Goal: Information Seeking & Learning: Get advice/opinions

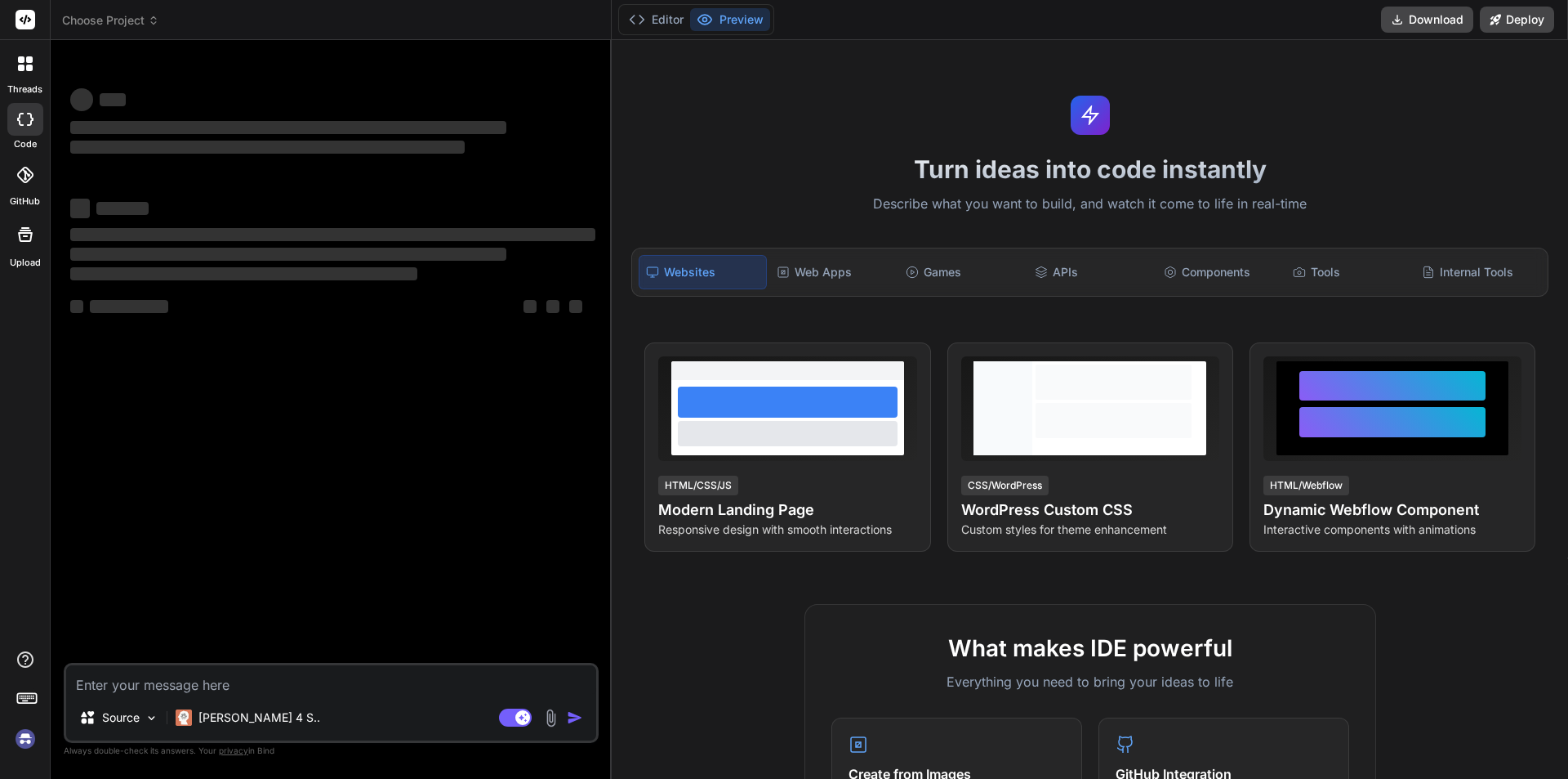
click at [610, 171] on div "Bind AI Web Search Created with Pixso. Code Generator ‌ ‌ ‌ ‌ ‌ ‌ ‌ ‌ ‌ ‌ ‌ ‌ ‌…" at bounding box center [332, 409] width 561 height 738
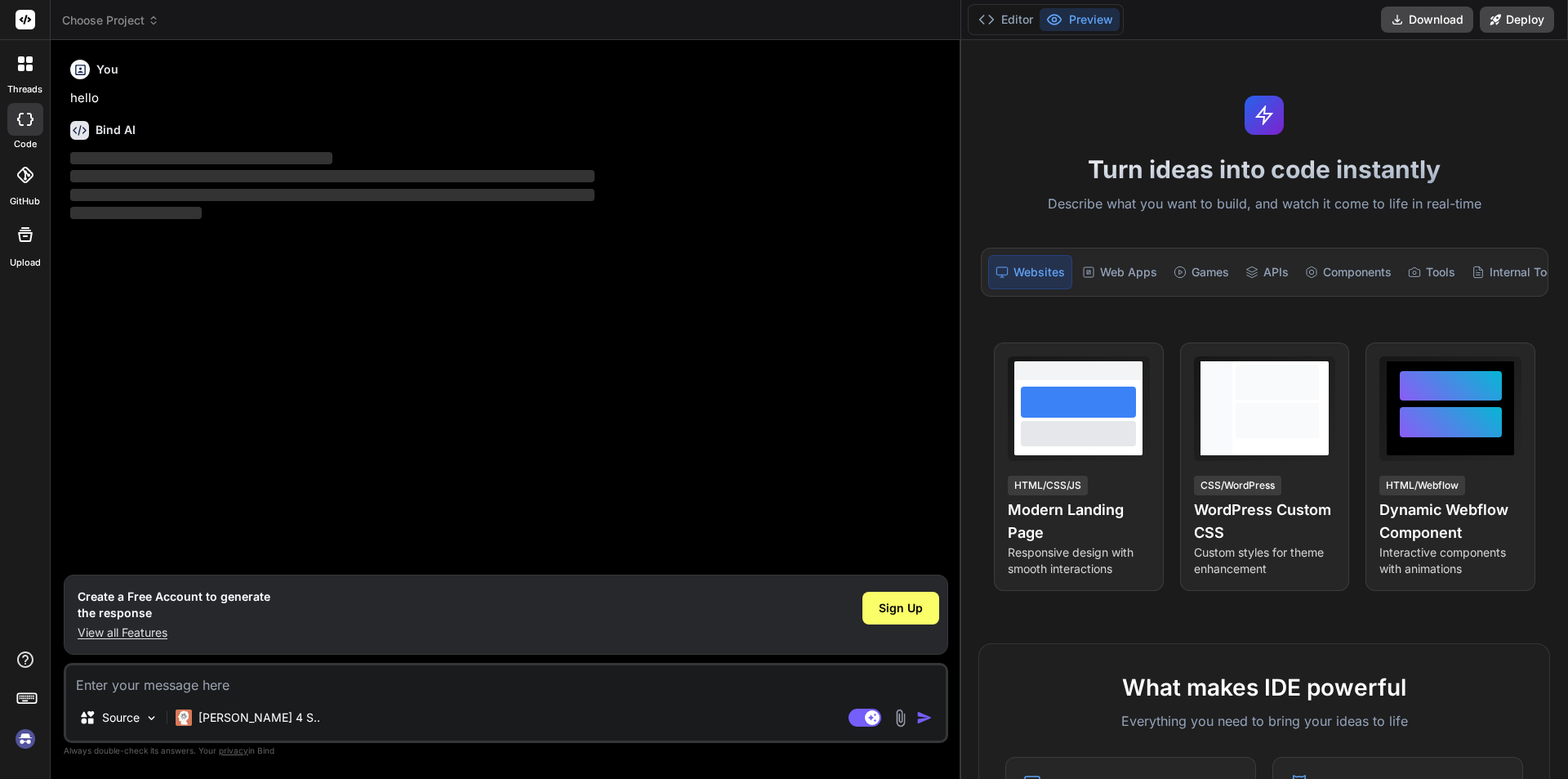
drag, startPoint x: 611, startPoint y: 171, endPoint x: 1176, endPoint y: 175, distance: 565.0
click at [1176, 175] on div "threads code GitHub Upload Choose Project Created with Pixso. Bind AI Web Searc…" at bounding box center [784, 389] width 1568 height 779
click at [877, 721] on rect at bounding box center [872, 717] width 14 height 14
click at [907, 610] on span "Sign Up" at bounding box center [900, 608] width 44 height 16
type textarea "x"
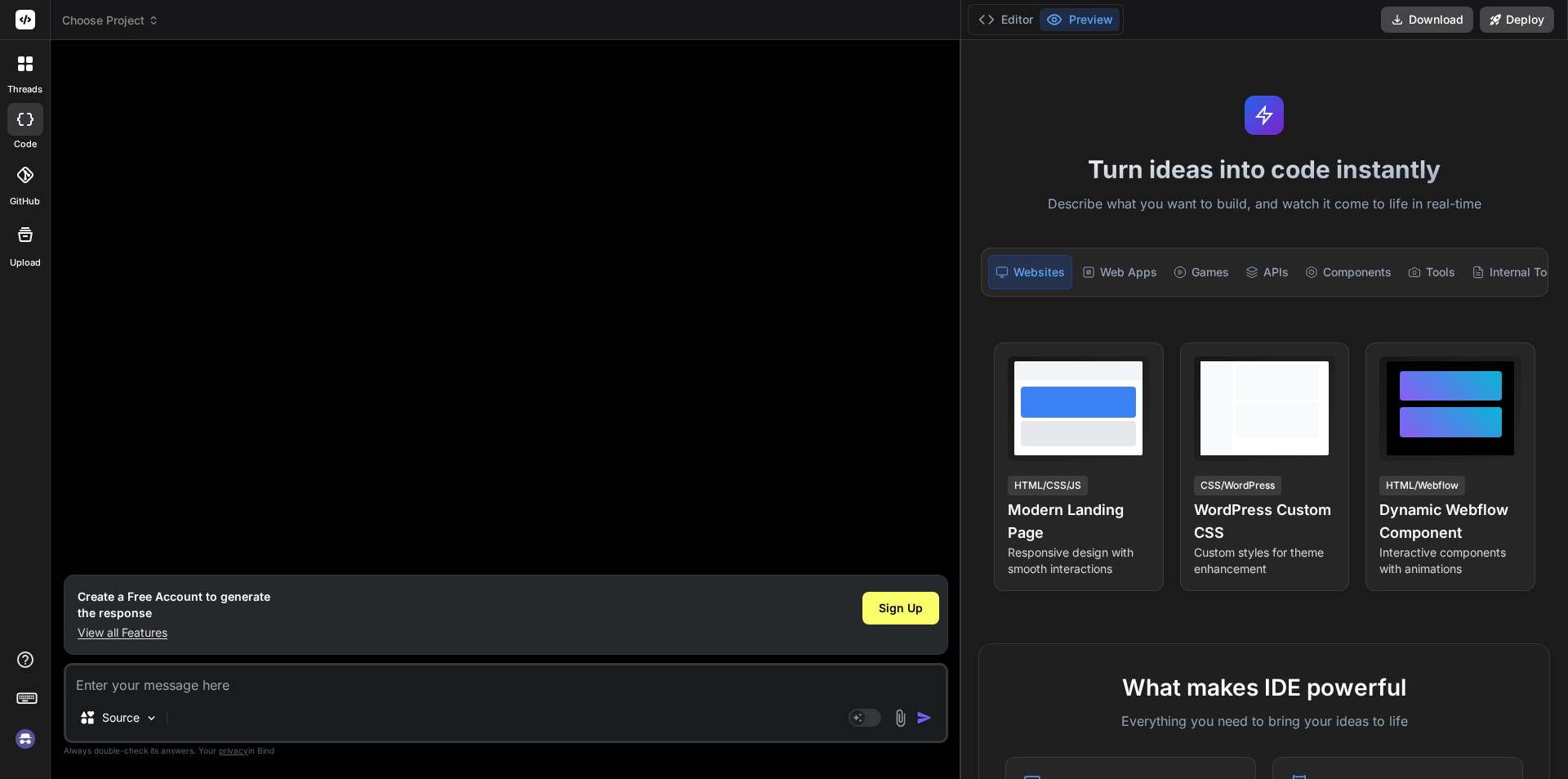
click at [165, 681] on textarea at bounding box center [506, 680] width 880 height 30
type textarea "h"
type textarea "x"
type textarea "hi"
type textarea "x"
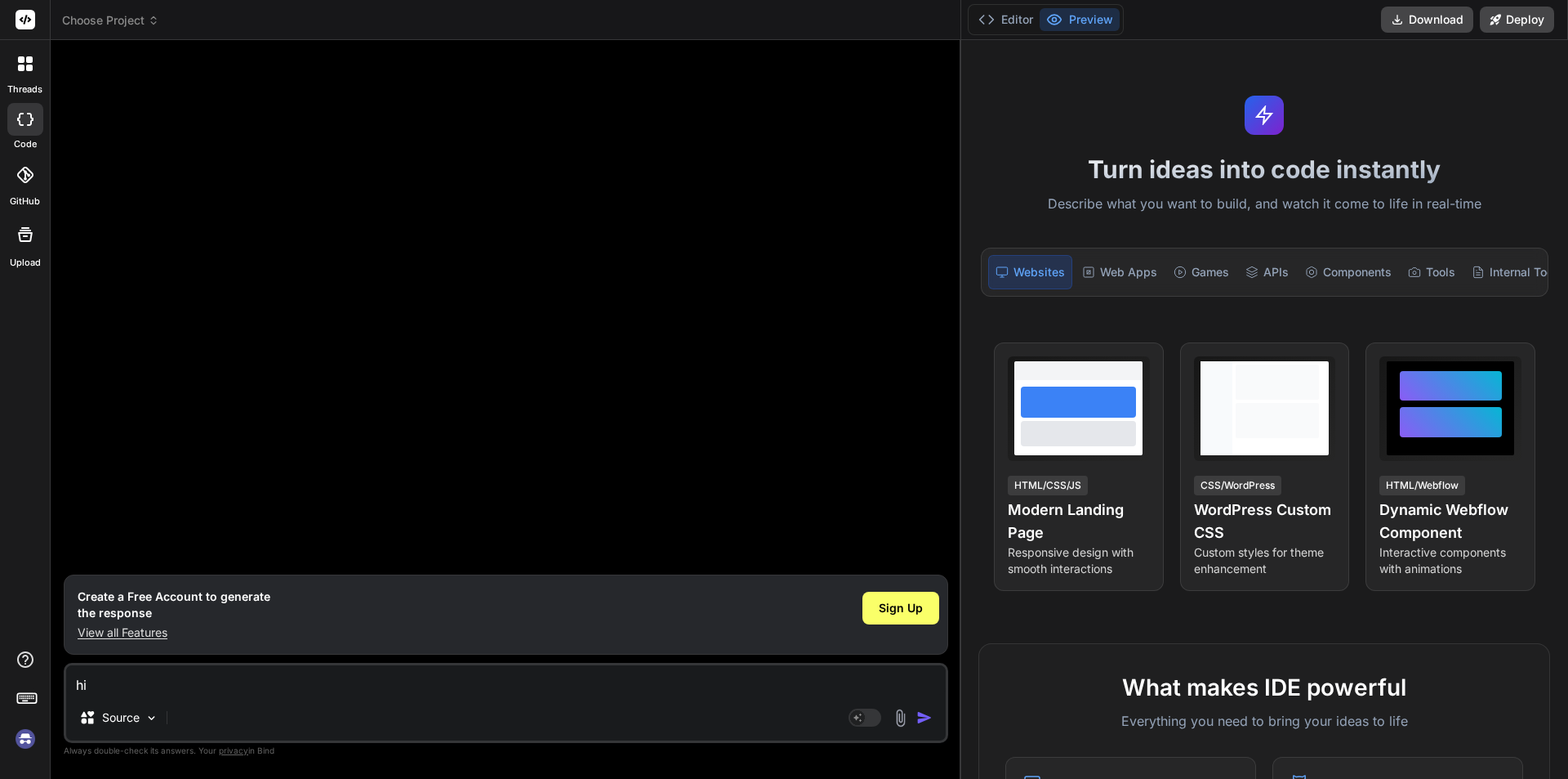
click at [805, 669] on textarea "hi" at bounding box center [506, 680] width 880 height 30
type textarea "hi"
click at [922, 725] on div "Agent Mode. When this toggle is activated, AI automatically makes decisions, re…" at bounding box center [892, 717] width 94 height 20
click at [919, 708] on div "Agent Mode. When this toggle is activated, AI automatically makes decisions, re…" at bounding box center [892, 717] width 94 height 20
click at [903, 610] on span "Sign Up" at bounding box center [900, 608] width 44 height 16
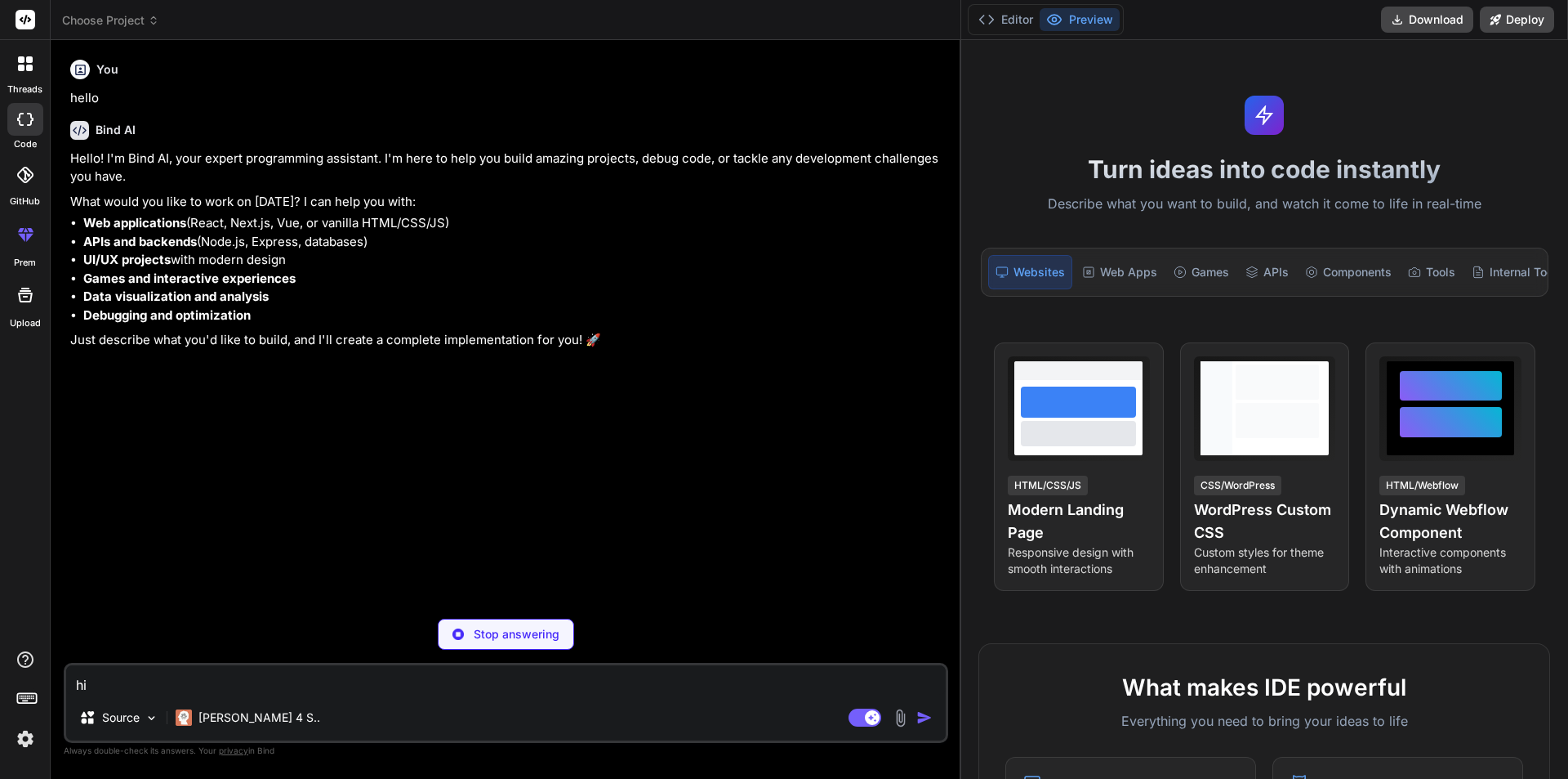
click at [207, 687] on textarea "hi" at bounding box center [506, 680] width 880 height 30
drag, startPoint x: 207, startPoint y: 687, endPoint x: 0, endPoint y: 654, distance: 209.6
click at [0, 654] on div "threads code GitHub prem Upload Choose Project Created with Pixso. Bind AI Web …" at bounding box center [784, 389] width 1568 height 779
type textarea "x"
type textarea """
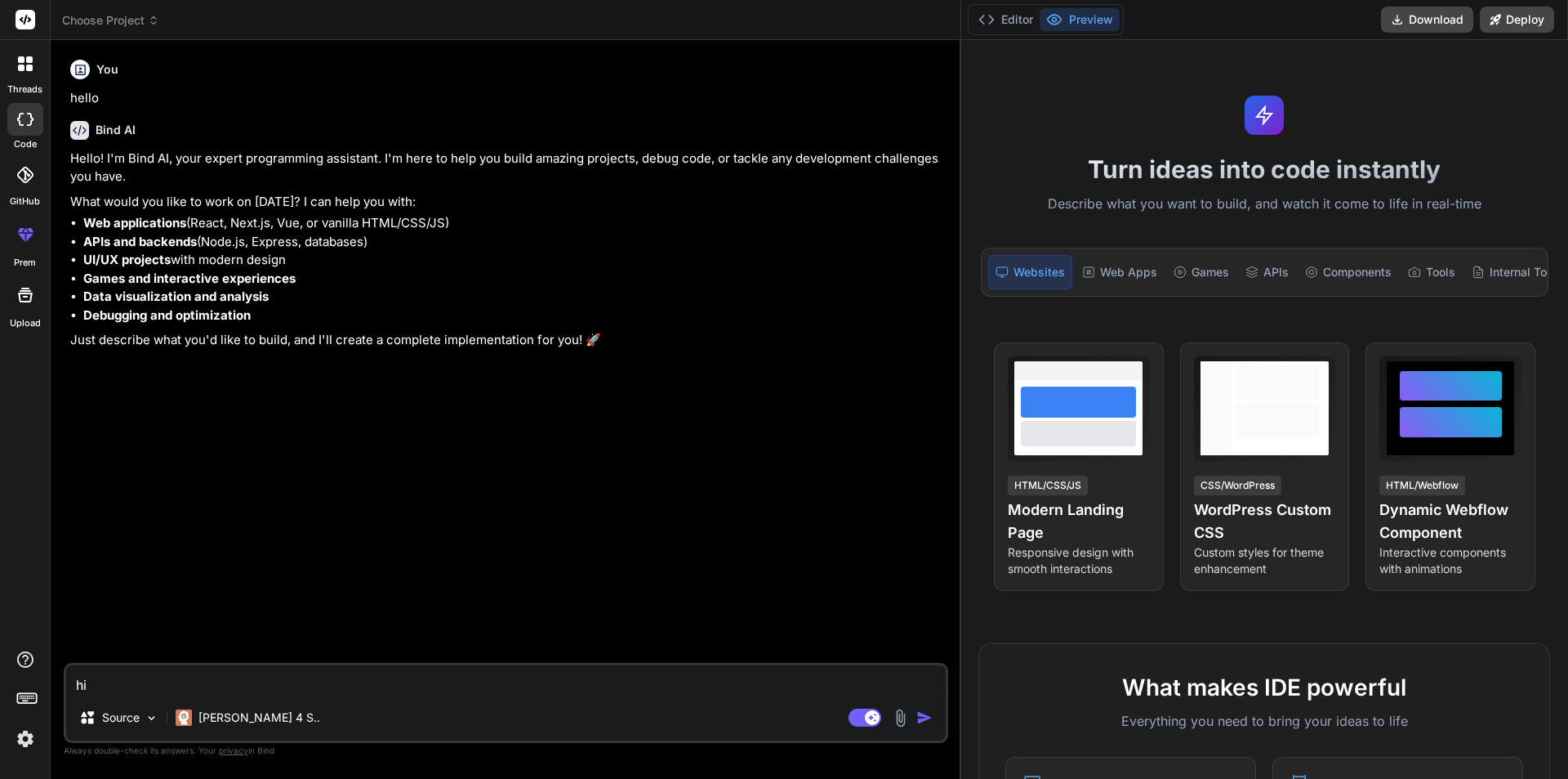
type textarea "x"
type textarea """"
type textarea "x"
paste textarea "Main.java:22: error: bad operand types for binary operator '==' if(s.charAt(i)=…"
type textarea ""Main.java:22: error: bad operand types for binary operator '==' if(s.charAt(i)…"
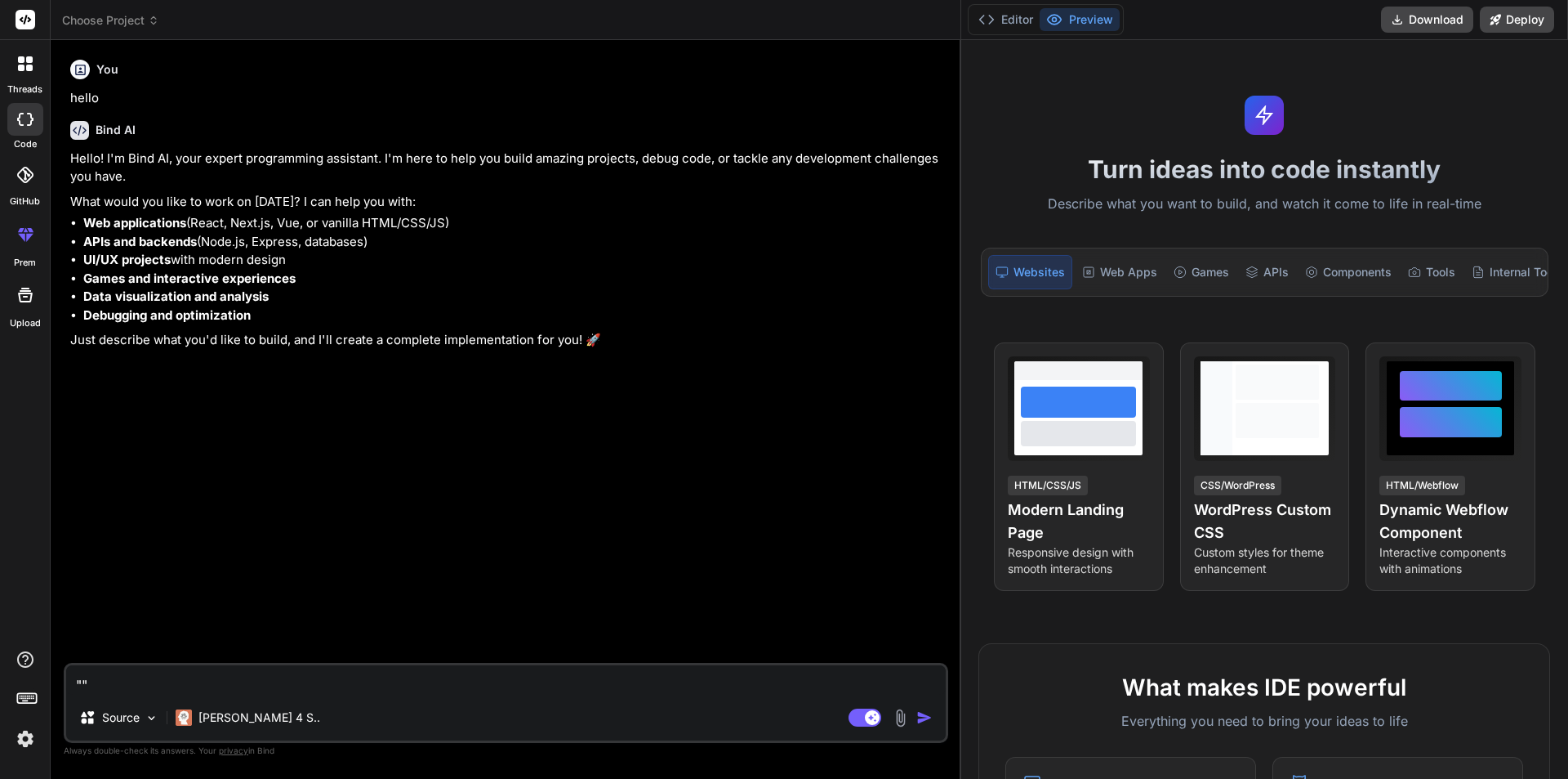
type textarea "x"
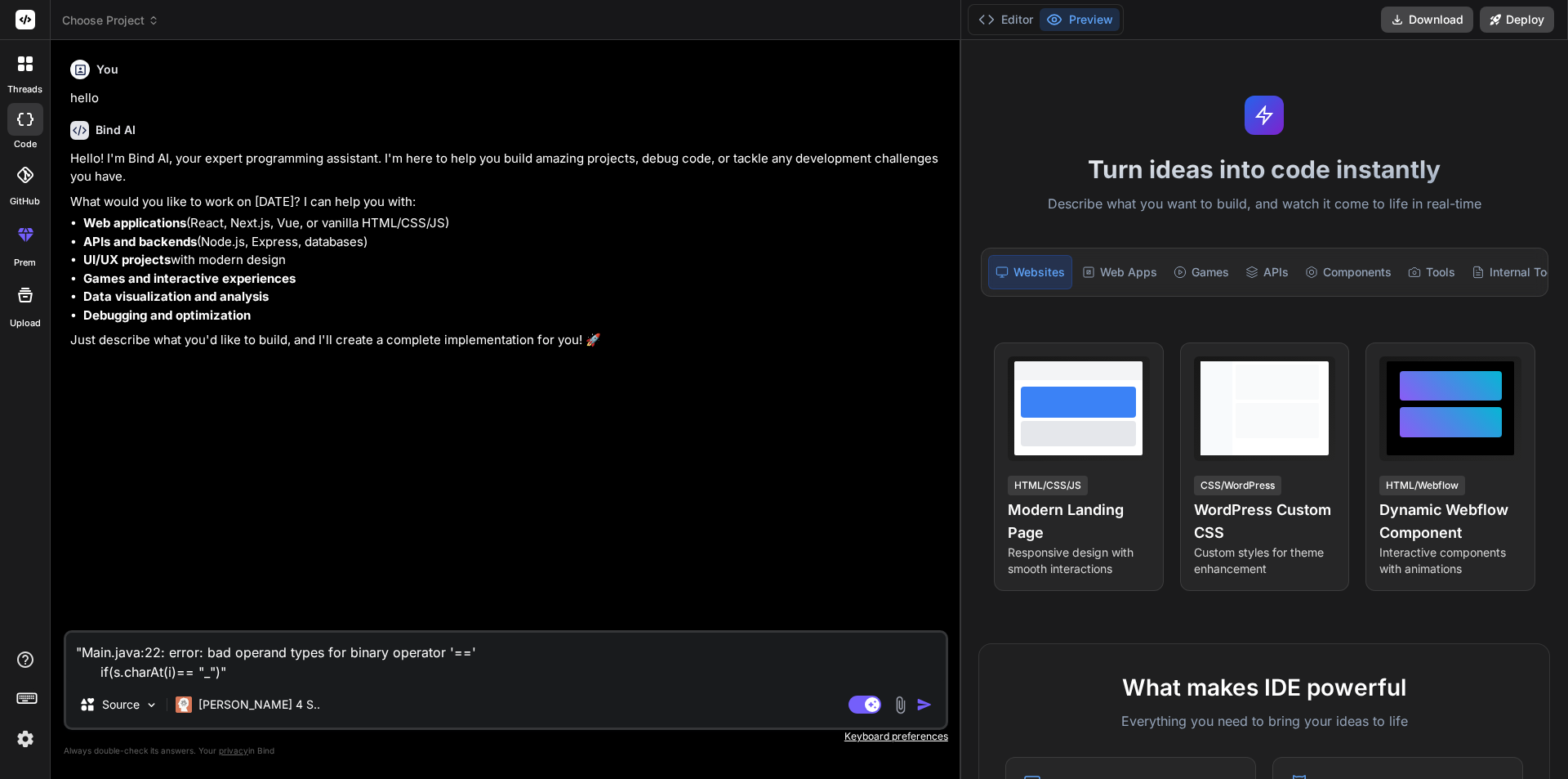
type textarea ""Main.java:22: error: bad operand types for binary operator '==' if(s.charAt(i)…"
type textarea "x"
type textarea ""Main.java:22: error: bad operand types for binary operator '==' if(s.charAt(i)…"
type textarea "x"
type textarea ""Main.java:22: error: bad operand types for binary operator '==' if(s.charAt(i)…"
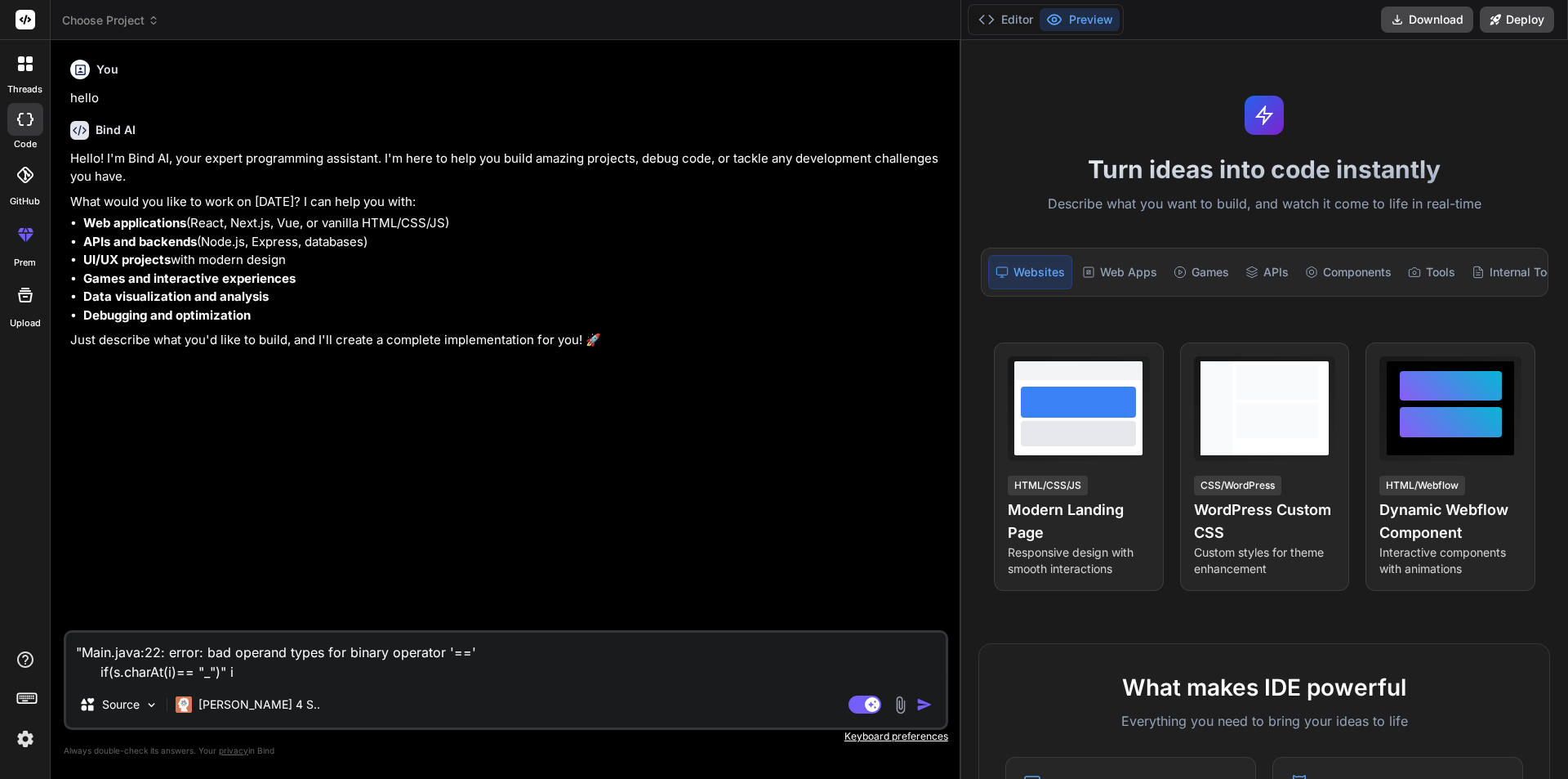
type textarea "x"
type textarea ""Main.java:22: error: bad operand types for binary operator '==' if(s.charAt(i)…"
type textarea "x"
type textarea ""Main.java:22: error: bad operand types for binary operator '==' if(s.charAt(i)…"
type textarea "x"
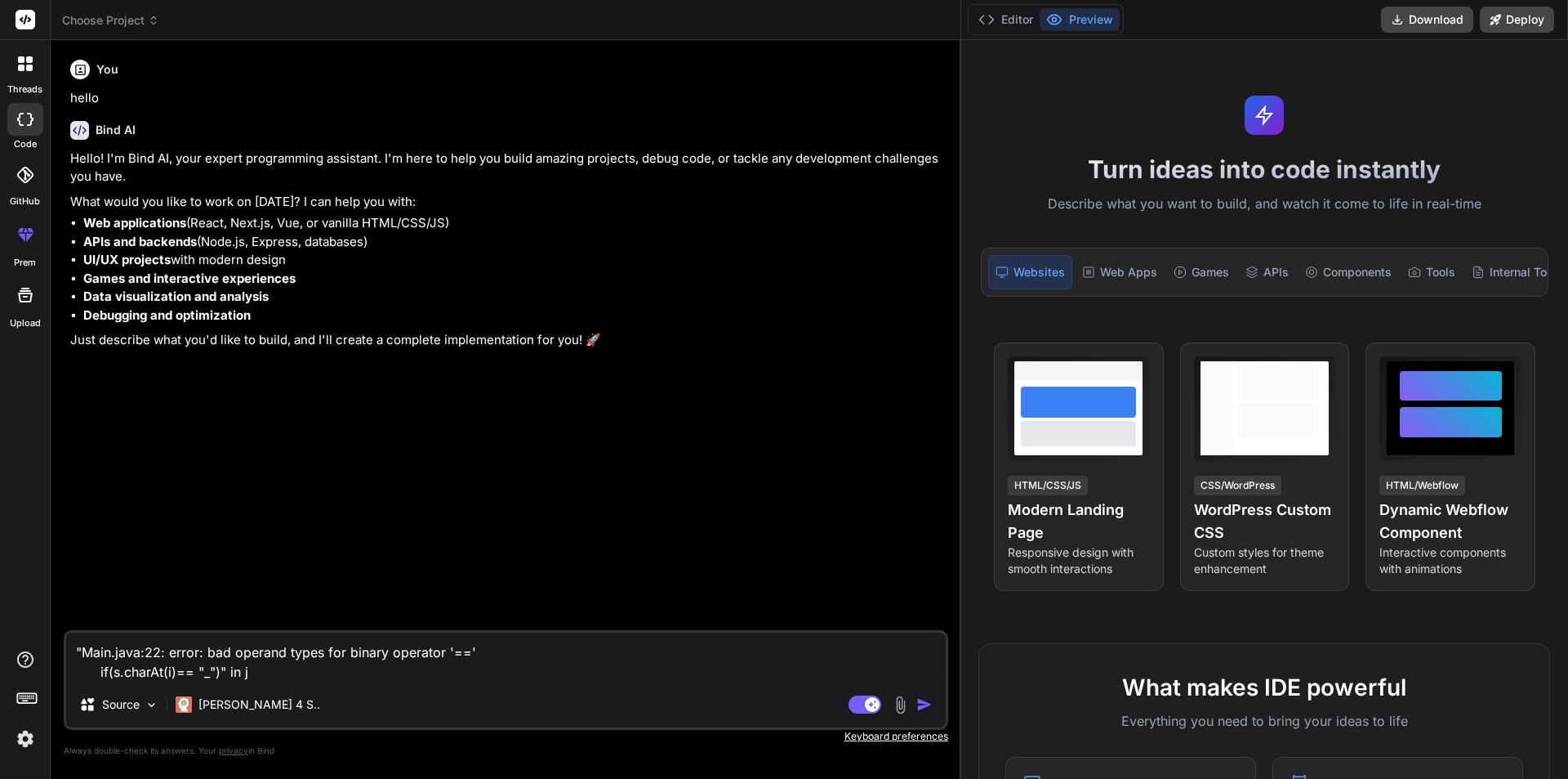
type textarea ""Main.java:22: error: bad operand types for binary operator '==' if(s.charAt(i)…"
type textarea "x"
type textarea ""Main.java:22: error: bad operand types for binary operator '==' if(s.charAt(i)…"
type textarea "x"
type textarea ""Main.java:22: error: bad operand types for binary operator '==' if(s.charAt(i)…"
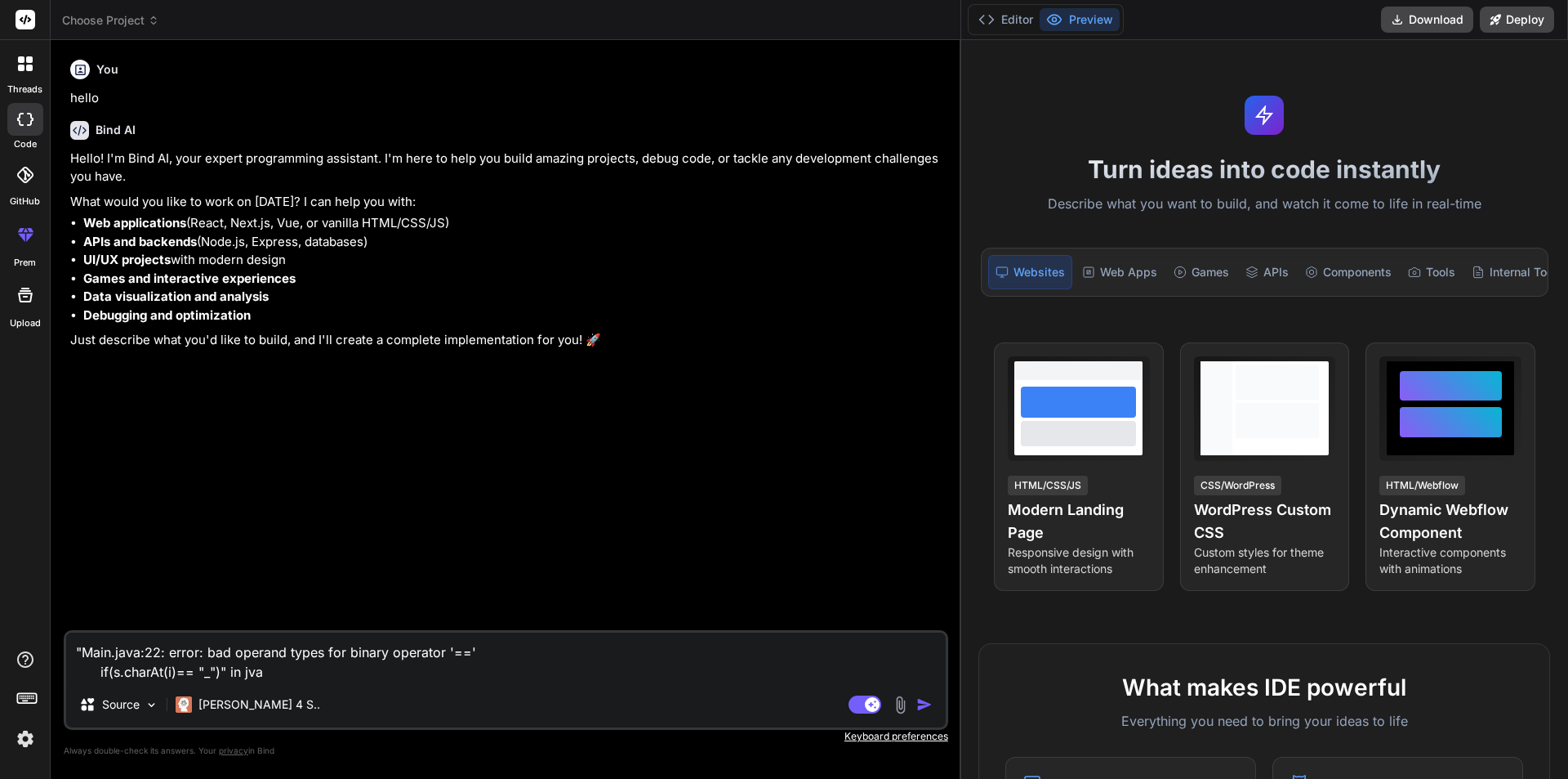
type textarea "x"
type textarea ""Main.java:22: error: bad operand types for binary operator '==' if(s.charAt(i)…"
type textarea "x"
type textarea ""Main.java:22: error: bad operand types for binary operator '==' if(s.charAt(i)…"
type textarea "x"
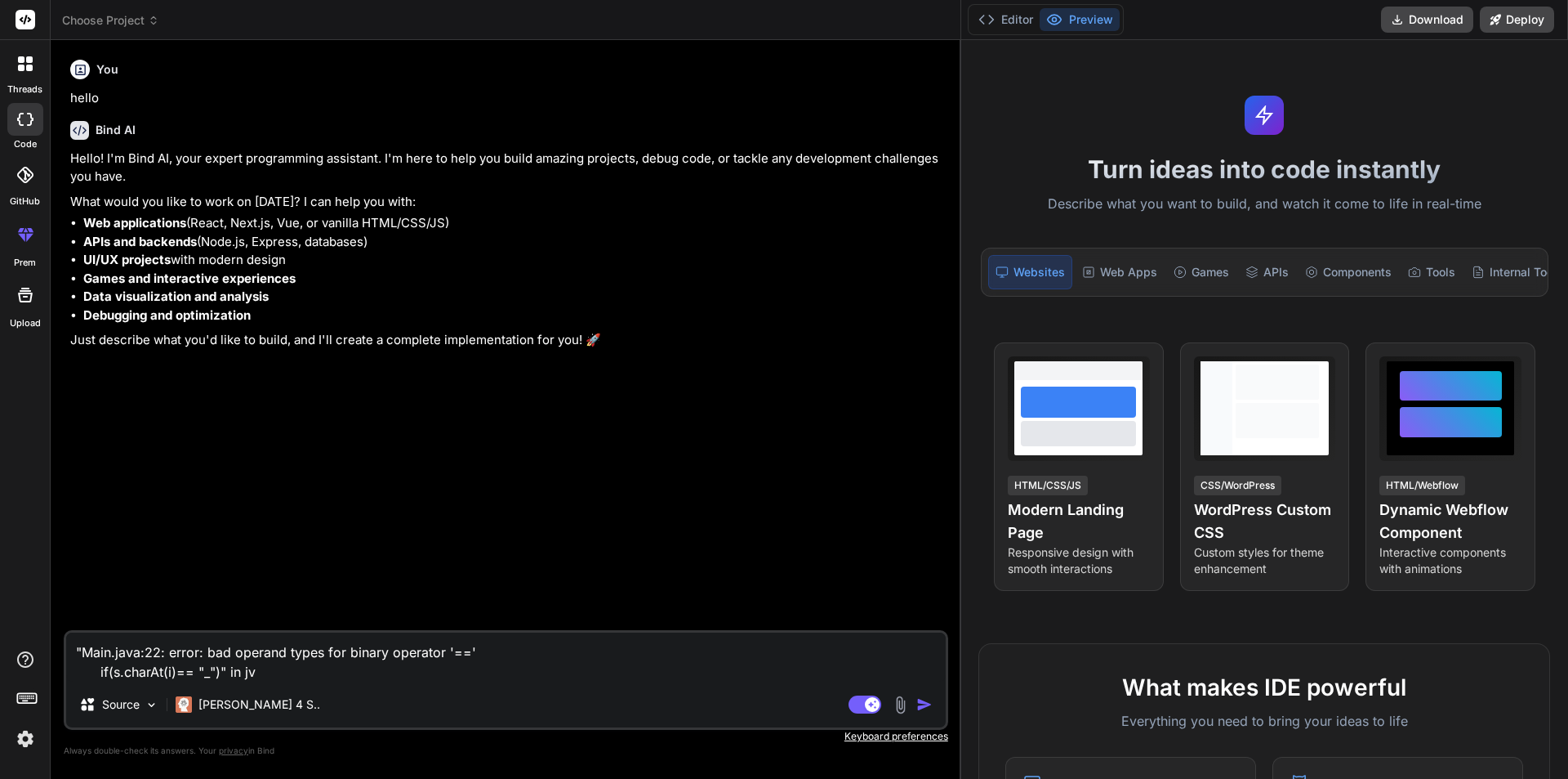
type textarea ""Main.java:22: error: bad operand types for binary operator '==' if(s.charAt(i)…"
type textarea "x"
type textarea ""Main.java:22: error: bad operand types for binary operator '==' if(s.charAt(i)…"
type textarea "x"
type textarea ""Main.java:22: error: bad operand types for binary operator '==' if(s.charAt(i)…"
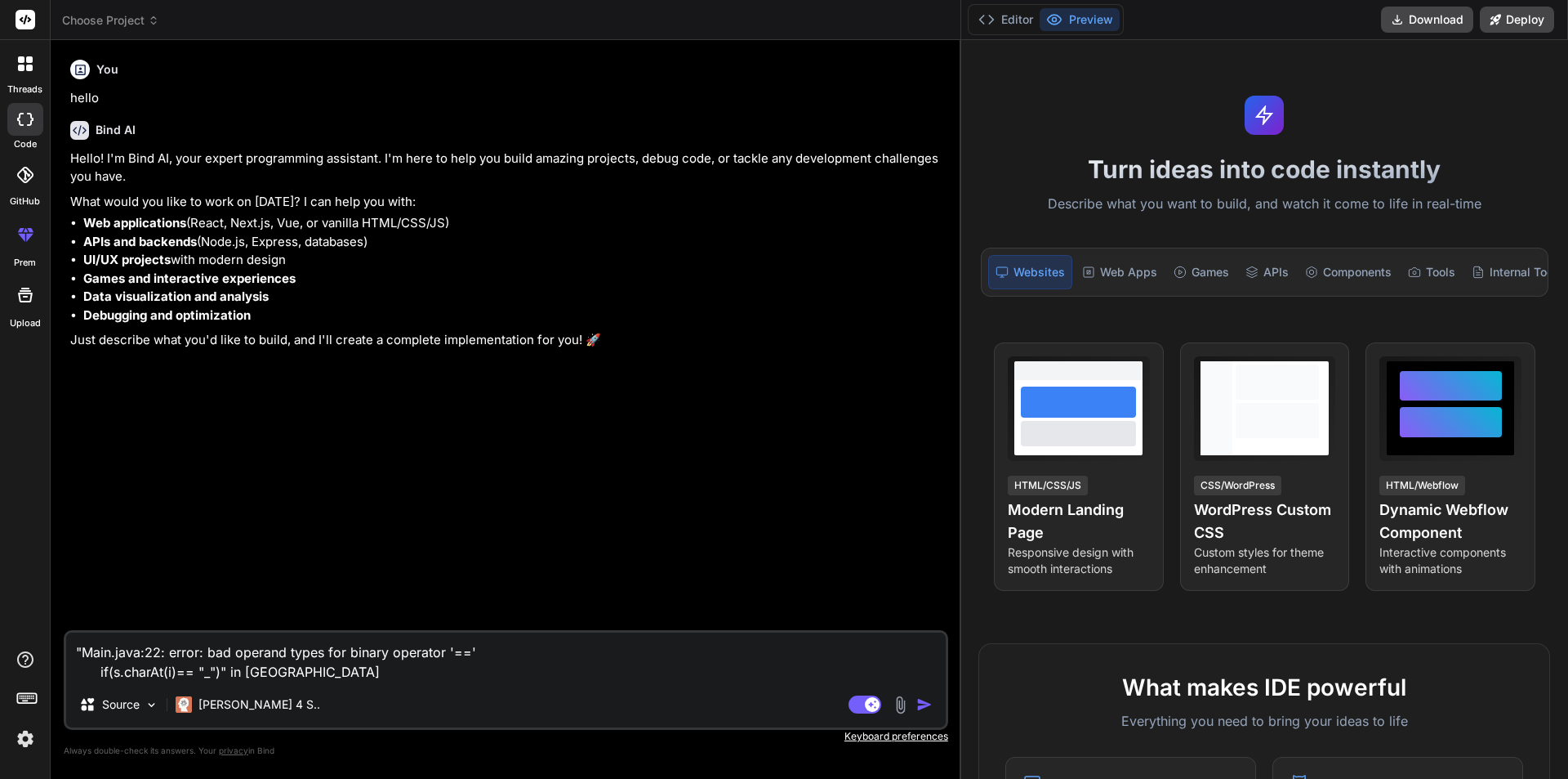
type textarea "x"
type textarea ""Main.java:22: error: bad operand types for binary operator '==' if(s.charAt(i)…"
type textarea "x"
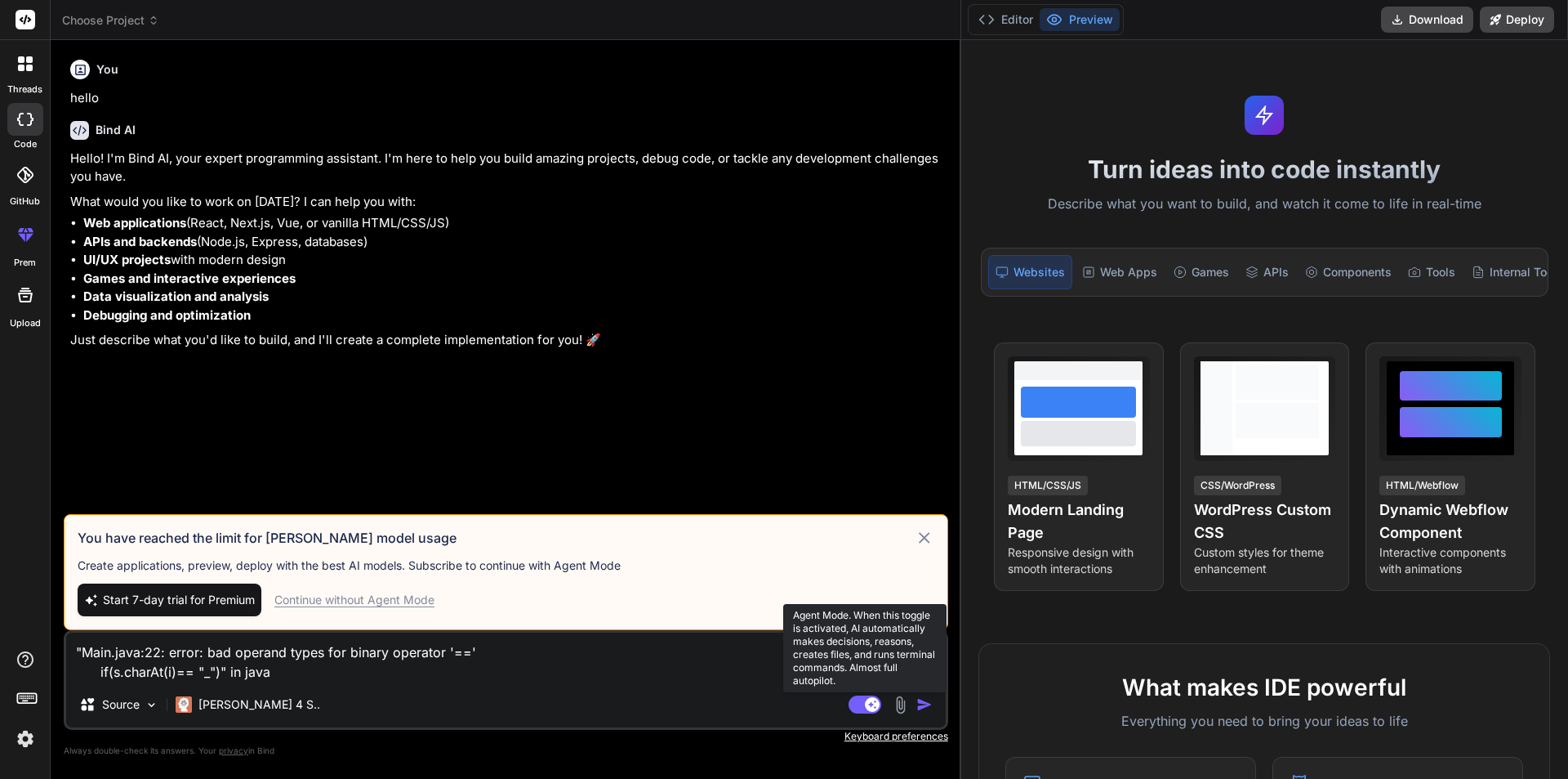
type textarea ""Main.java:22: error: bad operand types for binary operator '==' if(s.charAt(i)…"
click at [867, 699] on rect at bounding box center [872, 704] width 14 height 14
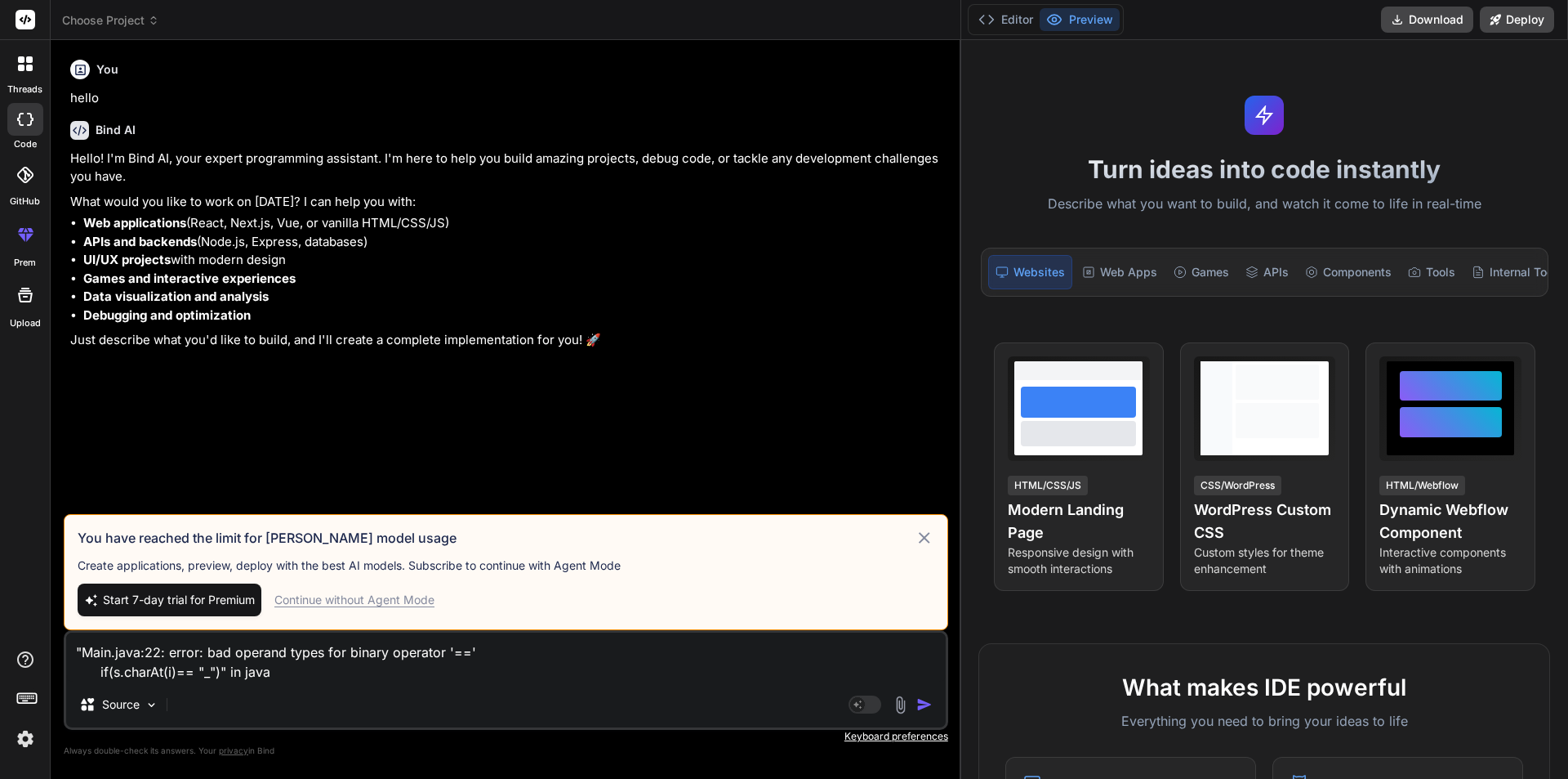
click at [924, 703] on img "button" at bounding box center [924, 704] width 16 height 16
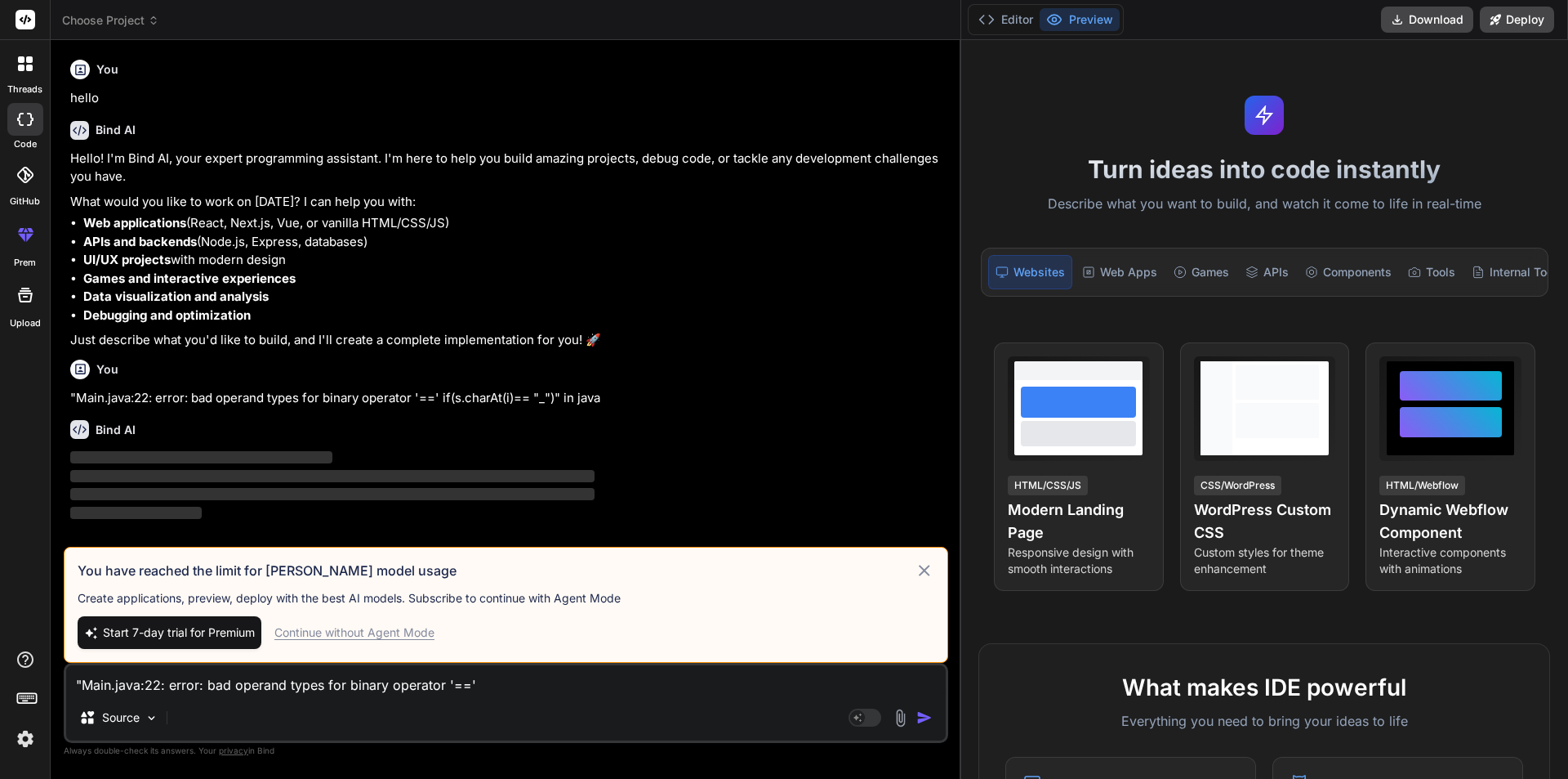
click at [932, 572] on icon at bounding box center [923, 571] width 19 height 20
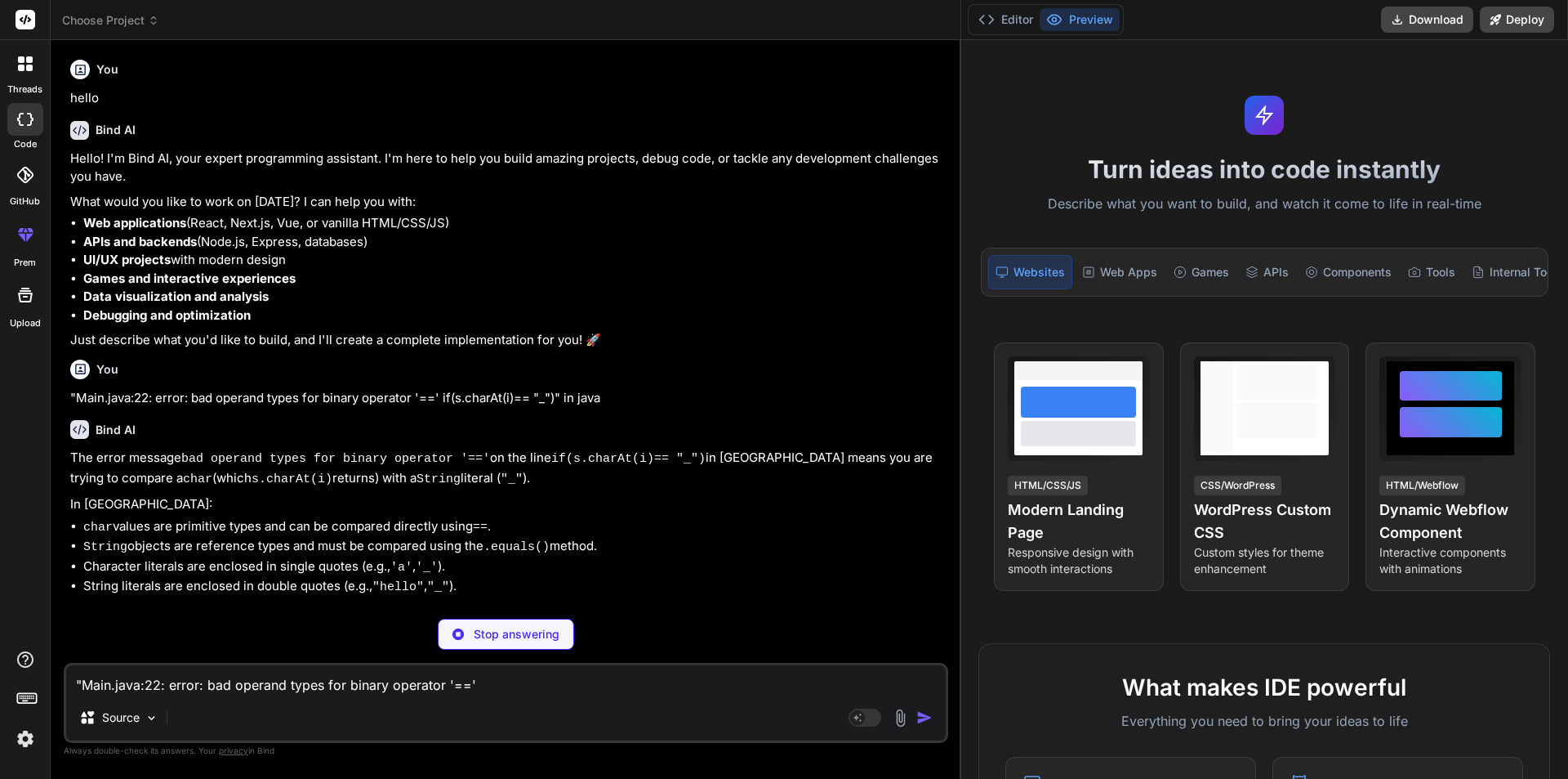
type textarea "x"
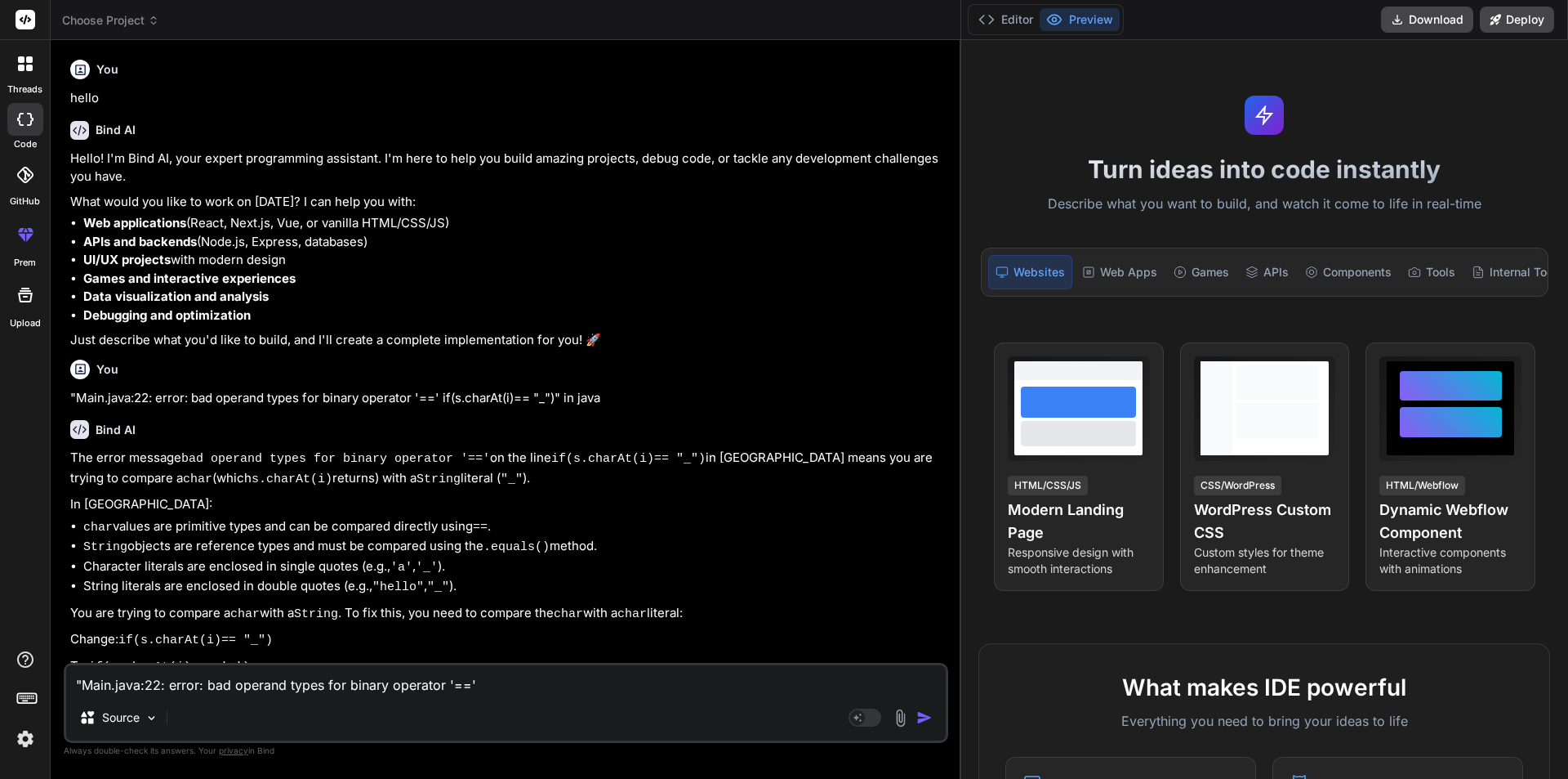
scroll to position [64, 0]
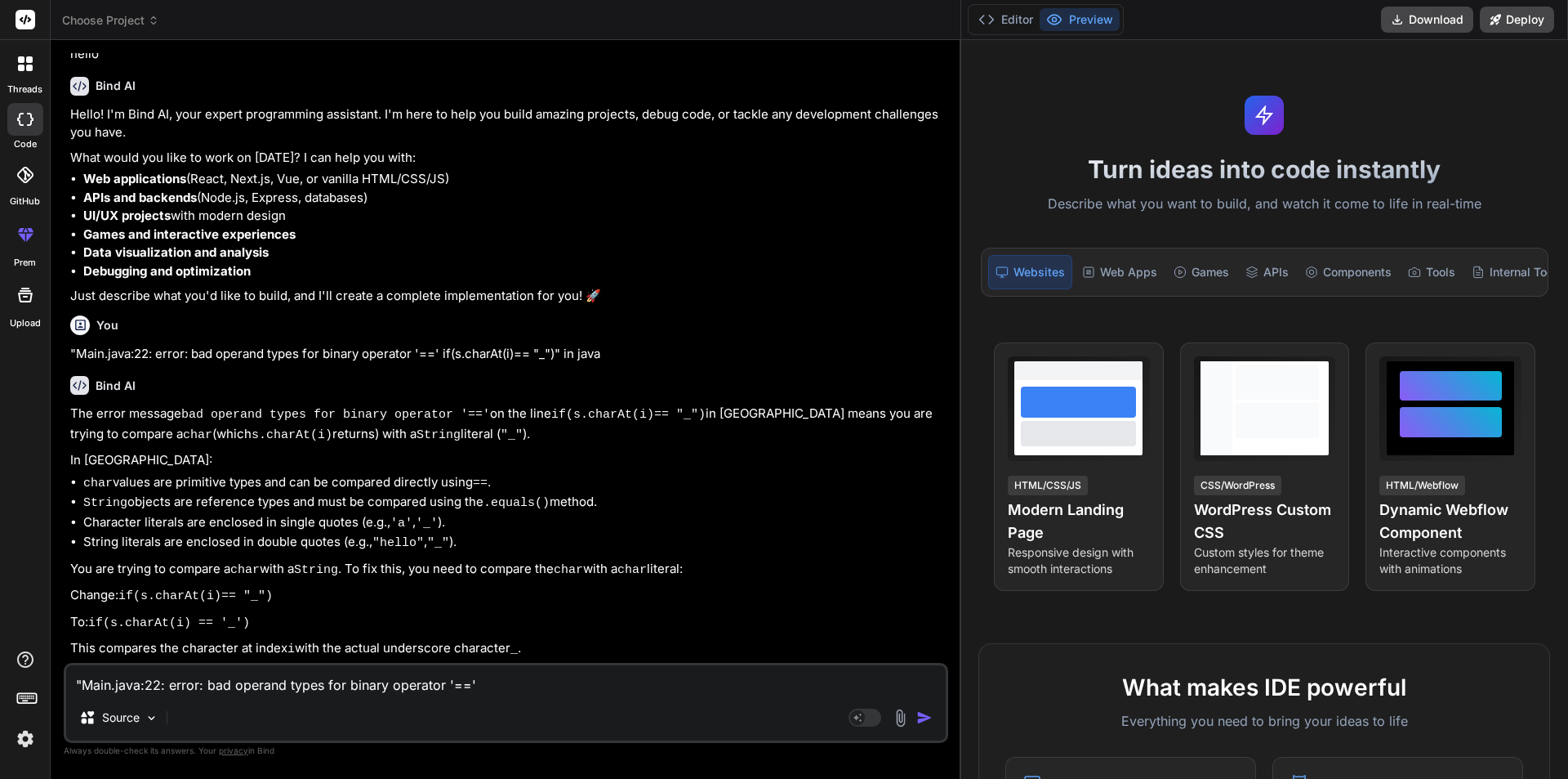
click at [445, 683] on textarea ""Main.java:22: error: bad operand types for binary operator '==' if(s.charAt(i)…" at bounding box center [506, 680] width 880 height 30
type textarea """
type textarea "x"
type textarea """"
type textarea "x"
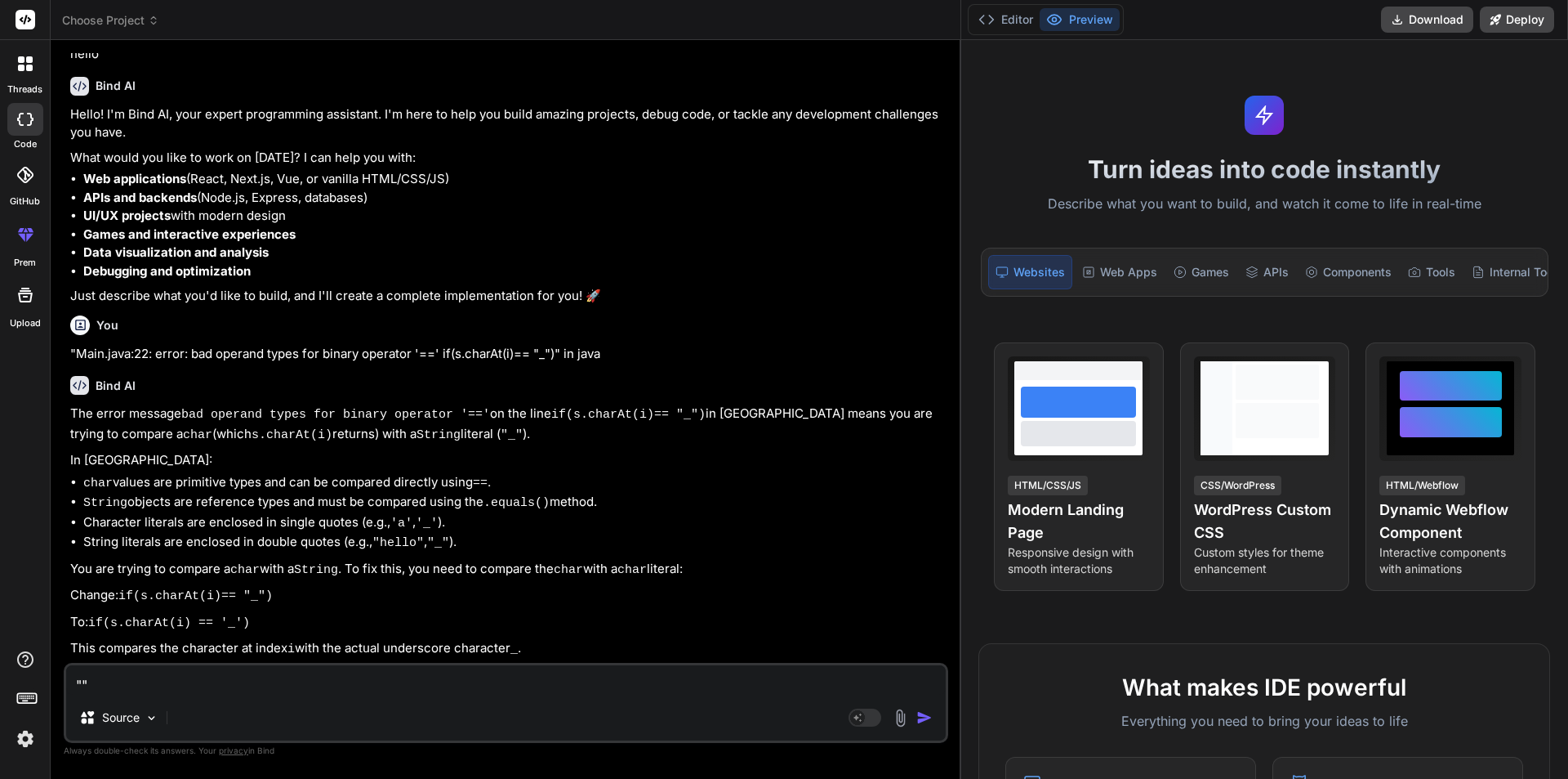
paste textarea "Main.java:24: error: char cannot be dereferenced sb.append(s.charAt(i+1).toUppe…"
type textarea ""Main.java:24: error: char cannot be dereferenced sb.append(s.charAt(i+1).toUpp…"
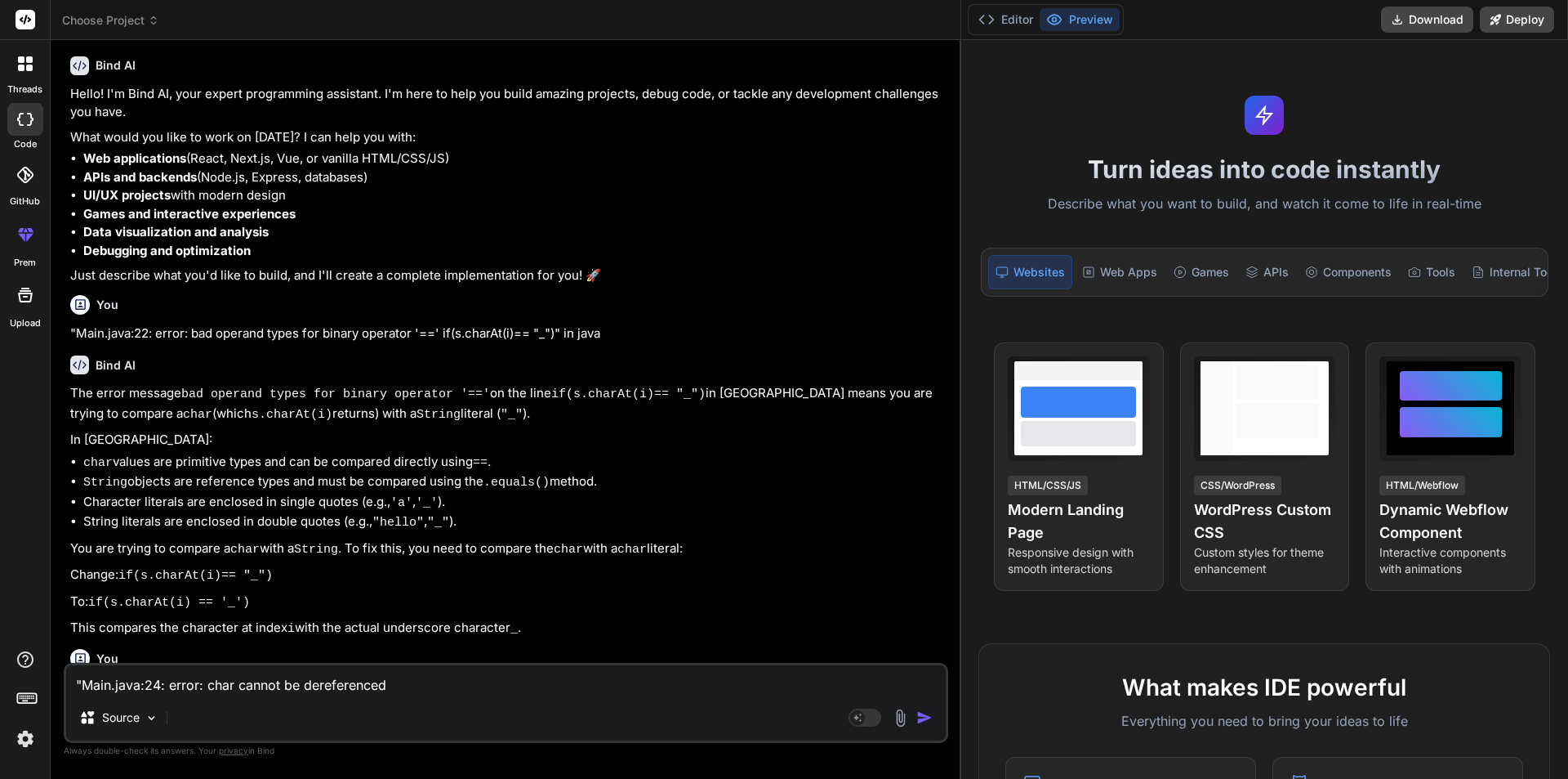
type textarea "x"
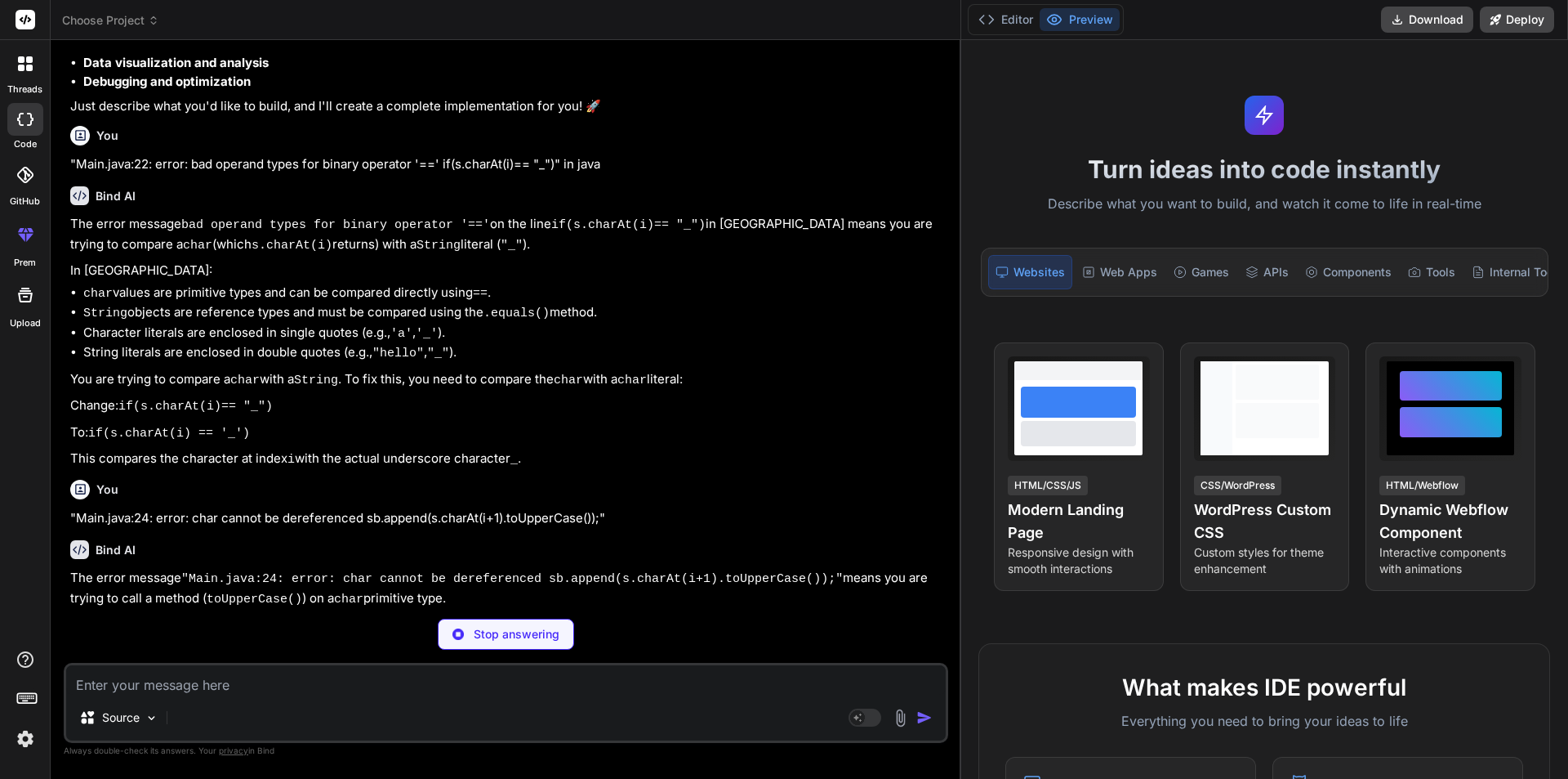
type textarea "x"
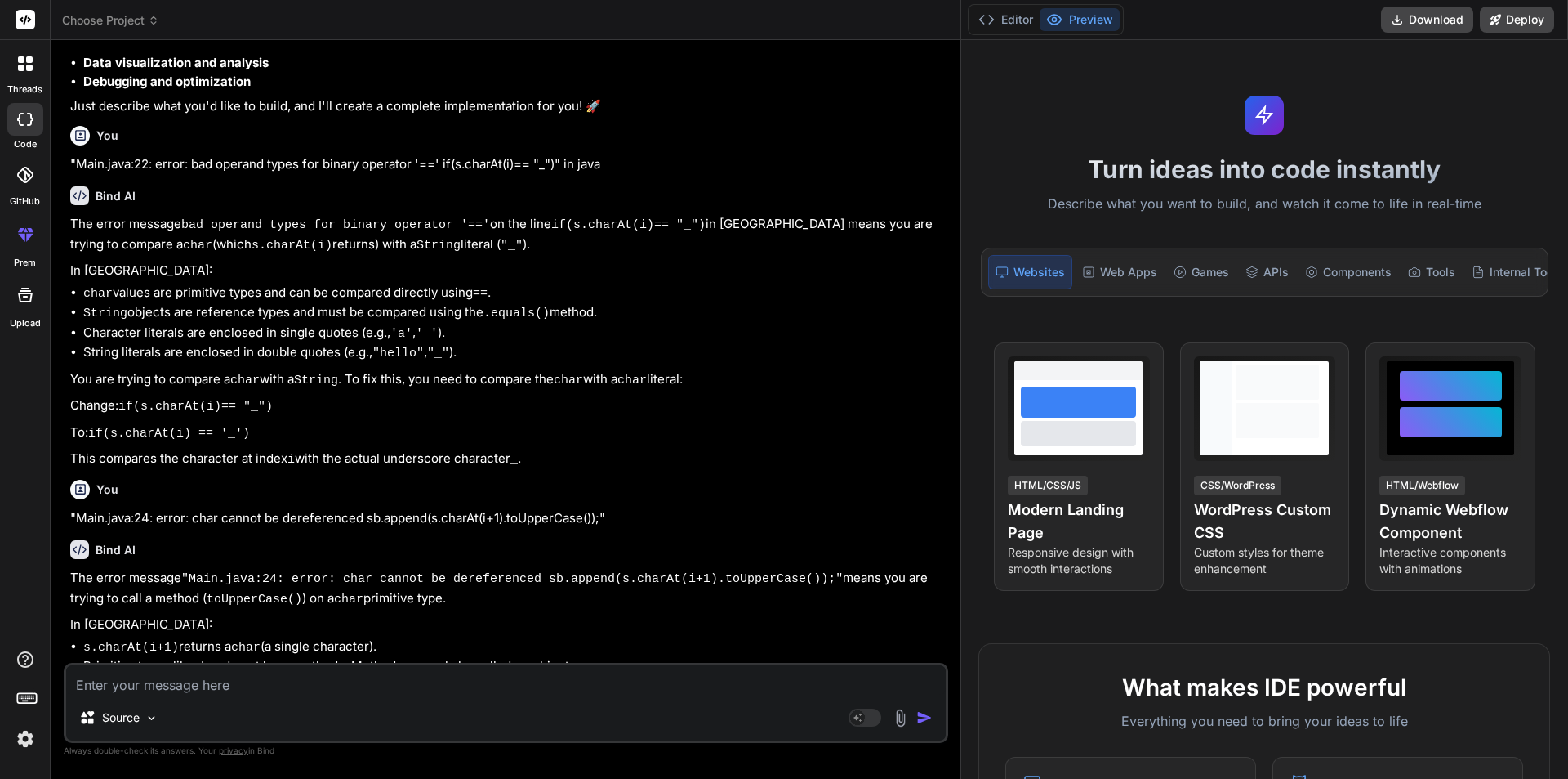
scroll to position [420, 0]
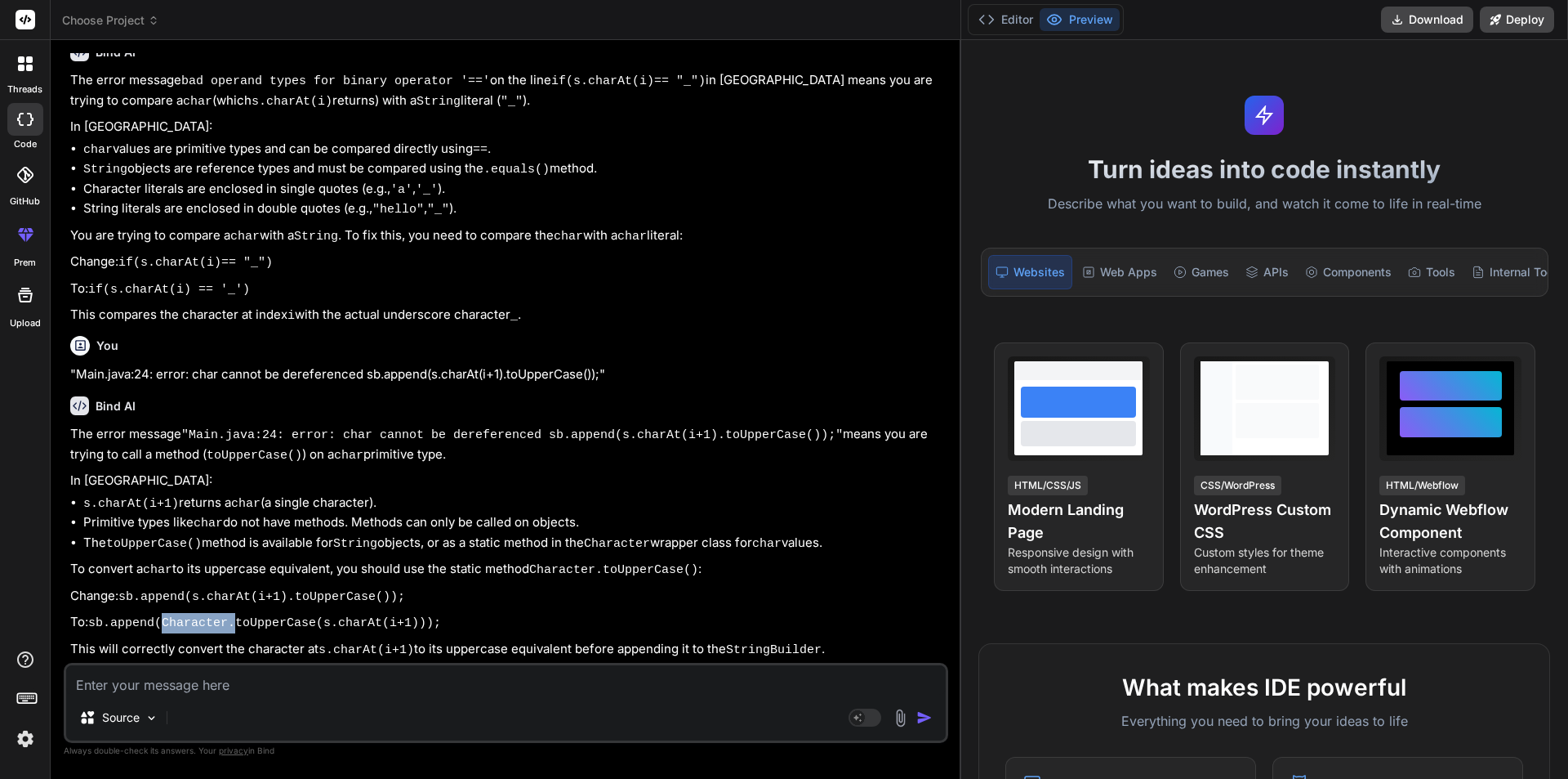
drag, startPoint x: 202, startPoint y: 623, endPoint x: 198, endPoint y: 639, distance: 16.5
click at [137, 625] on code "sb.append(Character.toUpperCase(s.charAt(i+1)));" at bounding box center [265, 623] width 353 height 14
click at [258, 613] on p "To: sb.append(Character.toUpperCase(s.charAt(i+1)));" at bounding box center [508, 622] width 874 height 21
drag, startPoint x: 400, startPoint y: 627, endPoint x: 66, endPoint y: 623, distance: 334.0
click at [66, 623] on div "You hello Bind AI Hello! I'm Bind AI, your expert programming assistant. I'm he…" at bounding box center [505, 415] width 884 height 724
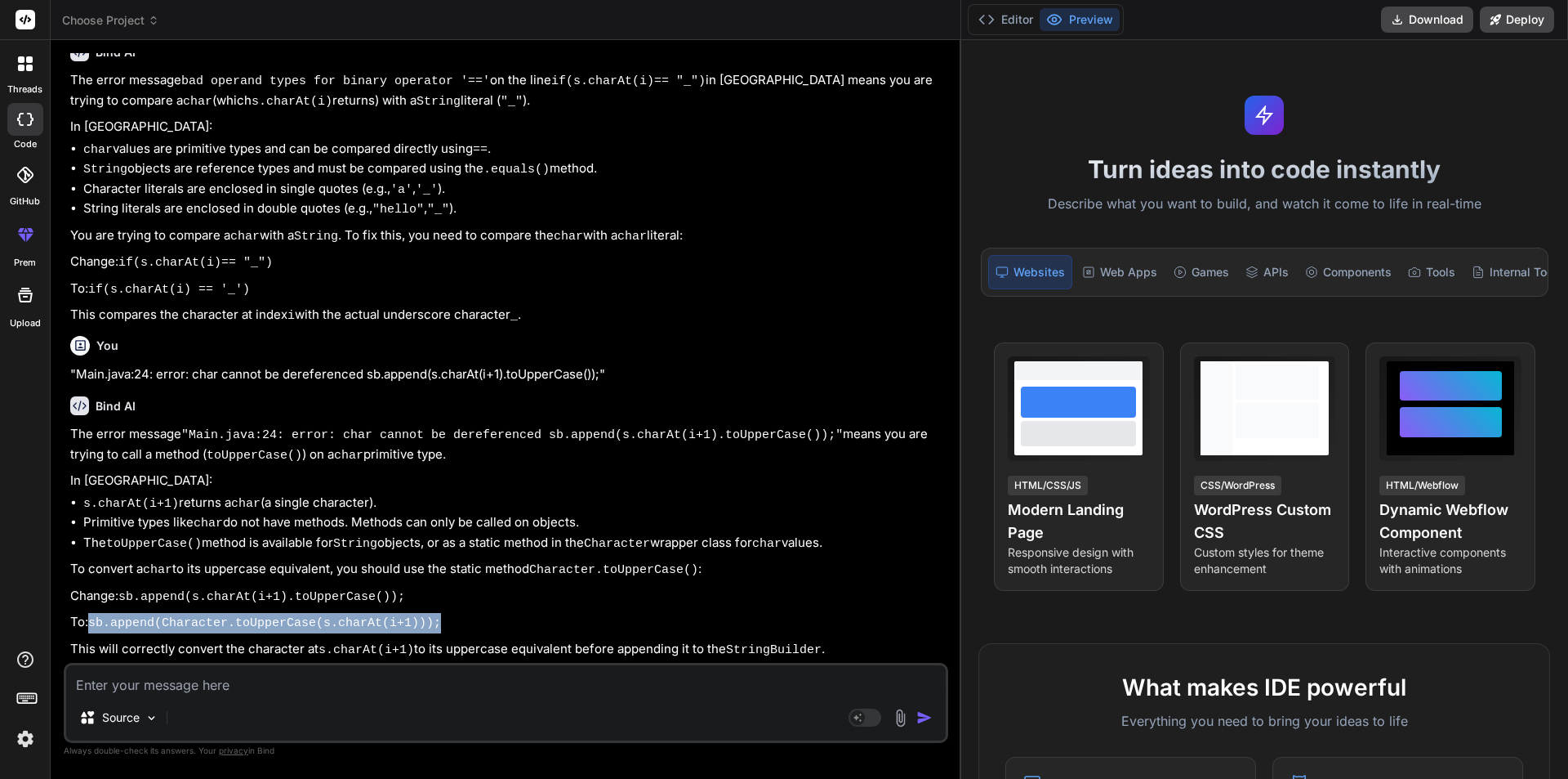
copy code "sb.append(Character.toUpperCase(s.charAt(i+1)));"
click at [203, 658] on p "This will correctly convert the character at s.charAt(i+1) to its uppercase equ…" at bounding box center [508, 649] width 874 height 21
click at [175, 691] on textarea at bounding box center [506, 680] width 880 height 30
click at [320, 676] on textarea at bounding box center [506, 680] width 880 height 30
type textarea """
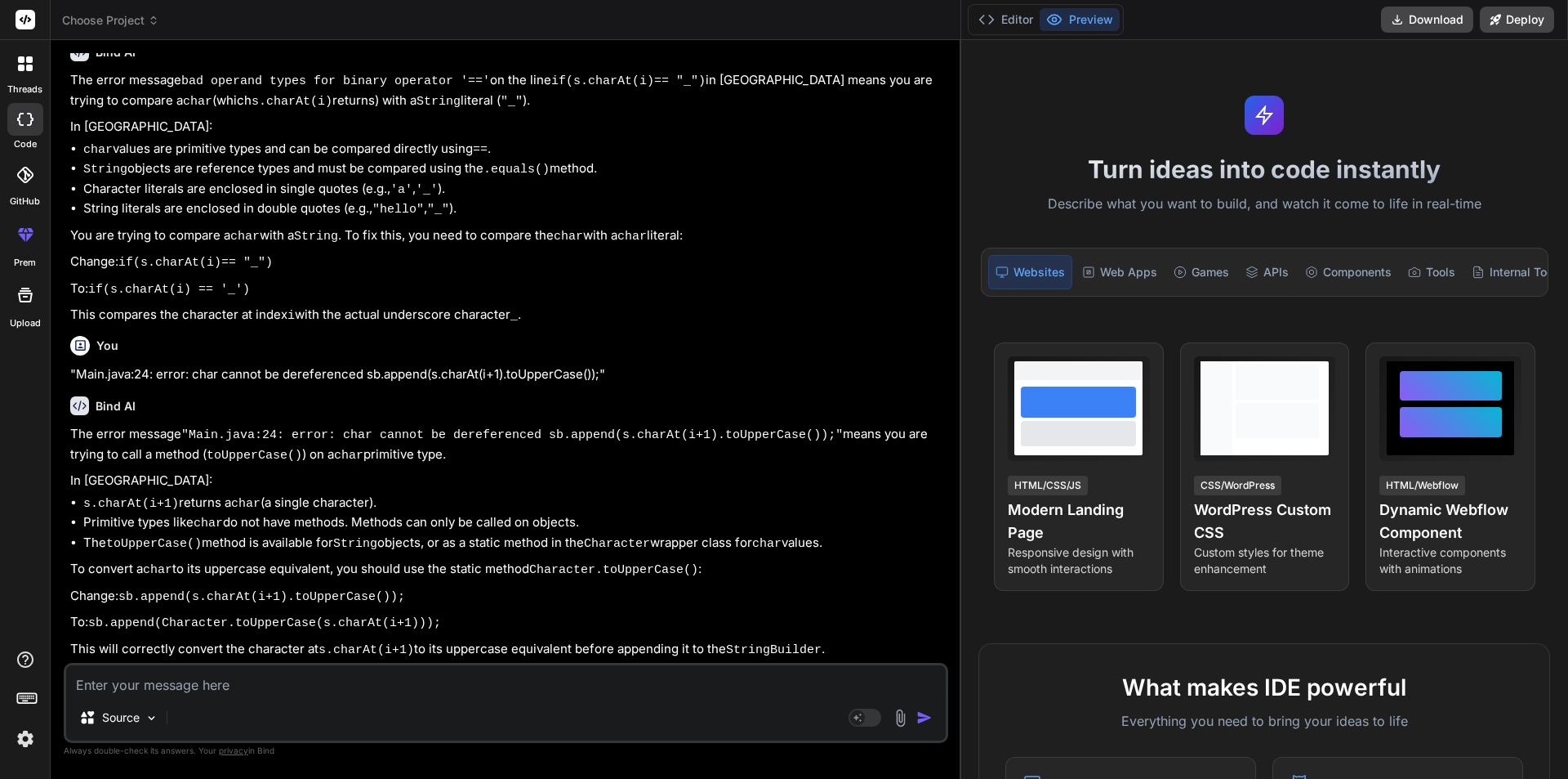
type textarea "x"
type textarea """"
type textarea "x"
paste textarea "import java.util.*; class Main { public static void main(String args[]) { Scann…"
type textarea ""import java.util.*; class Main { public static void main(String args[]) { Scan…"
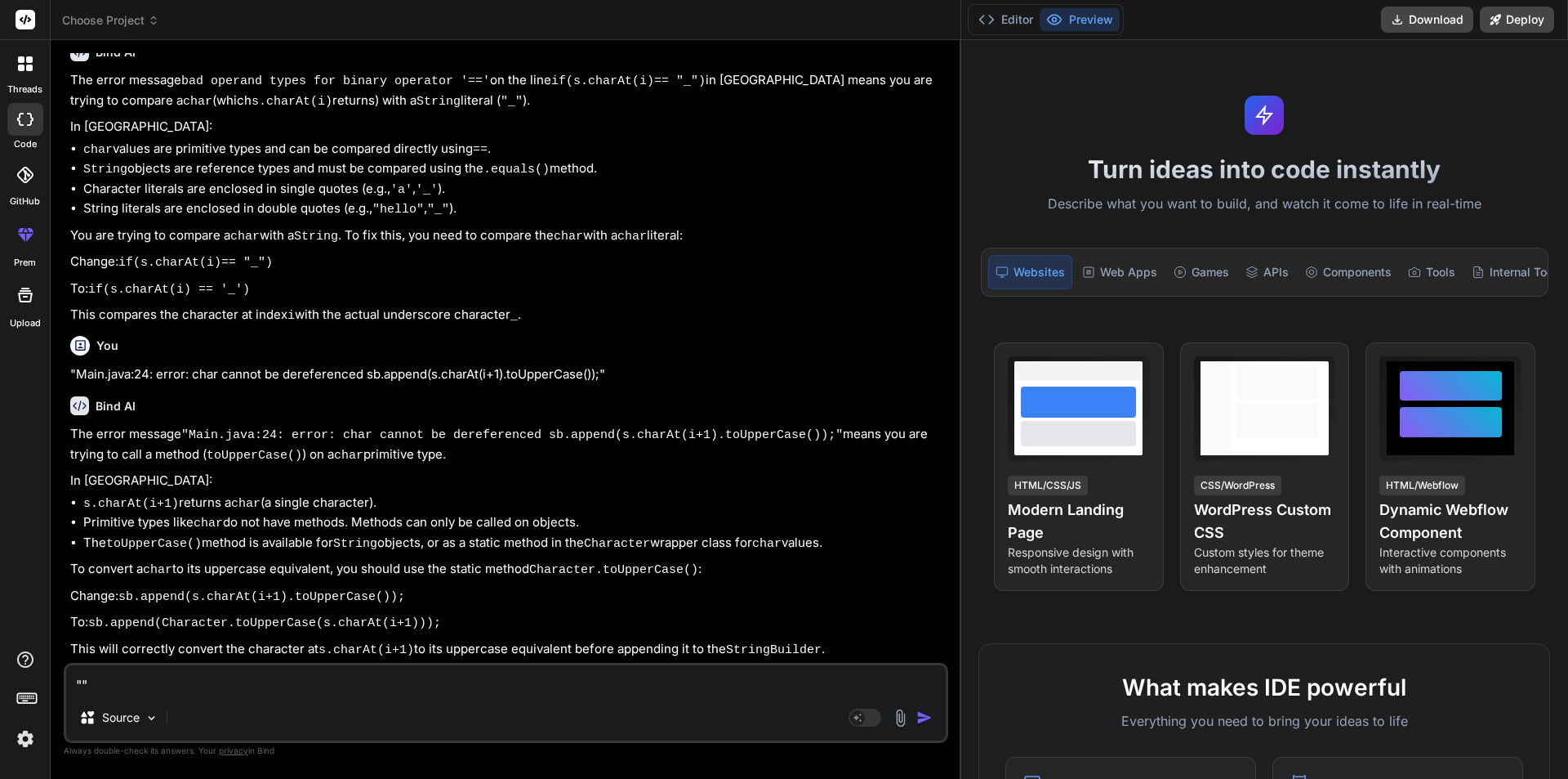
type textarea "x"
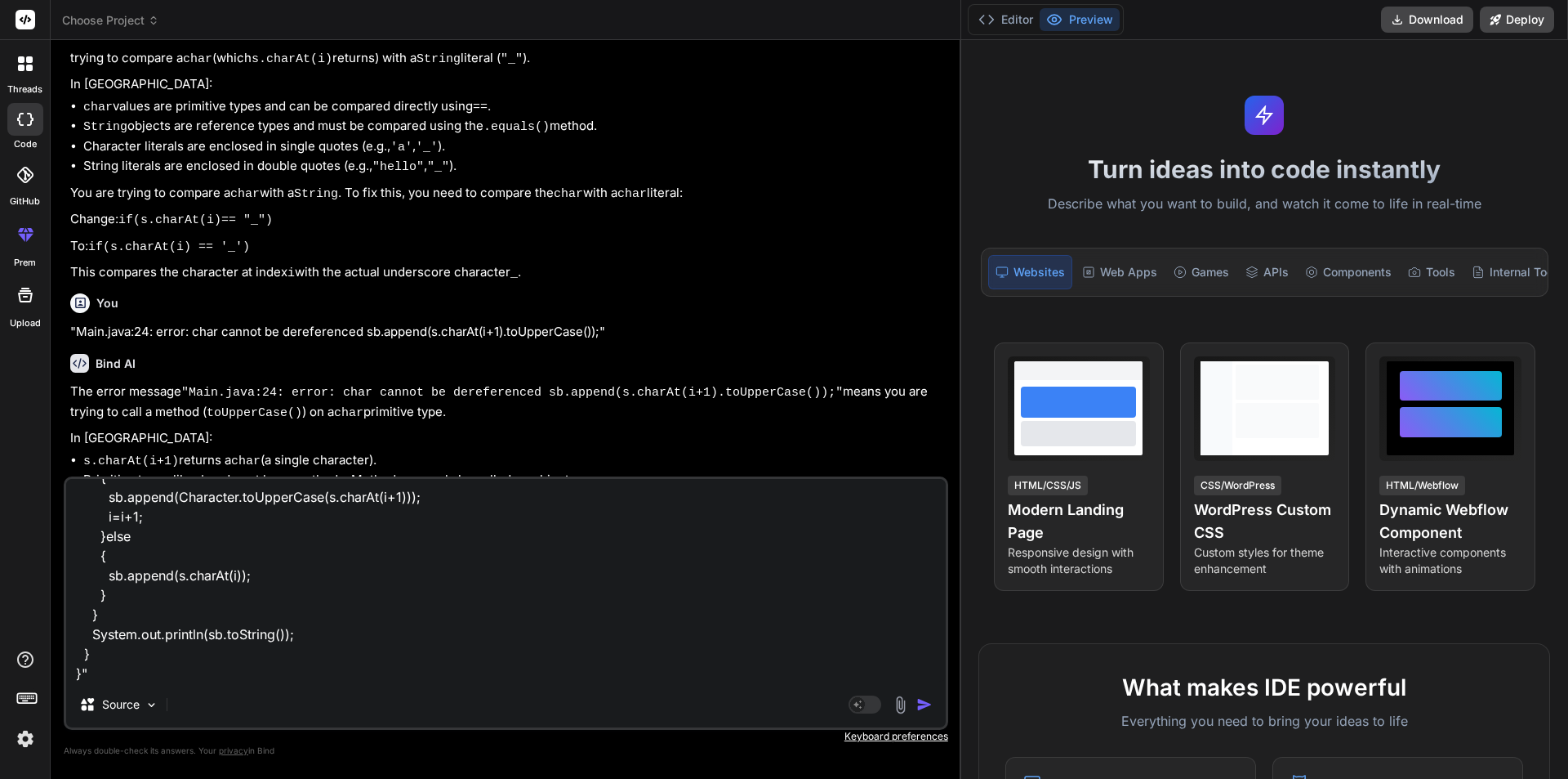
type textarea ""import java.util.*; class Main { public static void main(String args[]) { Scan…"
type textarea "x"
type textarea ""import java.util.*; class Main { public static void main(String args[]) { Scan…"
type textarea "x"
type textarea ""import java.util.*; class Main { public static void main(String args[]) { Scan…"
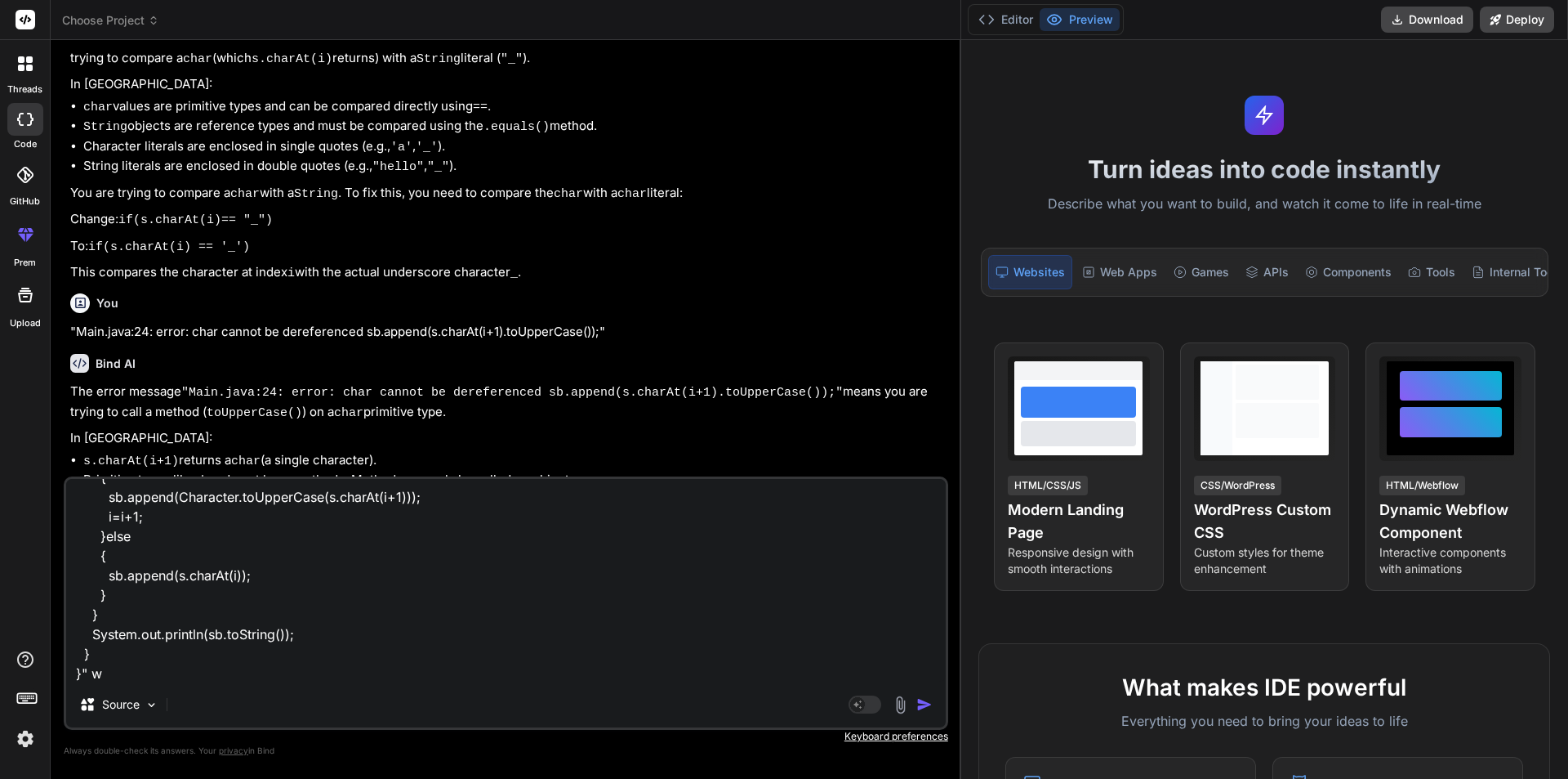
type textarea "x"
type textarea ""import java.util.*; class Main { public static void main(String args[]) { Scan…"
type textarea "x"
type textarea ""import java.util.*; class Main { public static void main(String args[]) { Scan…"
type textarea "x"
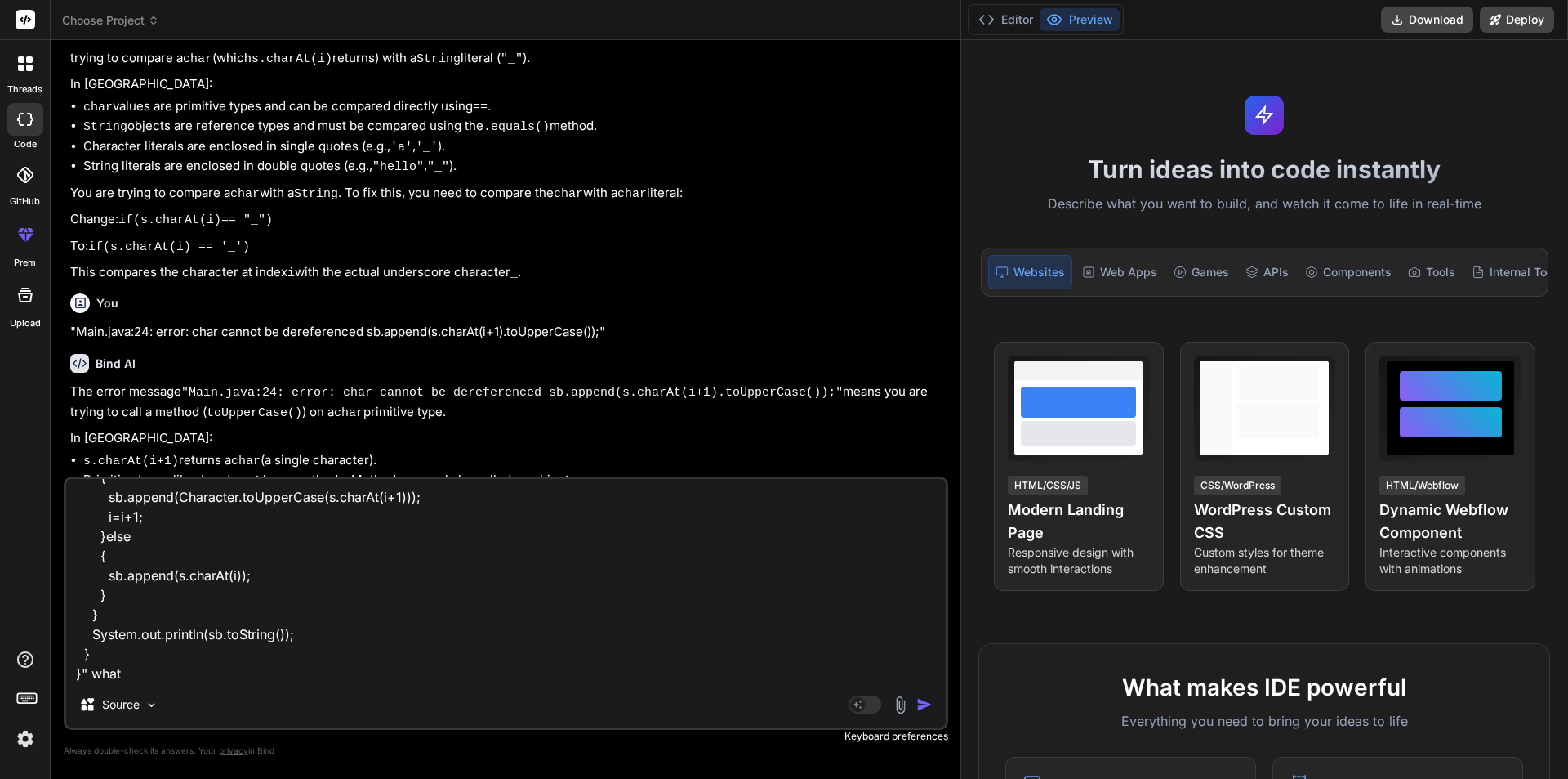
type textarea ""import java.util.*; class Main { public static void main(String args[]) { Scan…"
type textarea "x"
type textarea ""import java.util.*; class Main { public static void main(String args[]) { Scan…"
type textarea "x"
type textarea ""import java.util.*; class Main { public static void main(String args[]) { Scan…"
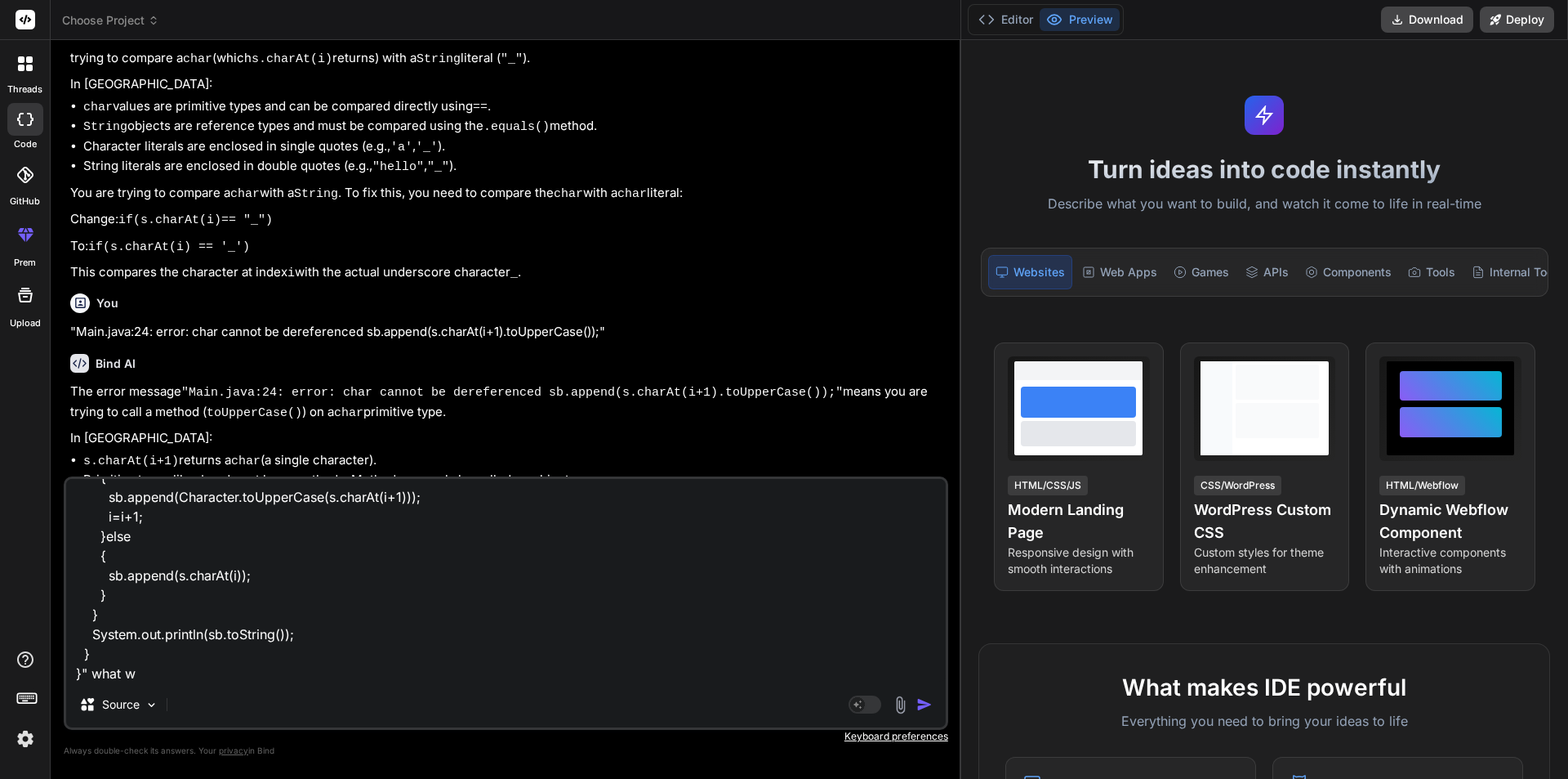
type textarea "x"
type textarea ""import java.util.*; class Main { public static void main(String args[]) { Scan…"
type textarea "x"
type textarea ""import java.util.*; class Main { public static void main(String args[]) { Scan…"
type textarea "x"
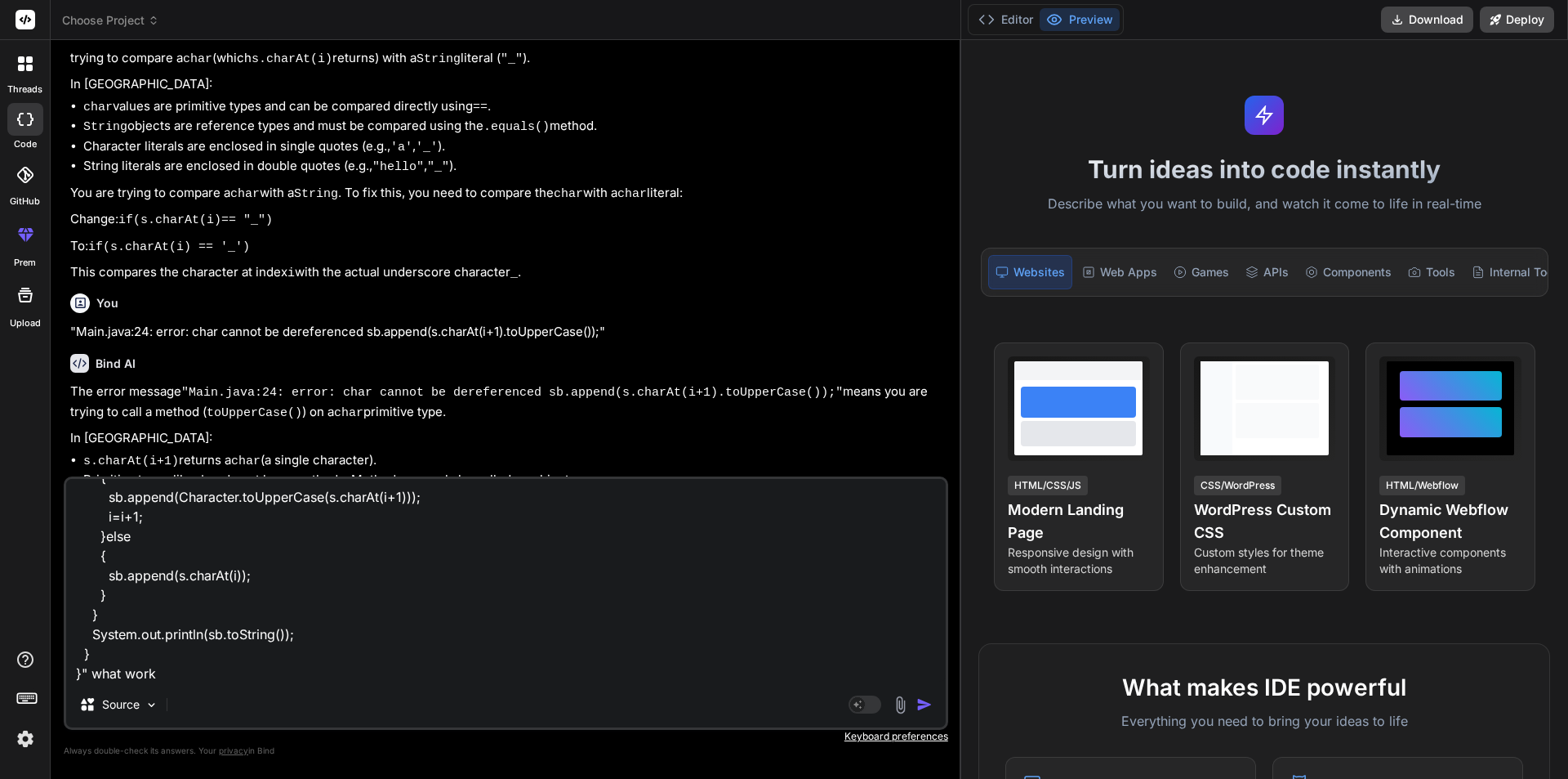
type textarea ""import java.util.*; class Main { public static void main(String args[]) { Scan…"
type textarea "x"
type textarea ""import java.util.*; class Main { public static void main(String args[]) { Scan…"
type textarea "x"
type textarea ""import java.util.*; class Main { public static void main(String args[]) { Scan…"
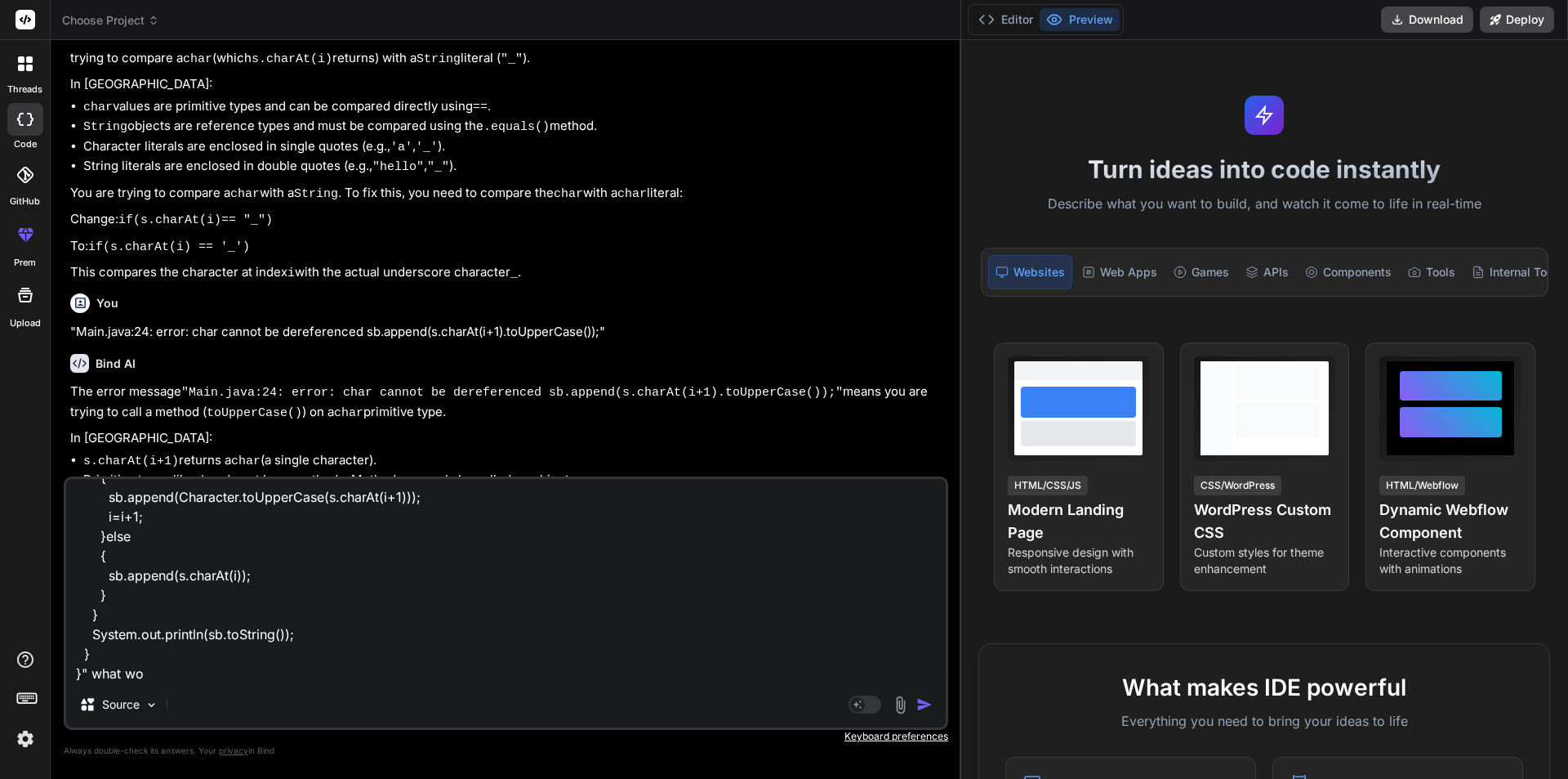
type textarea "x"
type textarea ""import java.util.*; class Main { public static void main(String args[]) { Scan…"
type textarea "x"
type textarea ""import java.util.*; class Main { public static void main(String args[]) { Scan…"
type textarea "x"
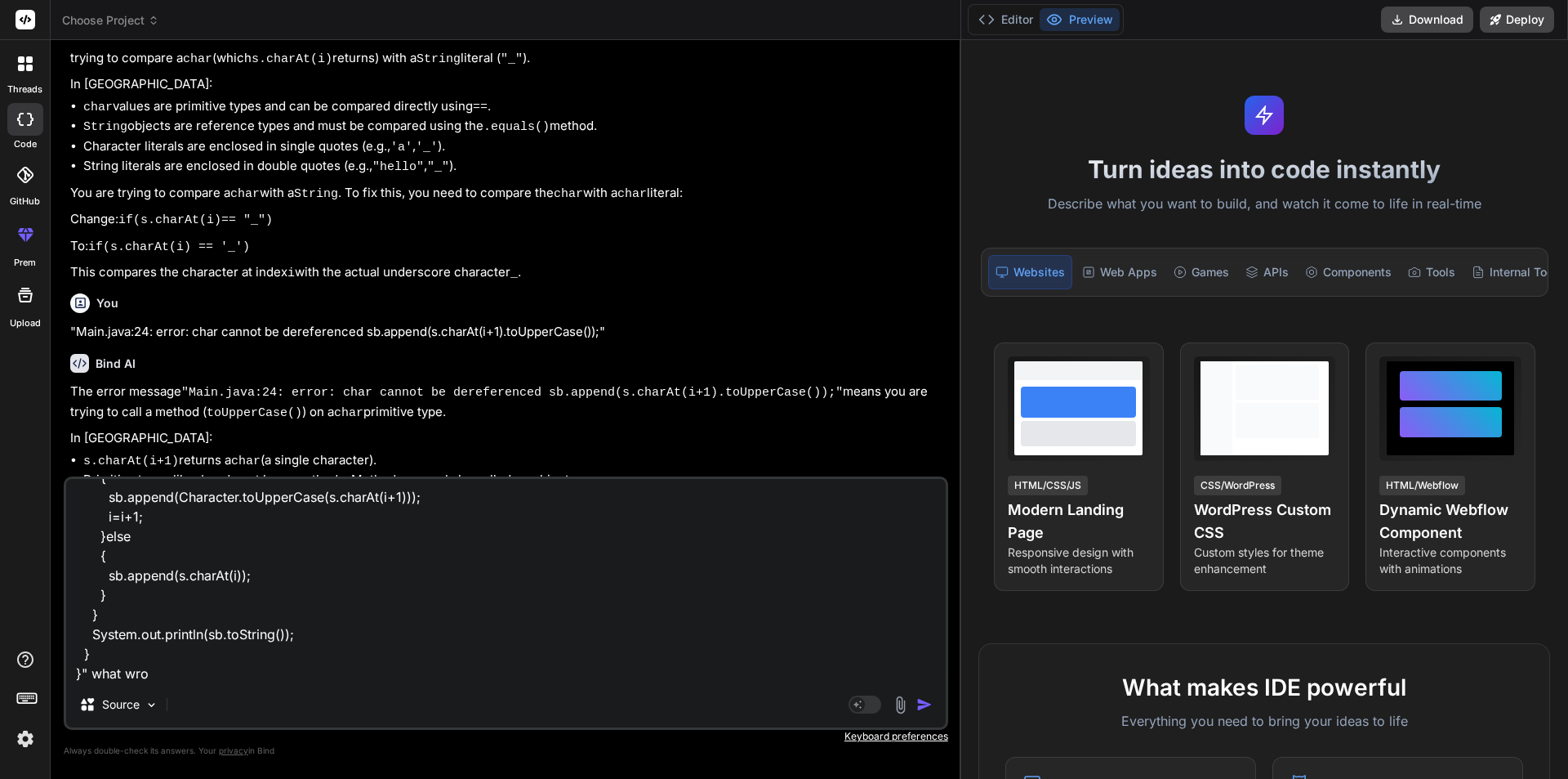
type textarea ""import java.util.*; class Main { public static void main(String args[]) { Scan…"
type textarea "x"
type textarea ""import java.util.*; class Main { public static void main(String args[]) { Scan…"
type textarea "x"
type textarea ""import java.util.*; class Main { public static void main(String args[]) { Scan…"
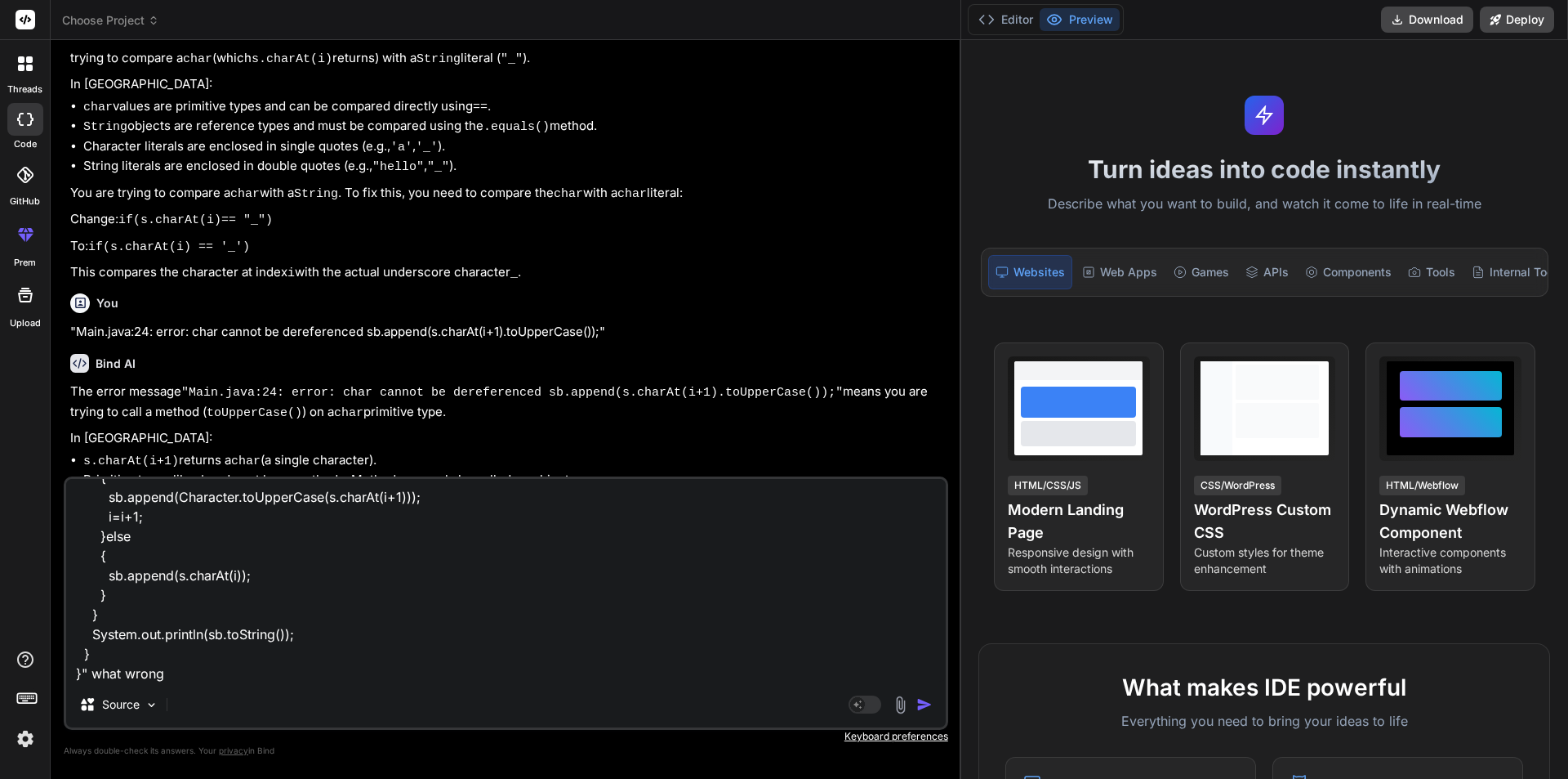
type textarea "x"
type textarea ""import java.util.*; class Main { public static void main(String args[]) { Scan…"
type textarea "x"
type textarea ""import java.util.*; class Main { public static void main(String args[]) { Scan…"
type textarea "x"
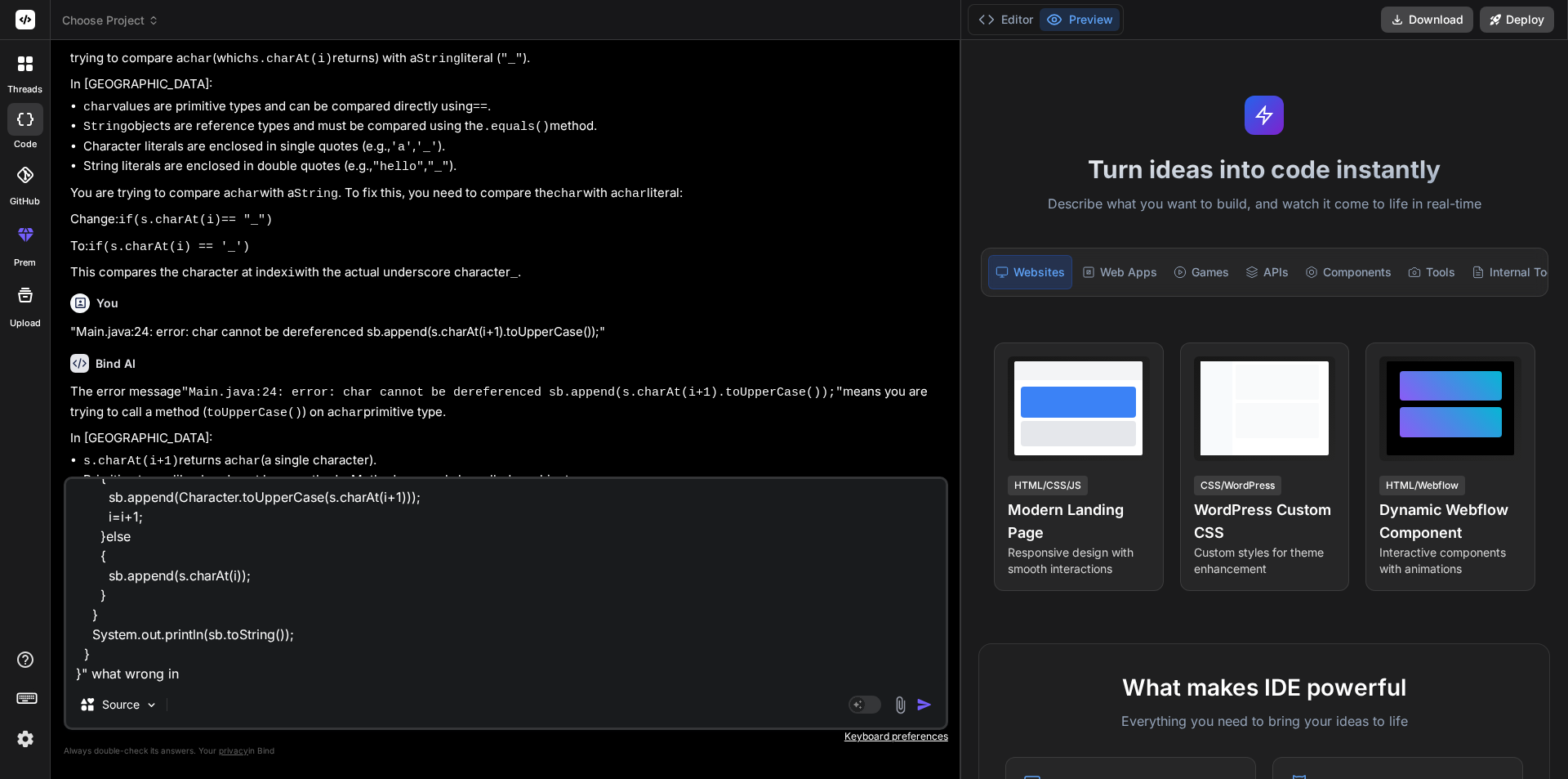
type textarea ""import java.util.*; class Main { public static void main(String args[]) { Scan…"
type textarea "x"
type textarea ""import java.util.*; class Main { public static void main(String args[]) { Scan…"
type textarea "x"
type textarea ""import java.util.*; class Main { public static void main(String args[]) { Scan…"
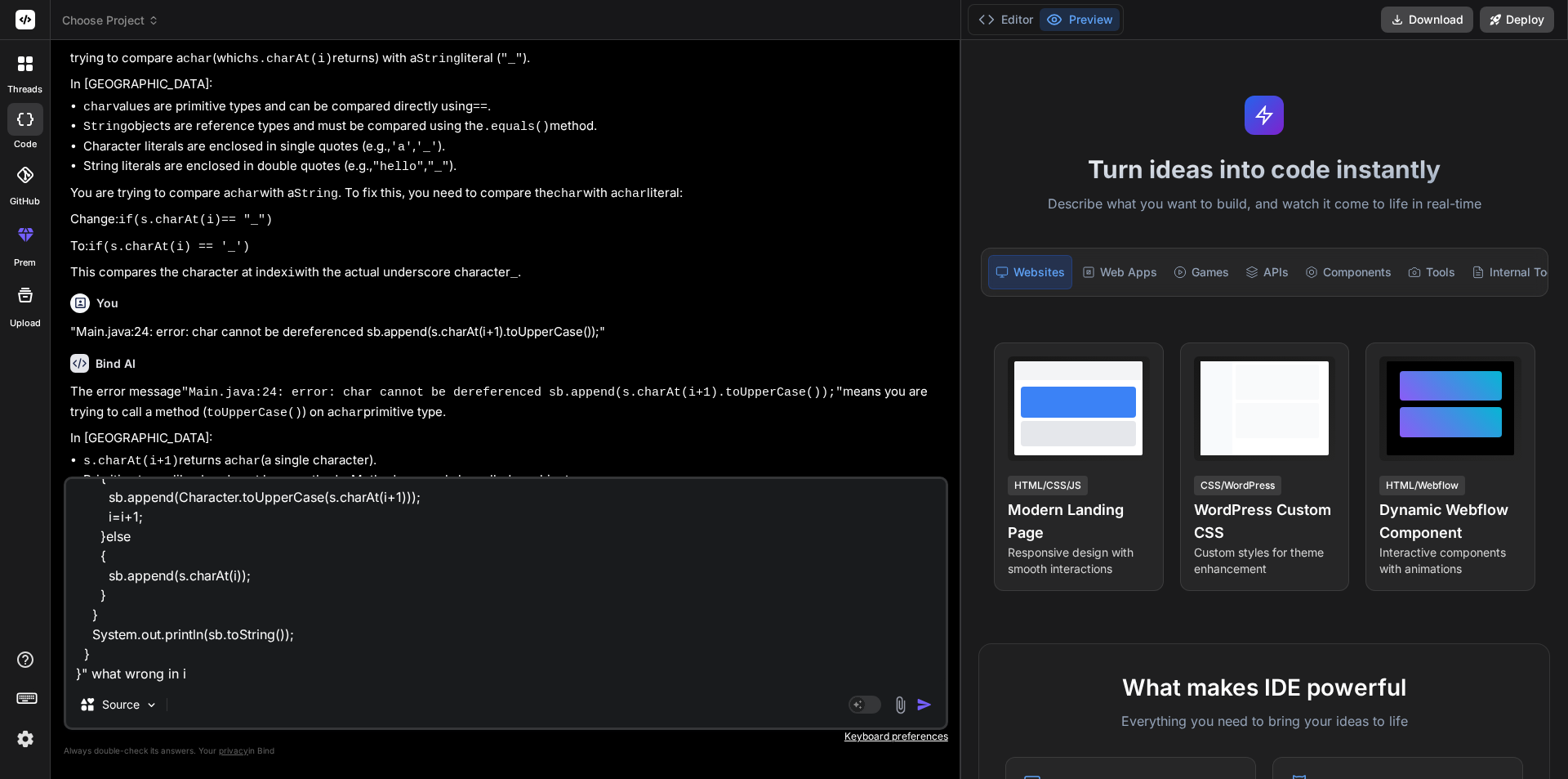
type textarea "x"
type textarea ""import java.util.*; class Main { public static void main(String args[]) { Scan…"
type textarea "x"
type textarea ""import java.util.*; class Main { public static void main(String args[]) { Scan…"
type textarea "x"
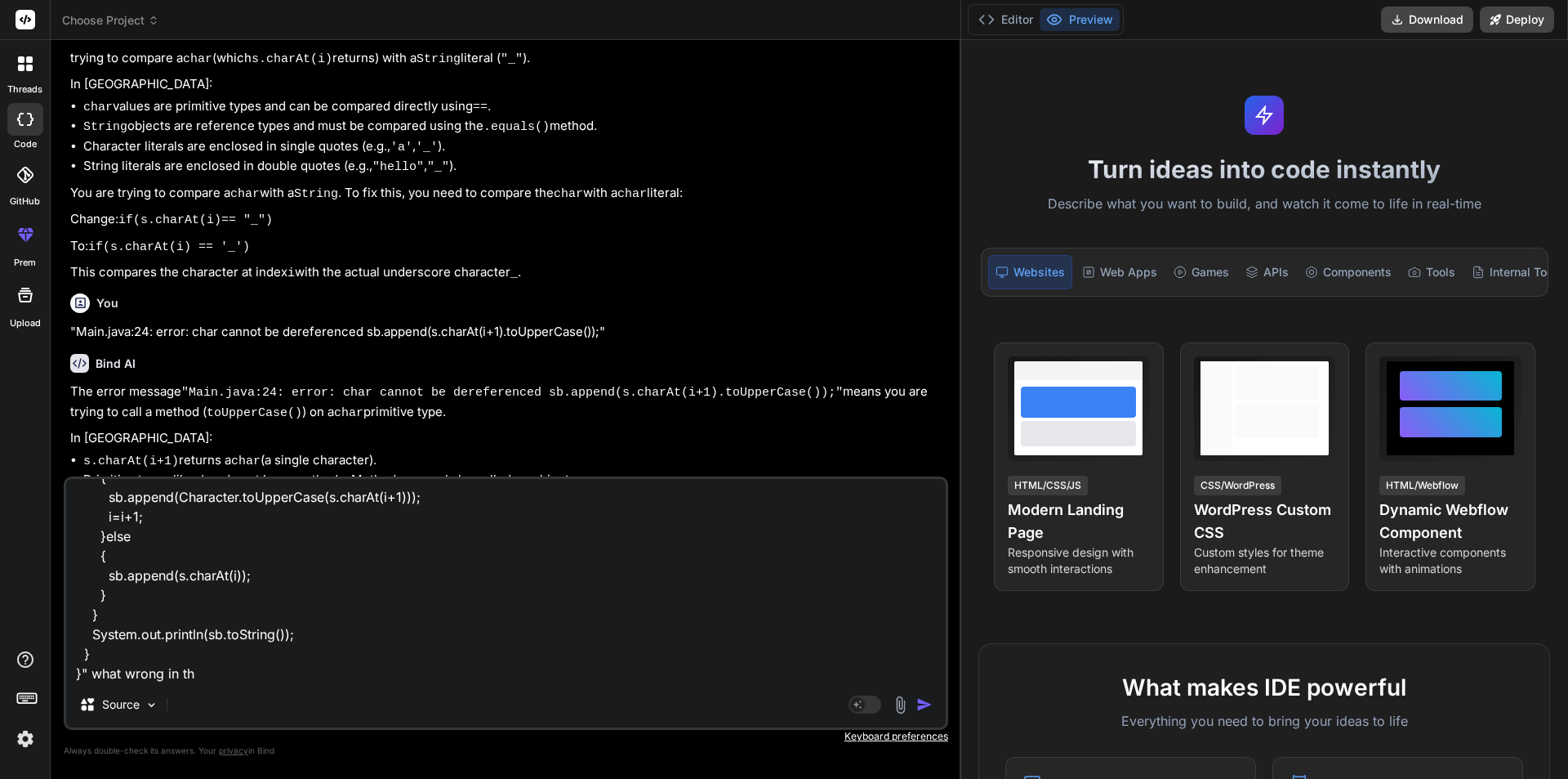
type textarea ""import java.util.*; class Main { public static void main(String args[]) { Scan…"
type textarea "x"
type textarea ""import java.util.*; class Main { public static void main(String args[]) { Scan…"
type textarea "x"
type textarea ""import java.util.*; class Main { public static void main(String args[]) { Scan…"
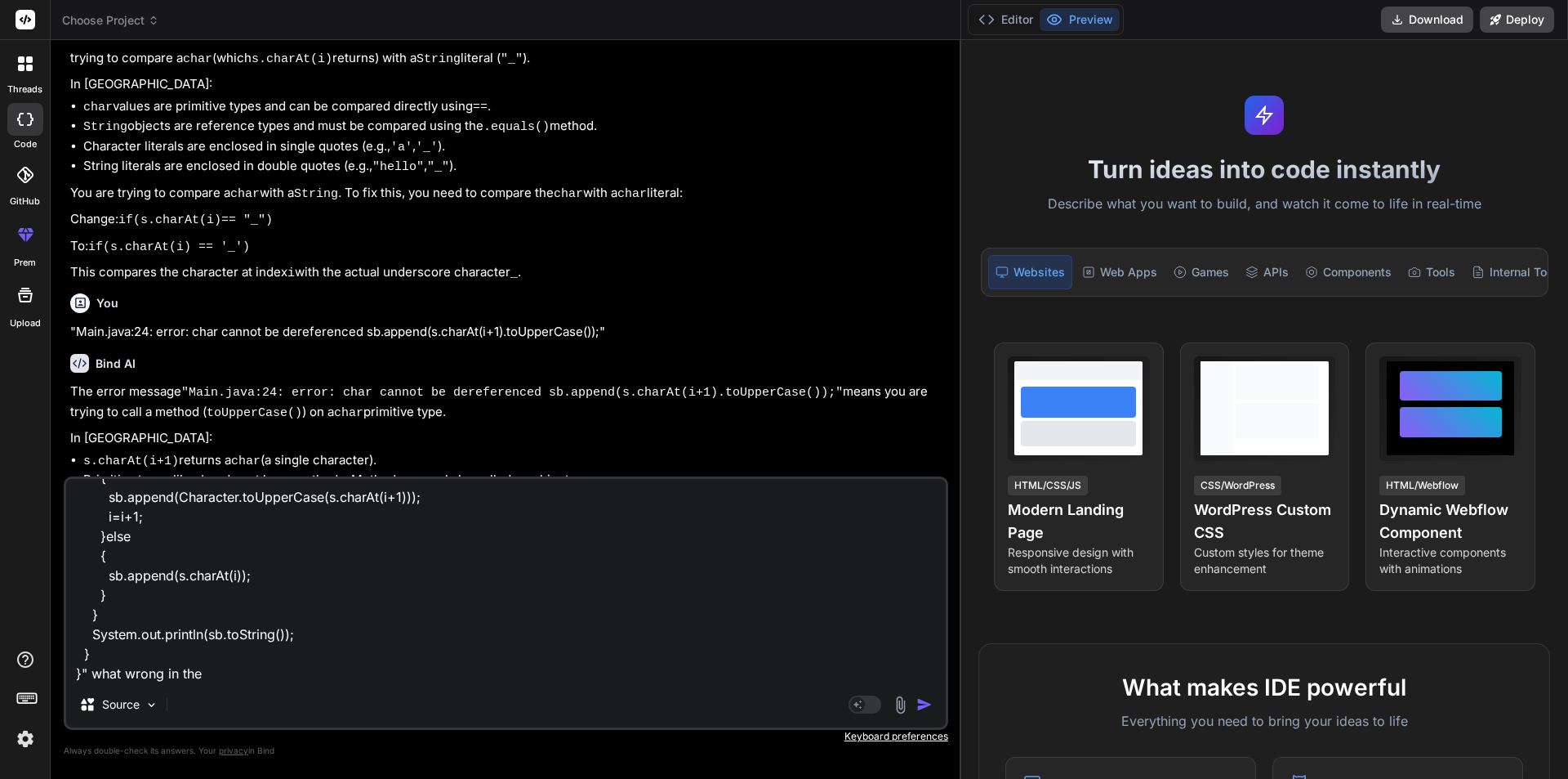
type textarea "x"
type textarea ""import java.util.*; class Main { public static void main(String args[]) { Scan…"
type textarea "x"
type textarea ""import java.util.*; class Main { public static void main(String args[]) { Scan…"
type textarea "x"
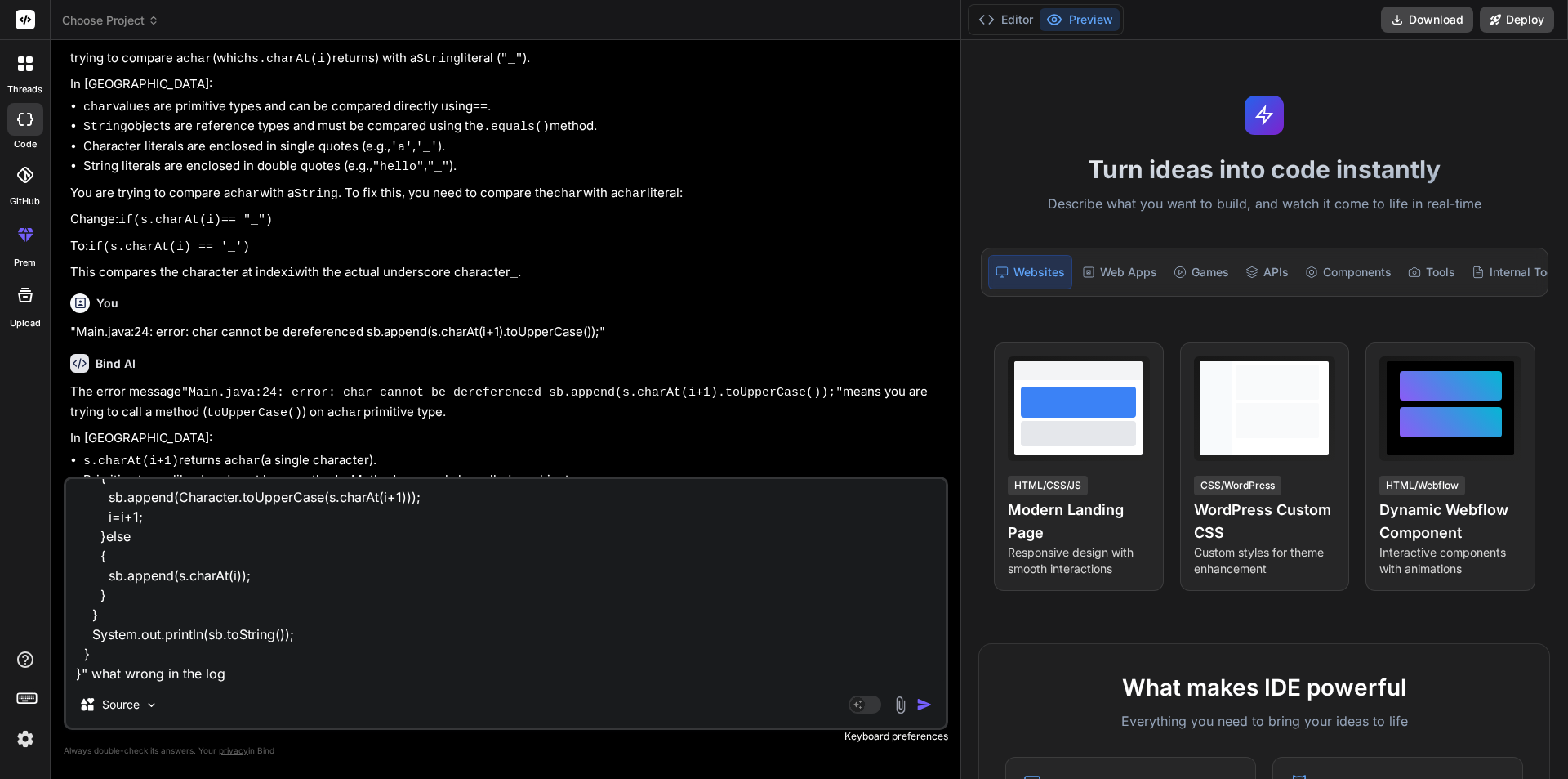
type textarea ""import java.util.*; class Main { public static void main(String args[]) { Scan…"
type textarea "x"
type textarea ""import java.util.*; class Main { public static void main(String args[]) { Scan…"
type textarea "x"
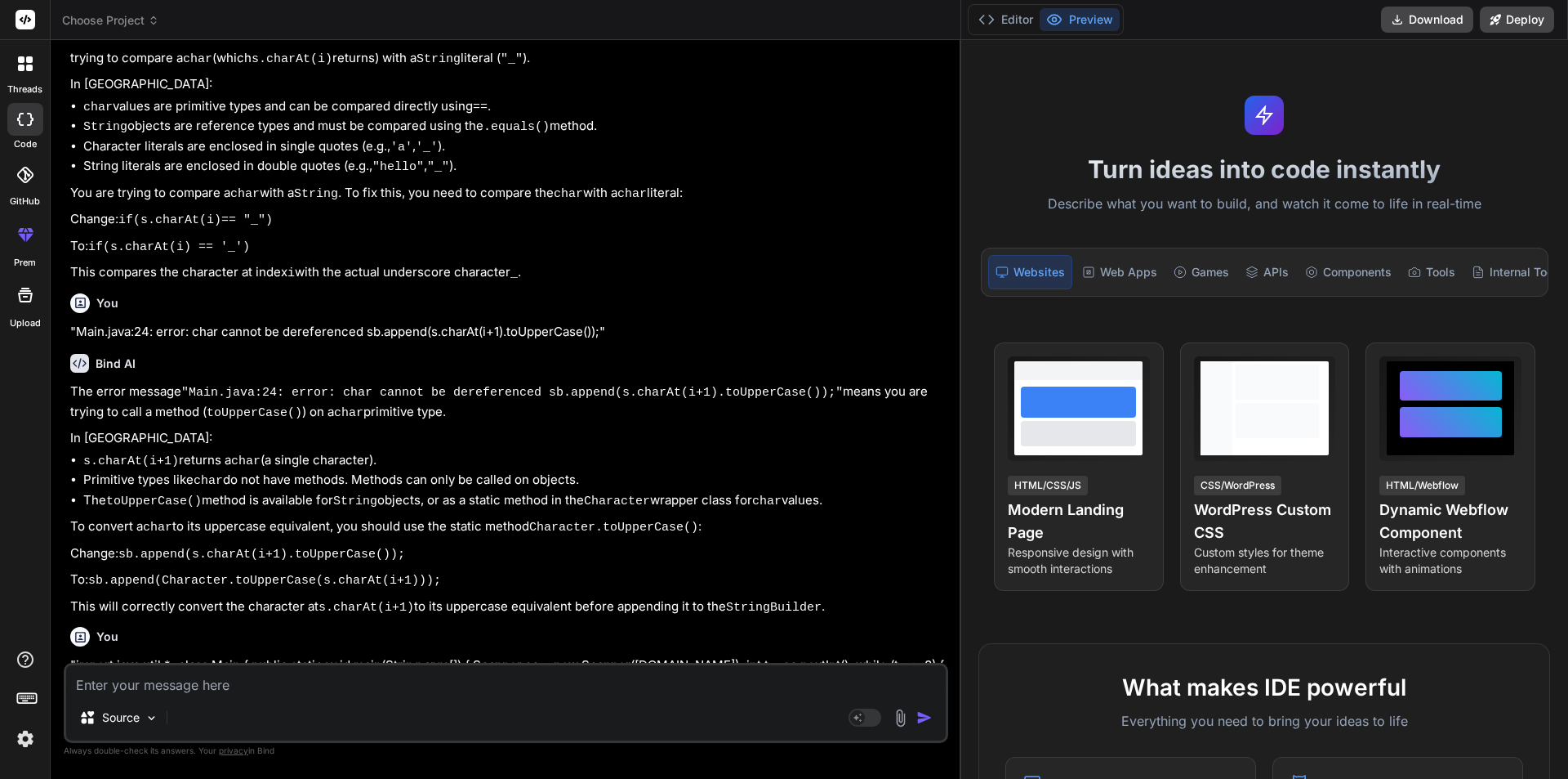
scroll to position [645, 0]
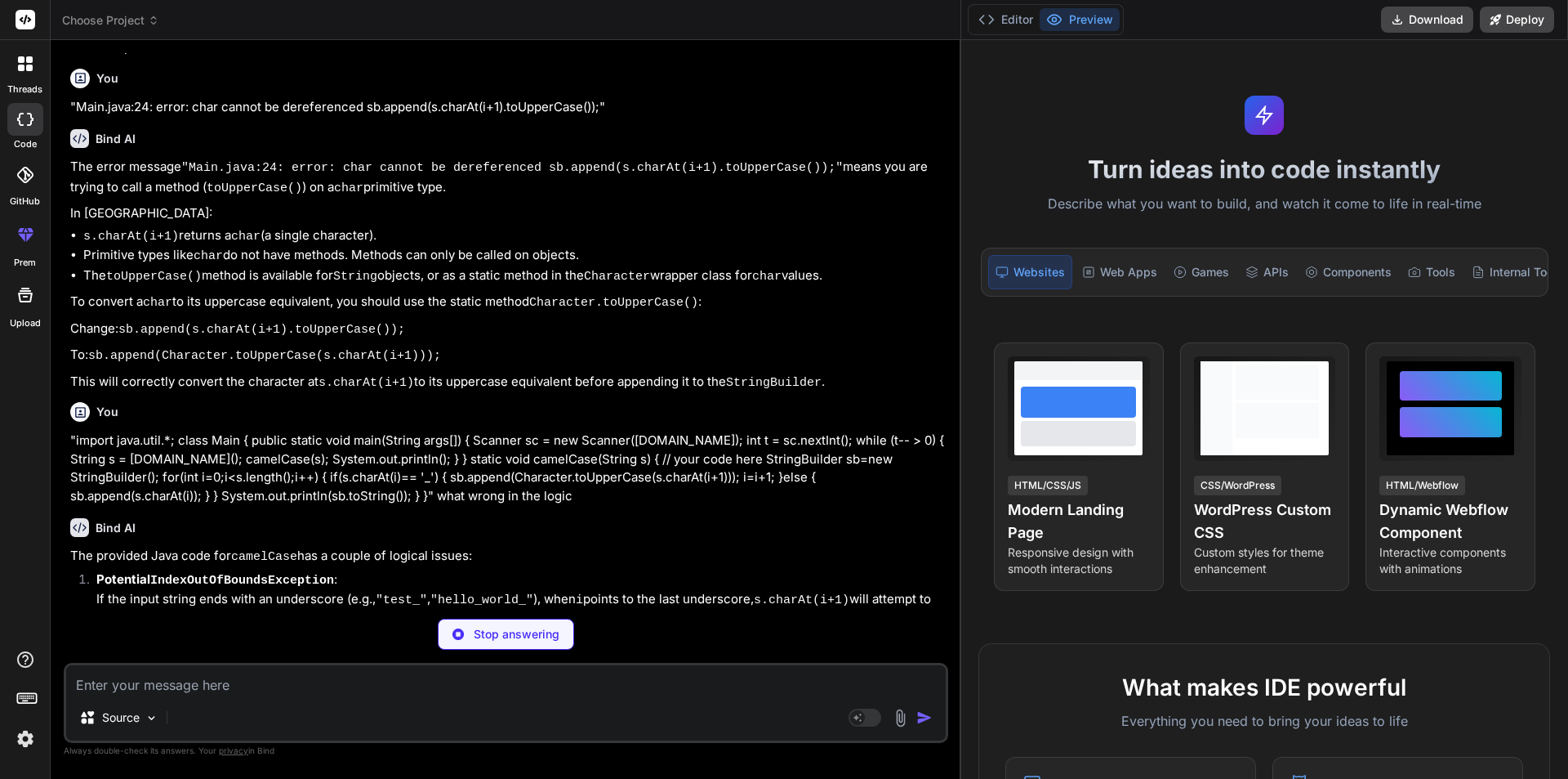
type textarea "x"
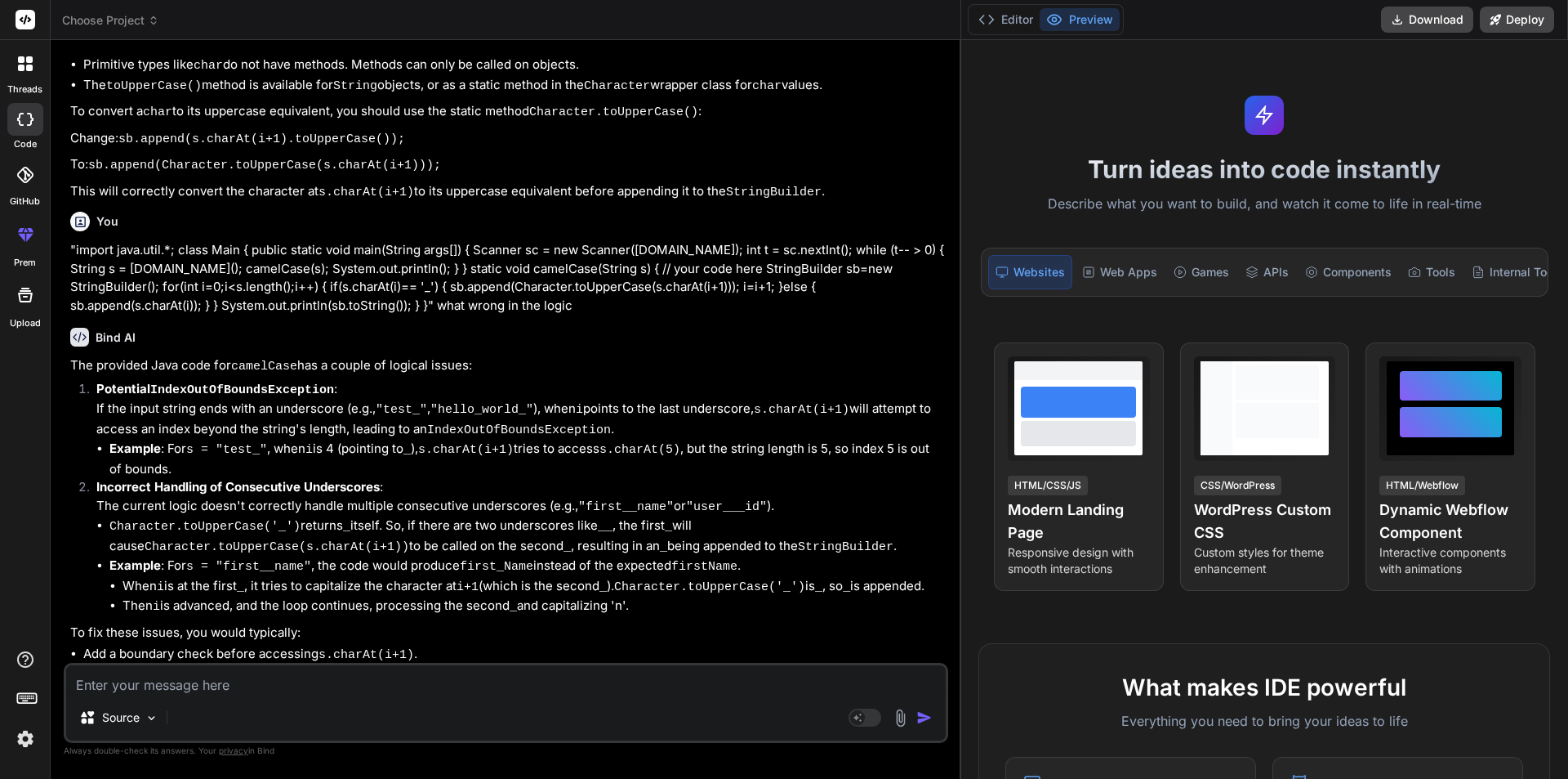
scroll to position [897, 0]
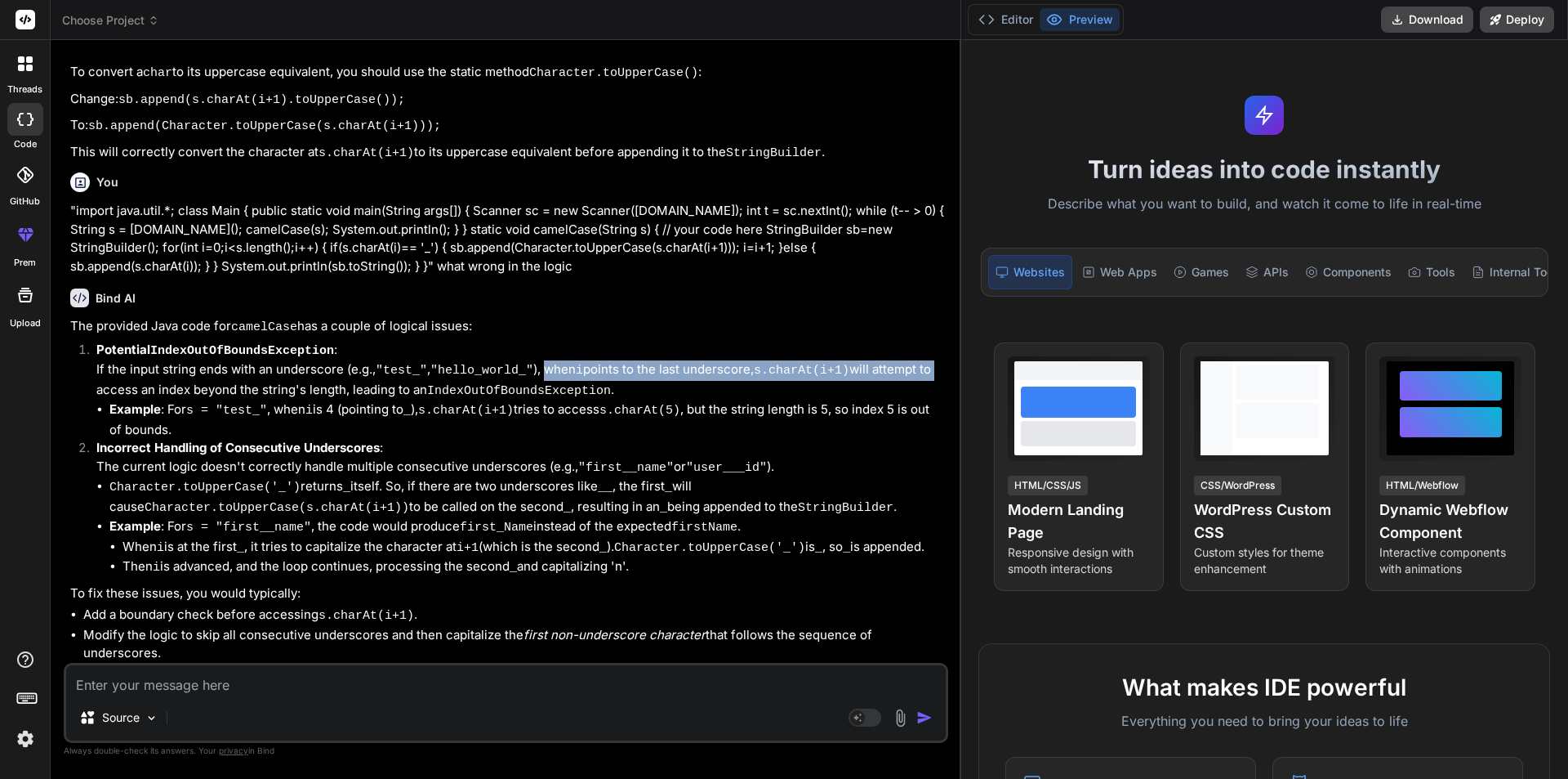
drag, startPoint x: 547, startPoint y: 385, endPoint x: 931, endPoint y: 393, distance: 384.1
click at [931, 393] on p "Potential IndexOutOfBoundsException : If the input string ends with an undersco…" at bounding box center [520, 371] width 848 height 61
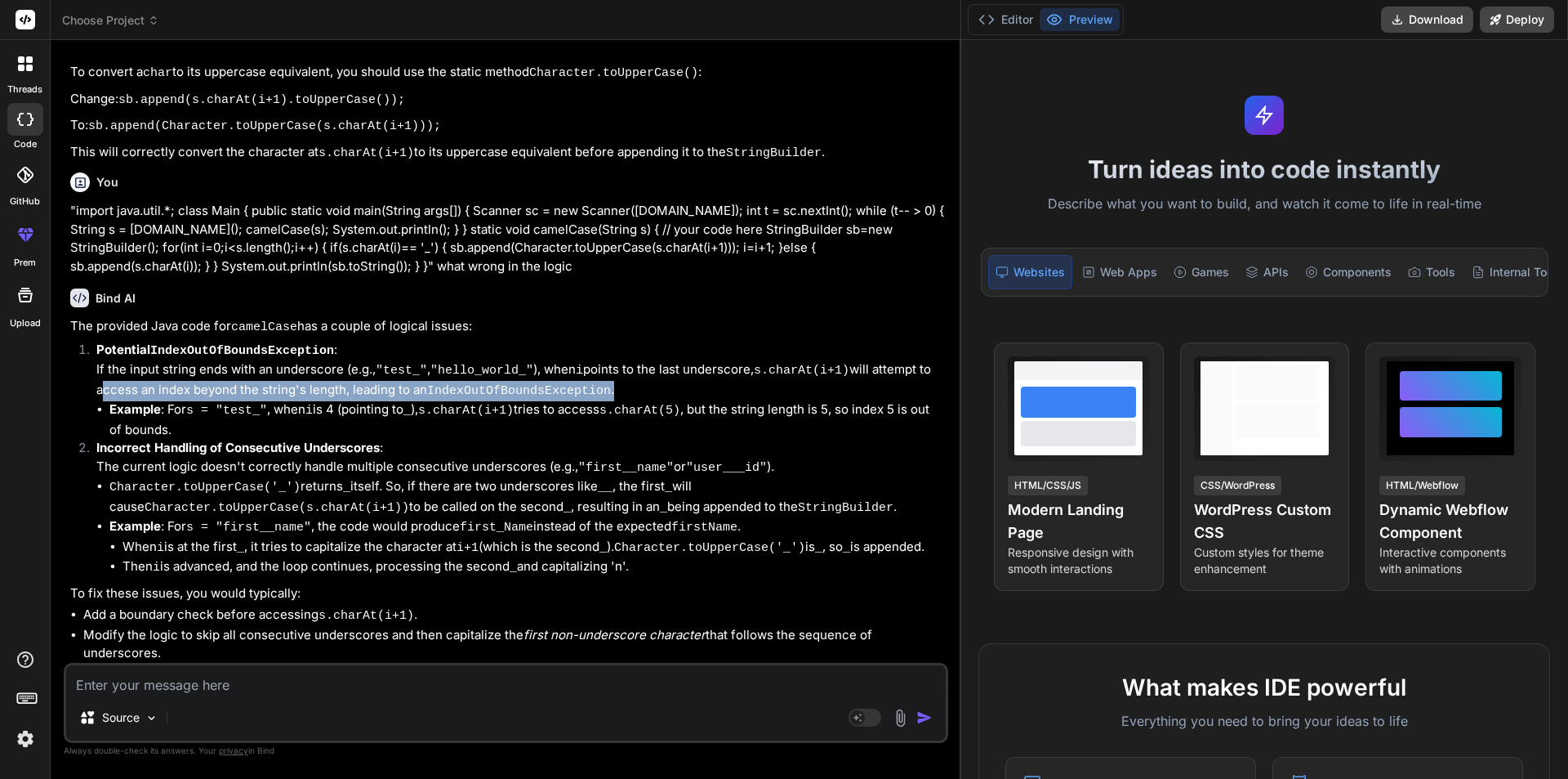
drag, startPoint x: 98, startPoint y: 402, endPoint x: 616, endPoint y: 402, distance: 518.0
click at [616, 402] on p "Potential IndexOutOfBoundsException : If the input string ends with an undersco…" at bounding box center [520, 371] width 848 height 61
drag, startPoint x: 657, startPoint y: 402, endPoint x: 546, endPoint y: 421, distance: 112.6
click at [657, 402] on p "Potential IndexOutOfBoundsException : If the input string ends with an undersco…" at bounding box center [520, 371] width 848 height 61
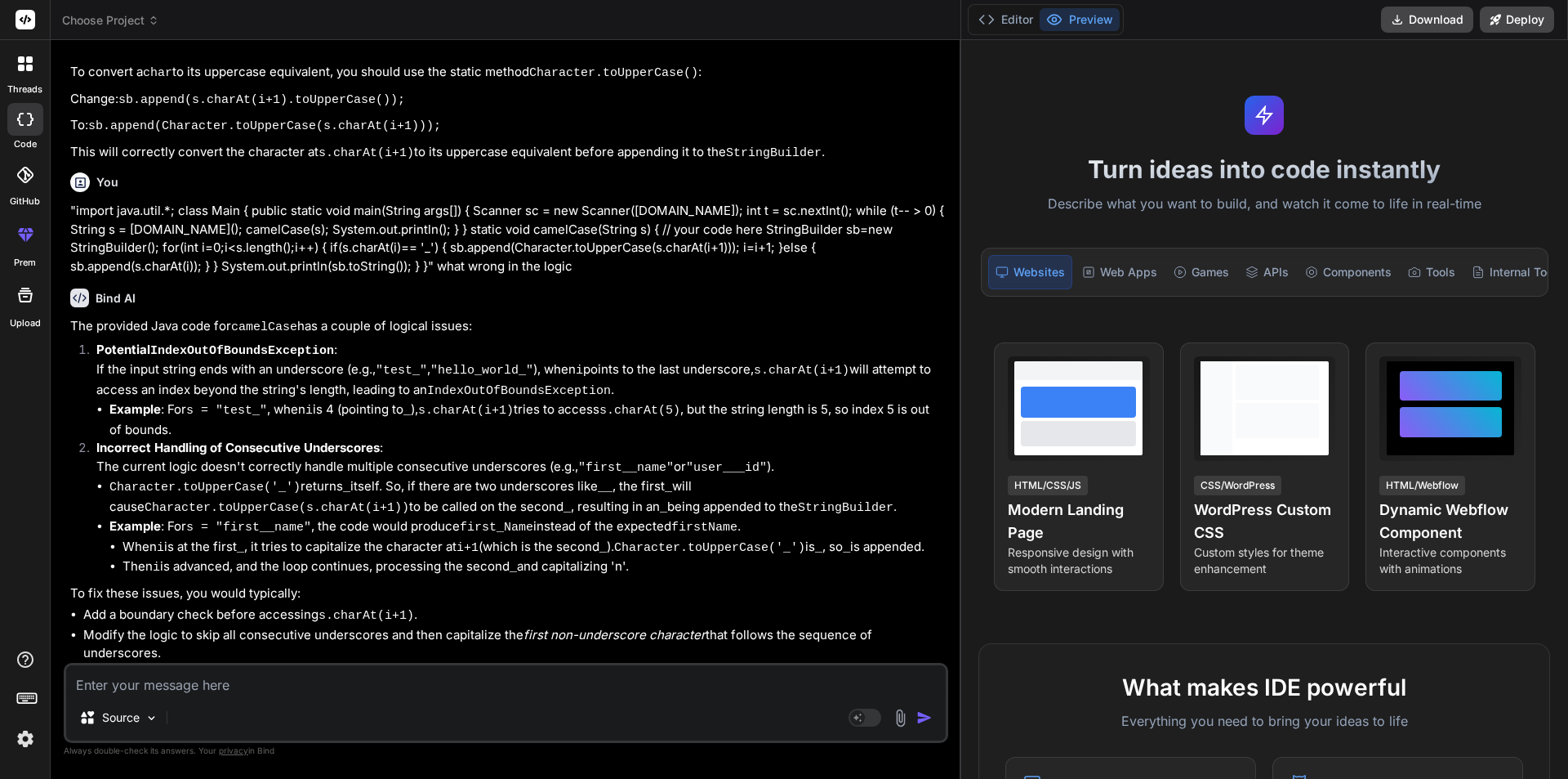
click at [223, 418] on code "s = "test_"" at bounding box center [226, 411] width 80 height 14
drag, startPoint x: 266, startPoint y: 420, endPoint x: 274, endPoint y: 420, distance: 8.0
click at [274, 420] on li "Example : For s = "test_" , when i is 4 (pointing to _ ), s.charAt(i+1) tries t…" at bounding box center [527, 419] width 836 height 38
click at [290, 439] on li "Example : For s = "test_" , when i is 4 (pointing to _ ), s.charAt(i+1) tries t…" at bounding box center [527, 419] width 836 height 38
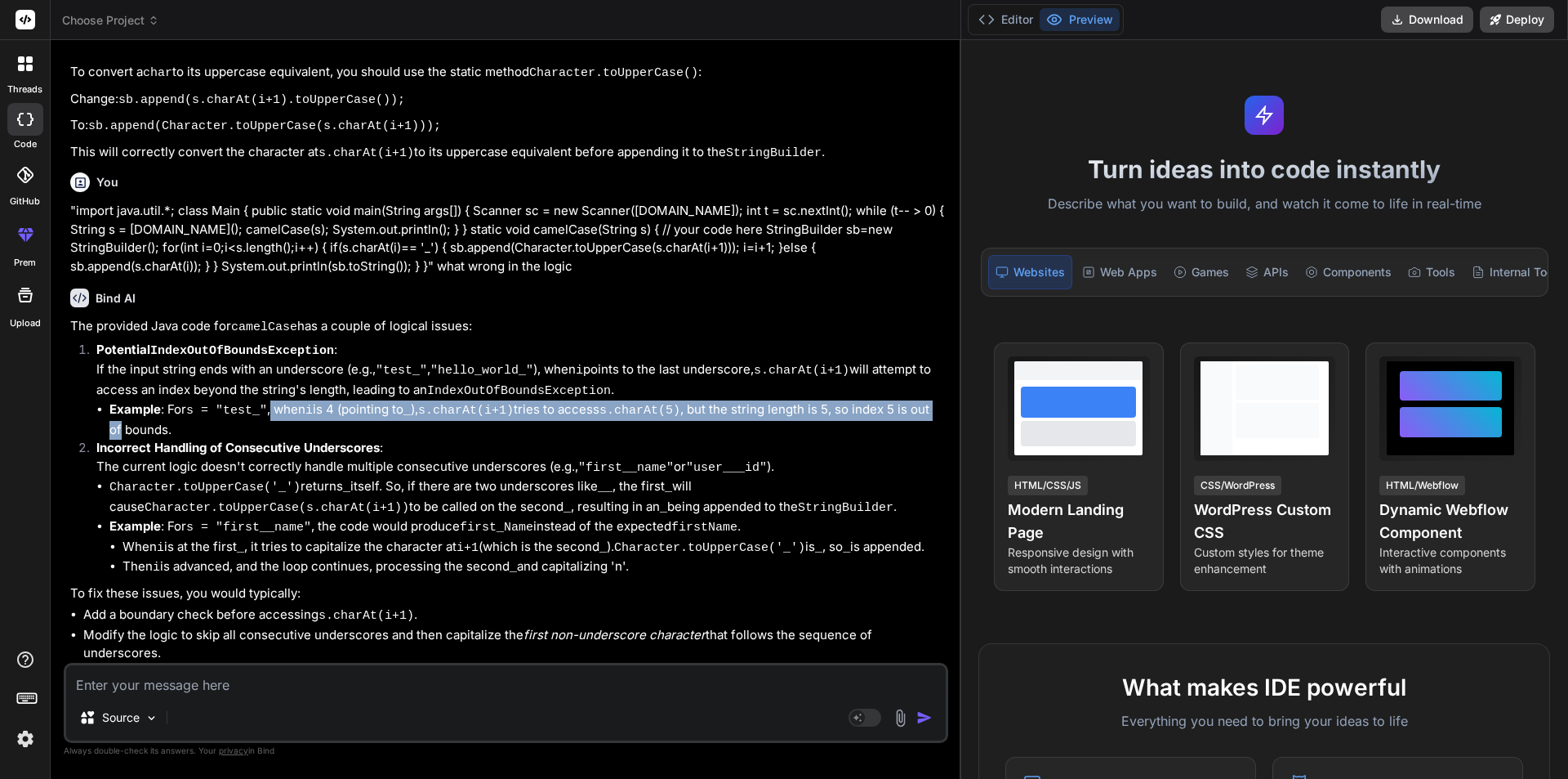
drag, startPoint x: 269, startPoint y: 420, endPoint x: 945, endPoint y: 422, distance: 676.0
click at [945, 422] on div "You hello Bind AI Hello! I'm Bind AI, your expert programming assistant. I'm he…" at bounding box center [508, 358] width 881 height 610
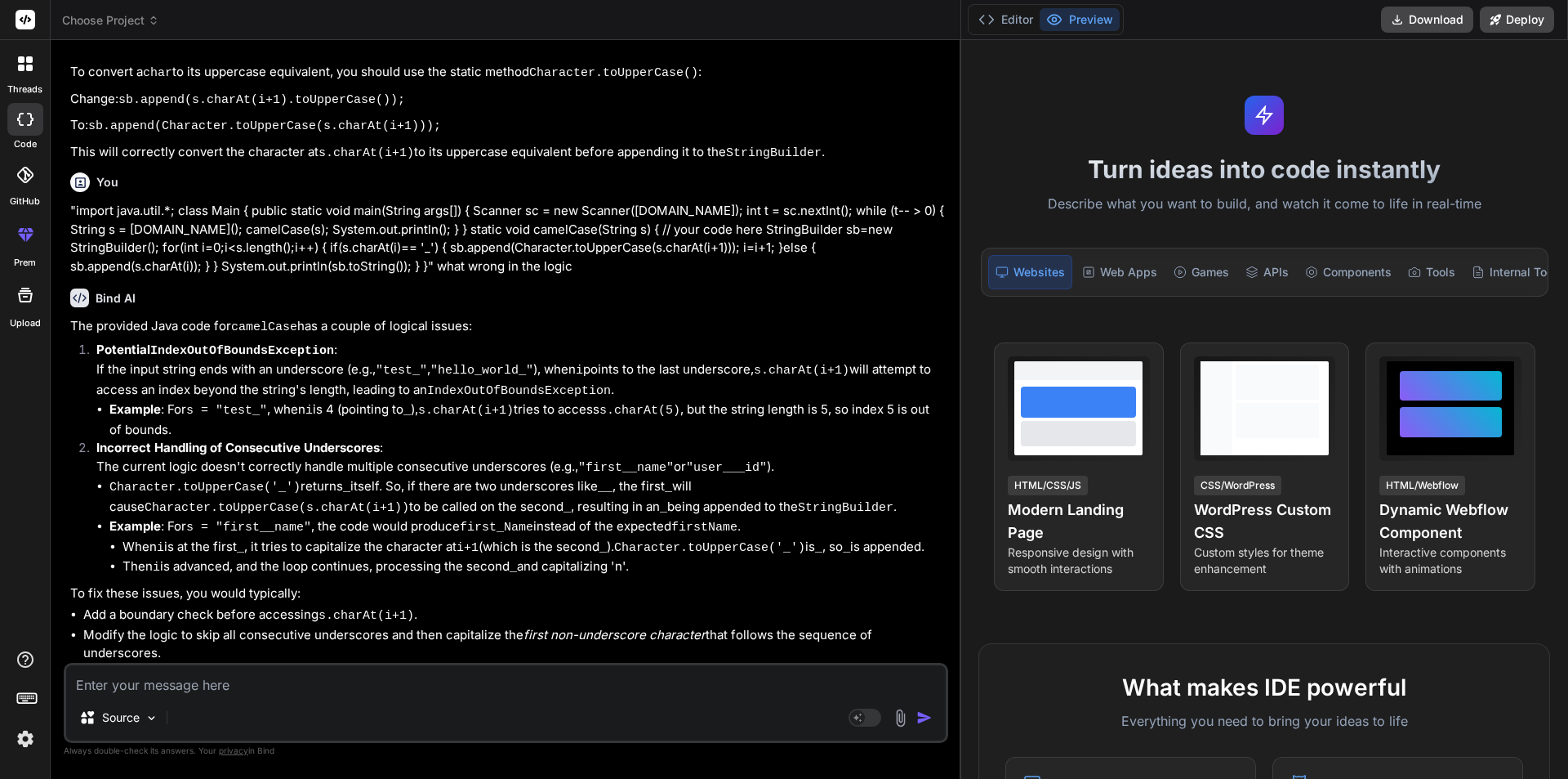
click at [134, 439] on li "Example : For s = "test_" , when i is 4 (pointing to _ ), s.charAt(i+1) tries t…" at bounding box center [527, 419] width 836 height 38
drag, startPoint x: 98, startPoint y: 440, endPoint x: 207, endPoint y: 440, distance: 109.0
click at [207, 439] on ul "Example : For s = "test_" , when i is 4 (pointing to _ ), s.charAt(i+1) tries t…" at bounding box center [520, 419] width 848 height 38
click at [207, 439] on li "Example : For s = "test_" , when i is 4 (pointing to _ ), s.charAt(i+1) tries t…" at bounding box center [527, 419] width 836 height 38
click at [95, 479] on li "Incorrect Handling of Consecutive Underscores : The current logic doesn't corre…" at bounding box center [514, 508] width 862 height 139
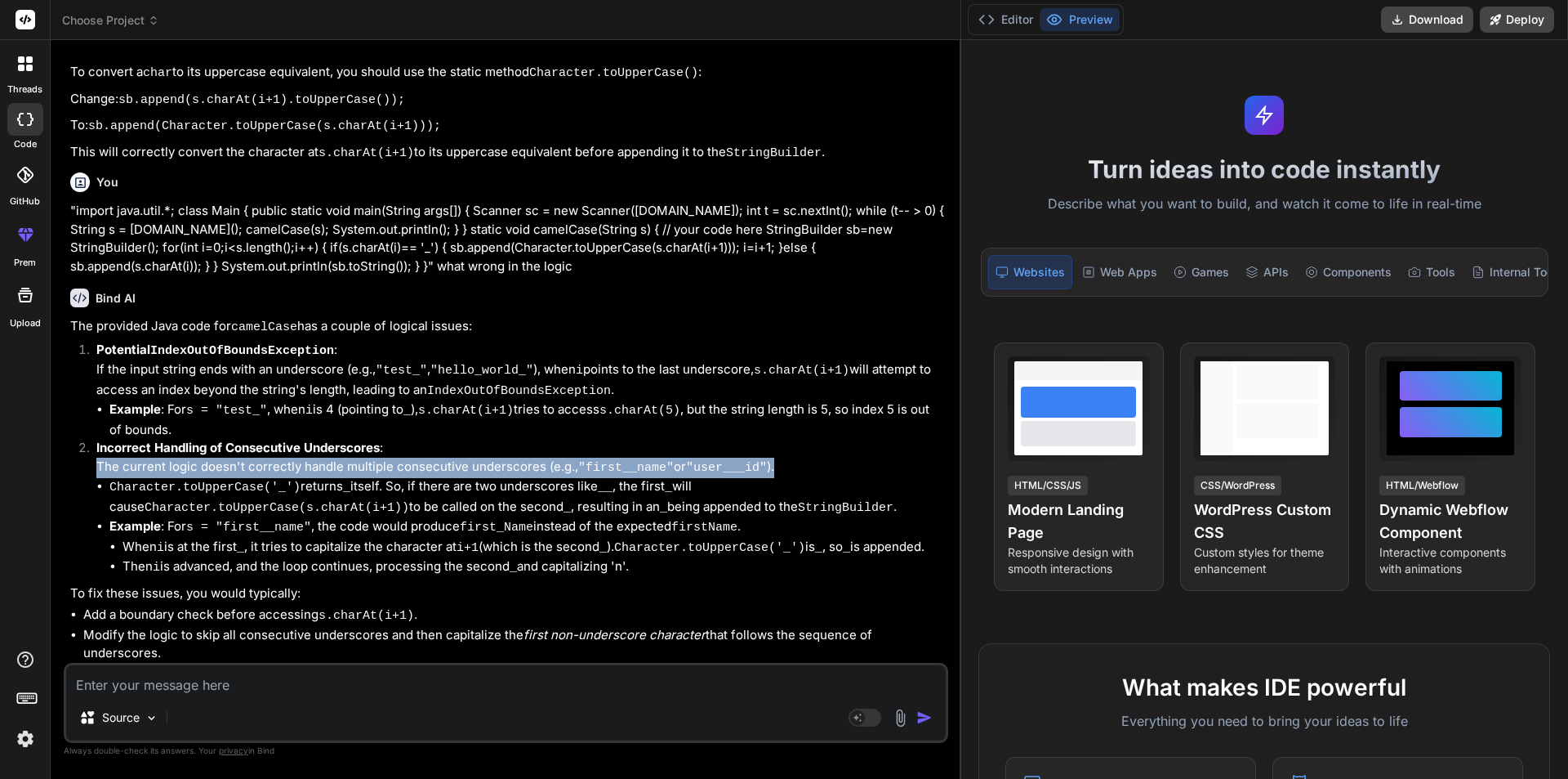
drag, startPoint x: 95, startPoint y: 479, endPoint x: 763, endPoint y: 481, distance: 668.0
click at [763, 481] on li "Incorrect Handling of Consecutive Underscores : The current logic doesn't corre…" at bounding box center [514, 508] width 862 height 139
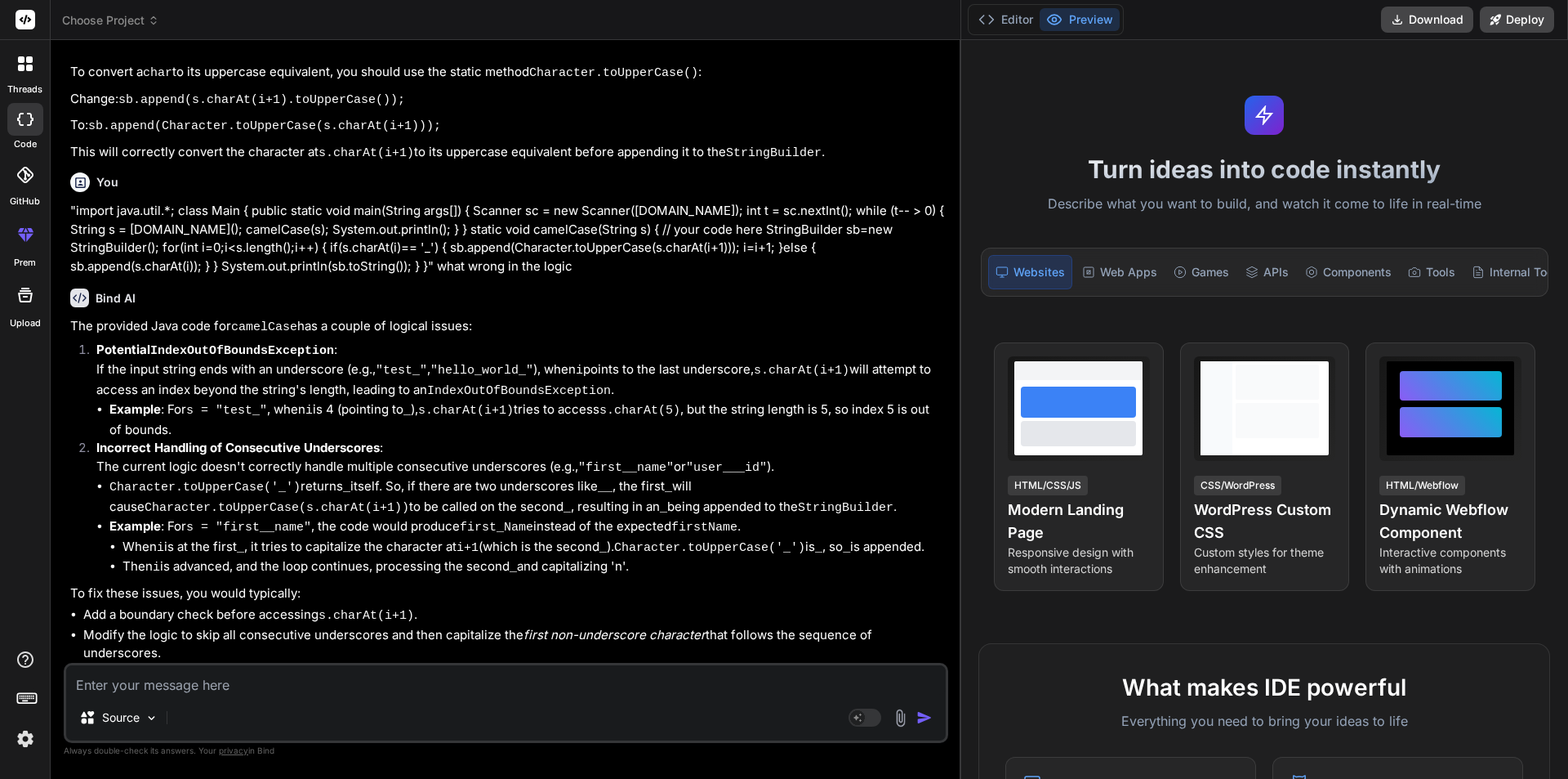
click at [743, 497] on li "Character.toUpperCase('_') returns _ itself. So, if there are two underscores l…" at bounding box center [527, 497] width 836 height 40
drag, startPoint x: 105, startPoint y: 496, endPoint x: 731, endPoint y: 503, distance: 626.0
click at [731, 503] on ul "Character.toUpperCase('_') returns _ itself. So, if there are two underscores l…" at bounding box center [520, 528] width 848 height 100
click at [111, 506] on li "Character.toUpperCase('_') returns _ itself. So, if there are two underscores l…" at bounding box center [527, 497] width 836 height 40
click at [102, 509] on ul "Character.toUpperCase('_') returns _ itself. So, if there are two underscores l…" at bounding box center [520, 528] width 848 height 100
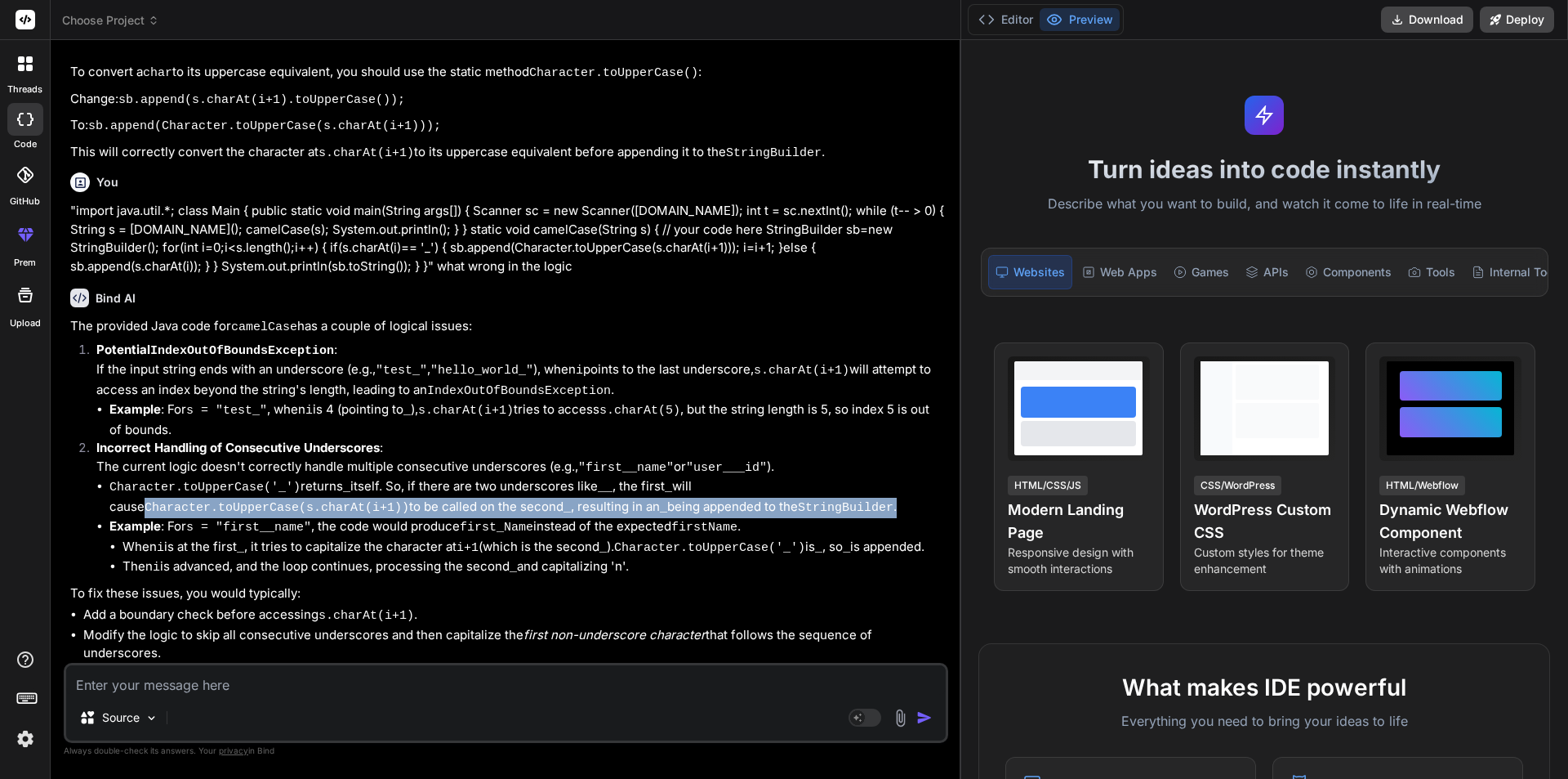
drag, startPoint x: 99, startPoint y: 513, endPoint x: 882, endPoint y: 522, distance: 783.1
click at [879, 522] on ul "Character.toUpperCase('_') returns _ itself. So, if there are two underscores l…" at bounding box center [520, 528] width 848 height 100
click at [859, 517] on li "Character.toUpperCase('_') returns _ itself. So, if there are two underscores l…" at bounding box center [527, 497] width 836 height 40
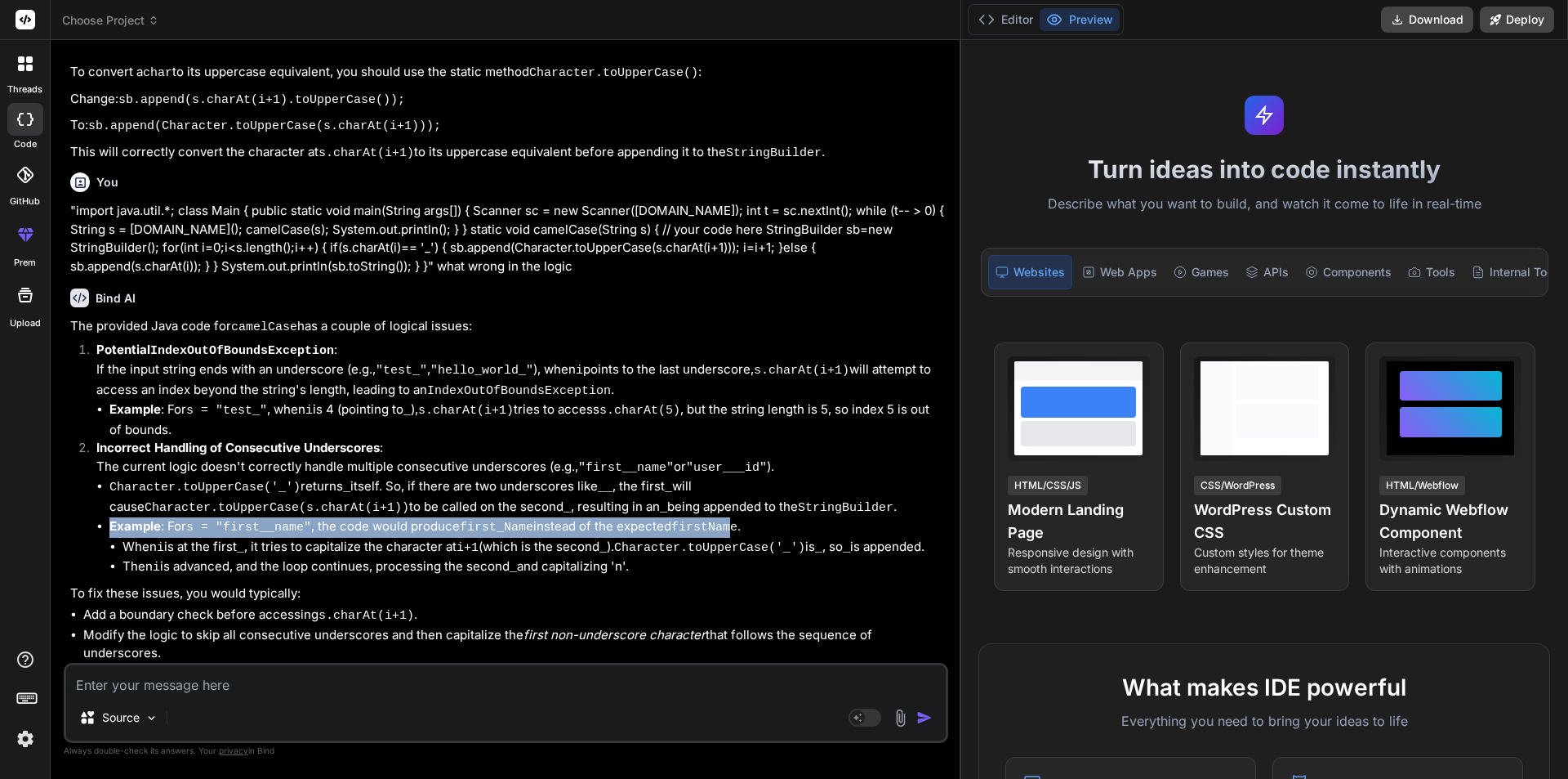
drag, startPoint x: 107, startPoint y: 533, endPoint x: 722, endPoint y: 524, distance: 615.1
click at [722, 524] on ul "Character.toUpperCase('_') returns _ itself. So, if there are two underscores l…" at bounding box center [520, 528] width 848 height 100
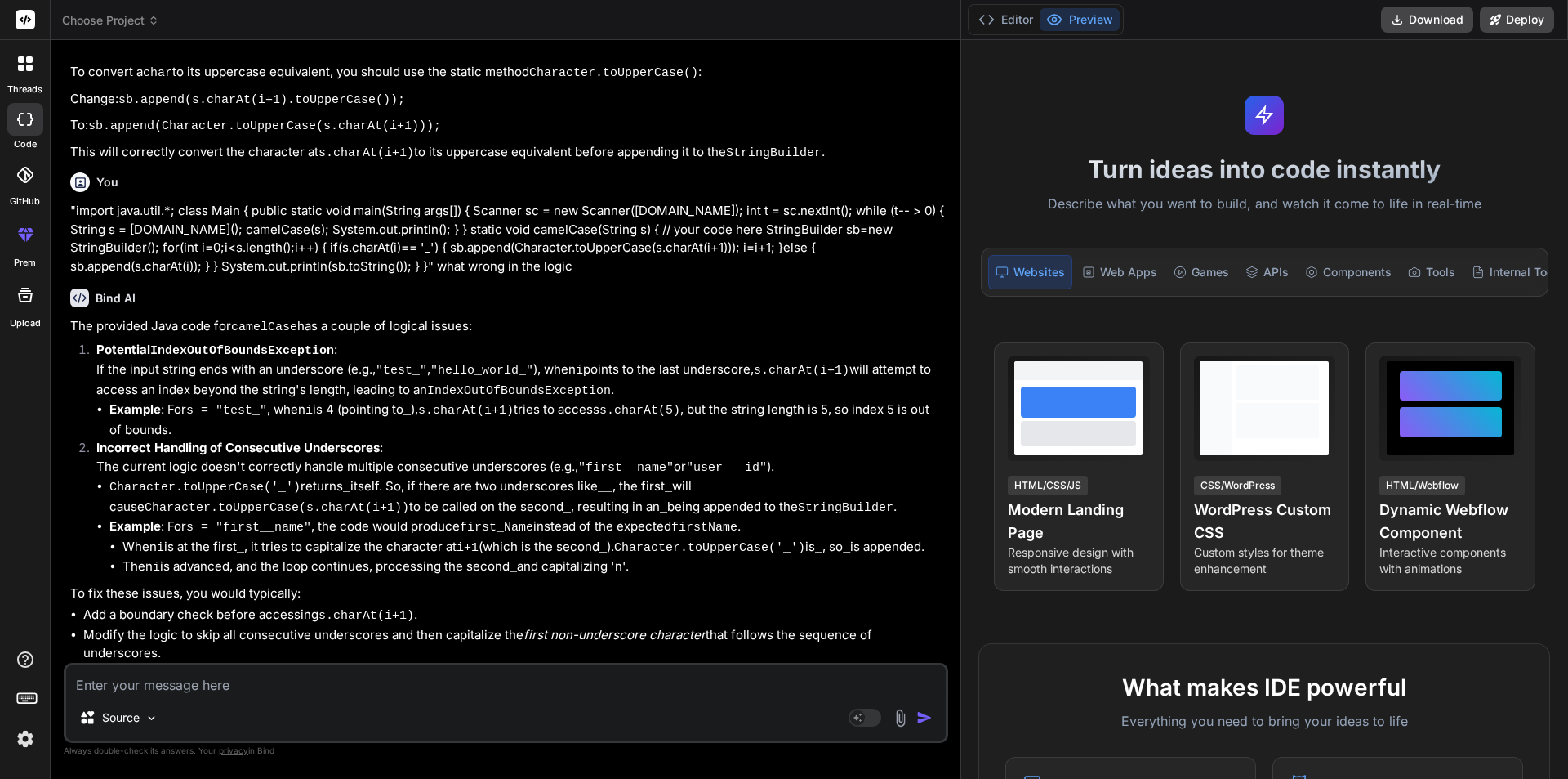
click at [753, 542] on li "When i is at the first _ , it tries to capitalize the character at i+1 (which i…" at bounding box center [534, 547] width 822 height 21
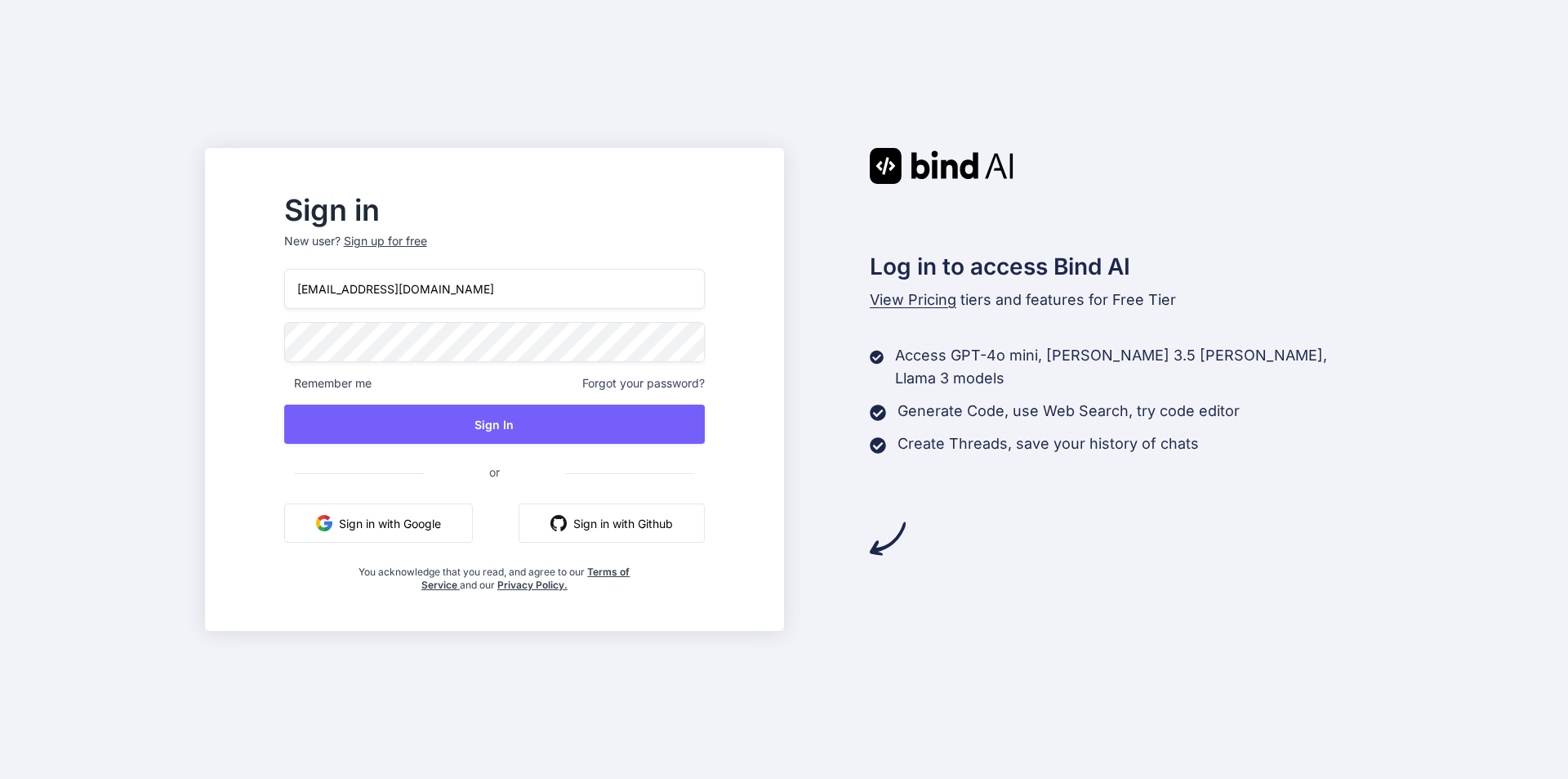
click at [370, 291] on input "[EMAIL_ADDRESS][DOMAIN_NAME]" at bounding box center [494, 289] width 420 height 40
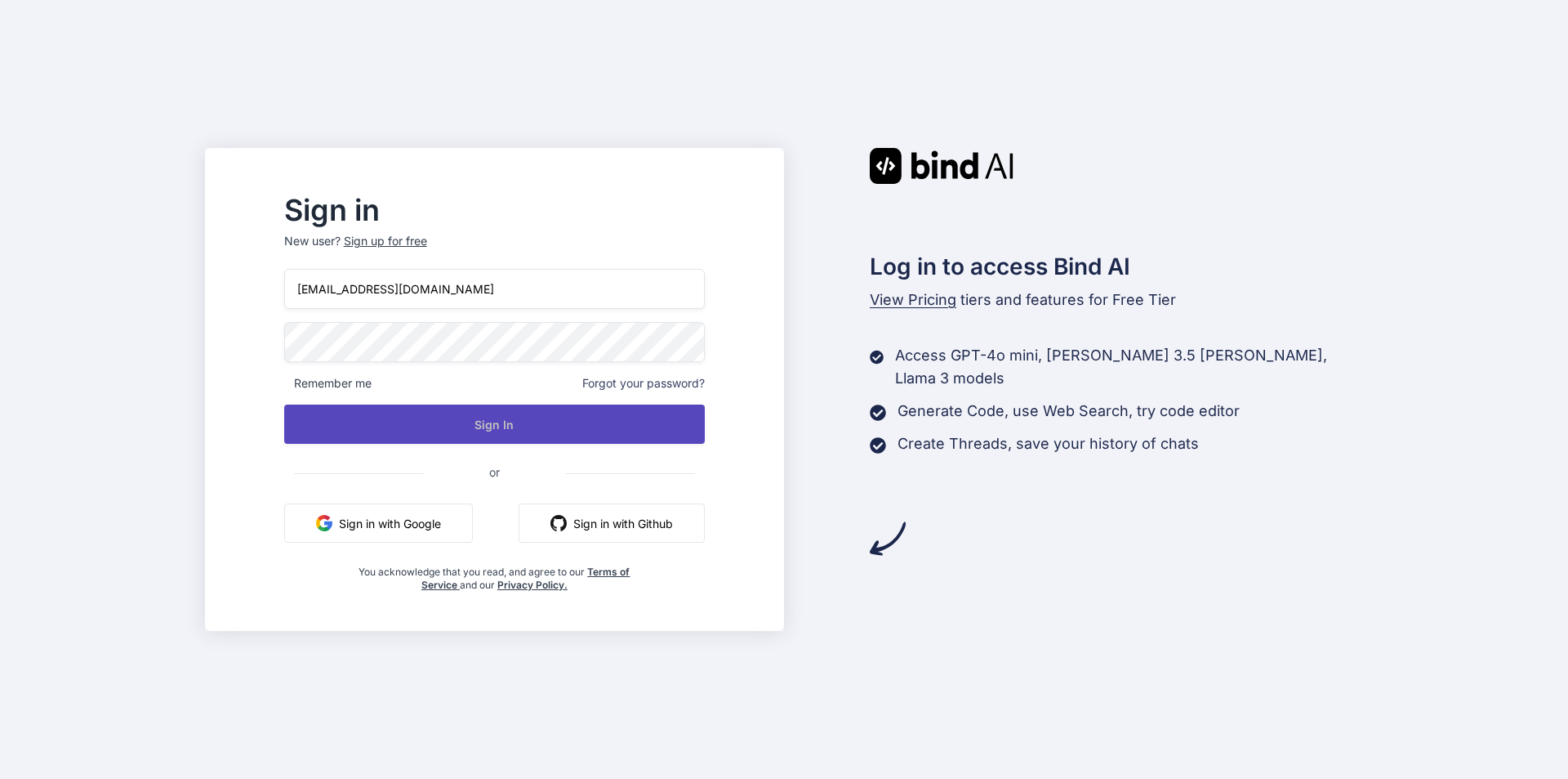
type input "[EMAIL_ADDRESS][DOMAIN_NAME]"
click at [513, 430] on button "Sign In" at bounding box center [494, 424] width 420 height 39
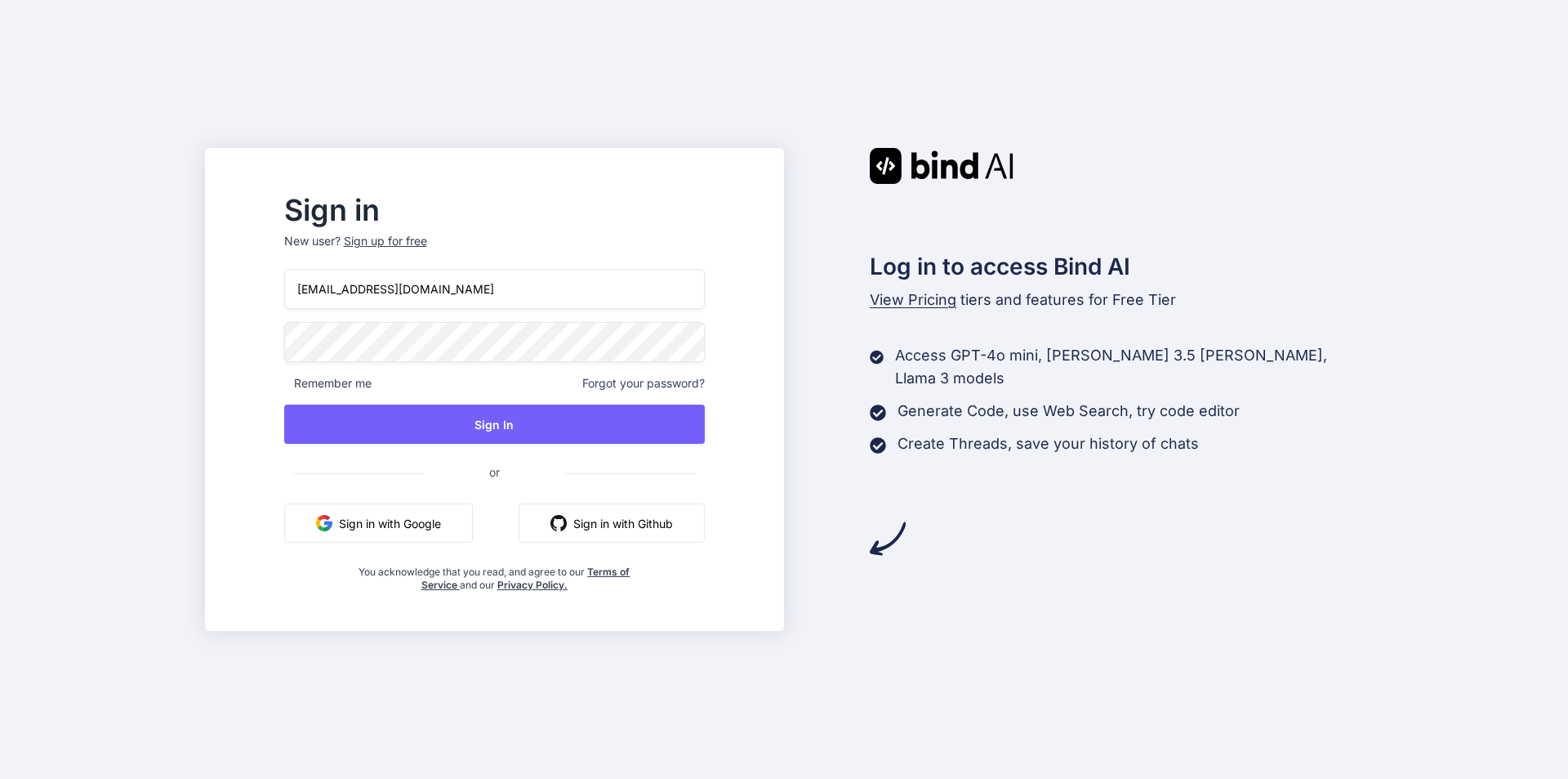
click at [368, 292] on input "[EMAIL_ADDRESS][DOMAIN_NAME]" at bounding box center [494, 289] width 420 height 40
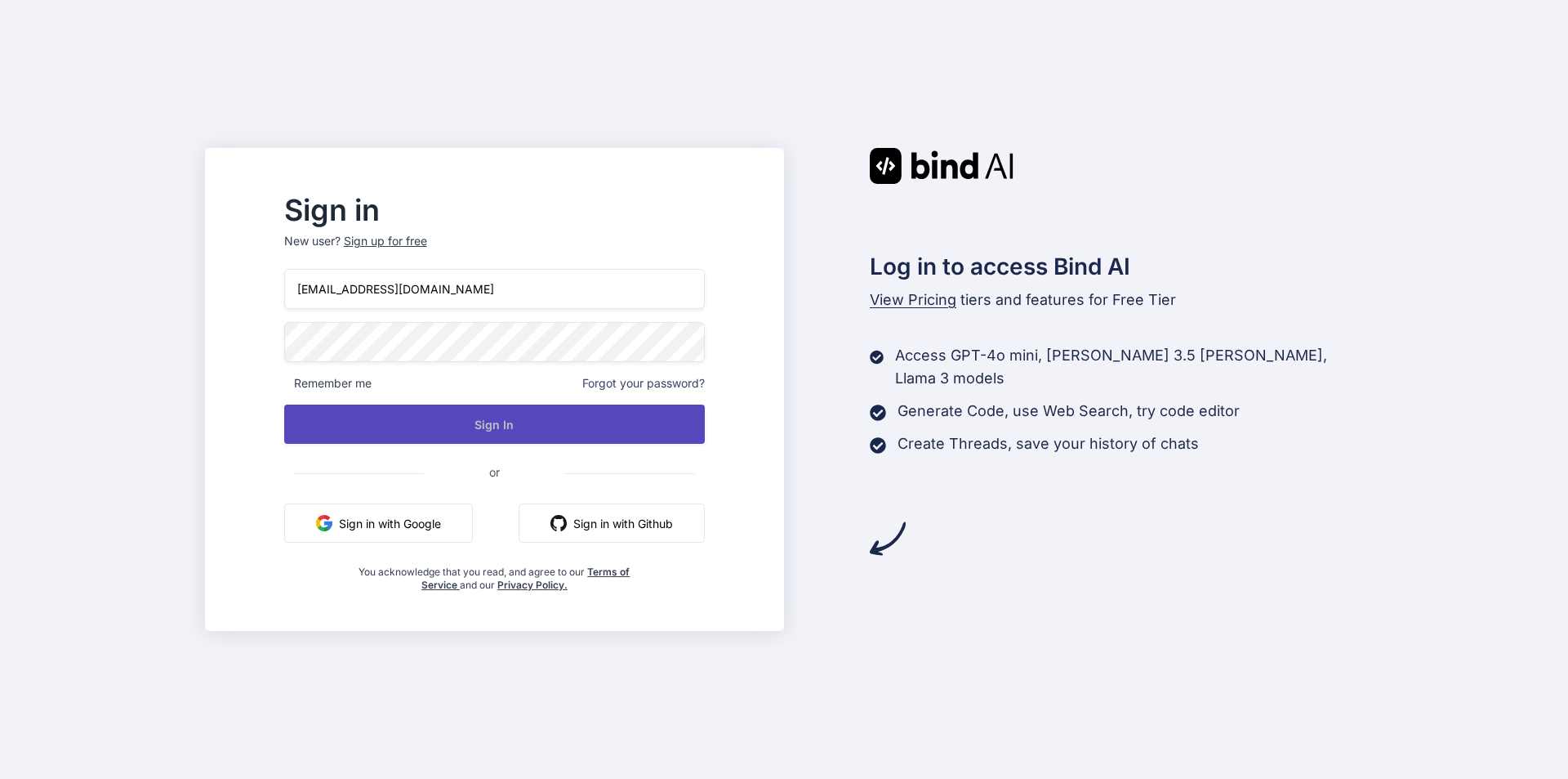
type input "[EMAIL_ADDRESS][DOMAIN_NAME]"
click at [499, 423] on button "Sign In" at bounding box center [494, 424] width 420 height 39
